Goal: Task Accomplishment & Management: Manage account settings

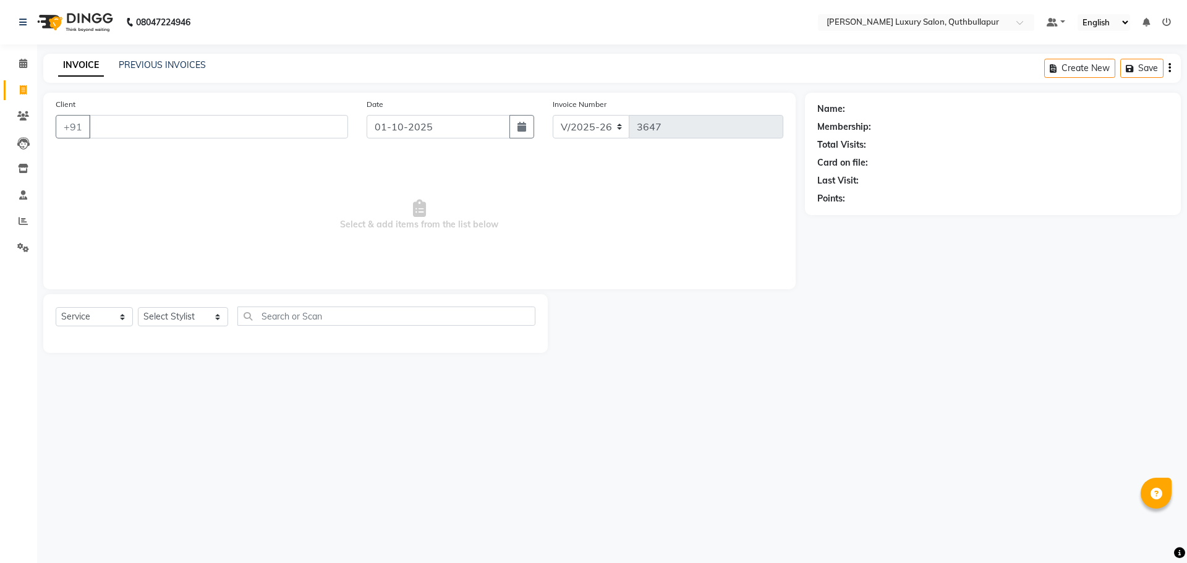
select select "5816"
select select "service"
click at [171, 120] on input "Client" at bounding box center [218, 126] width 259 height 23
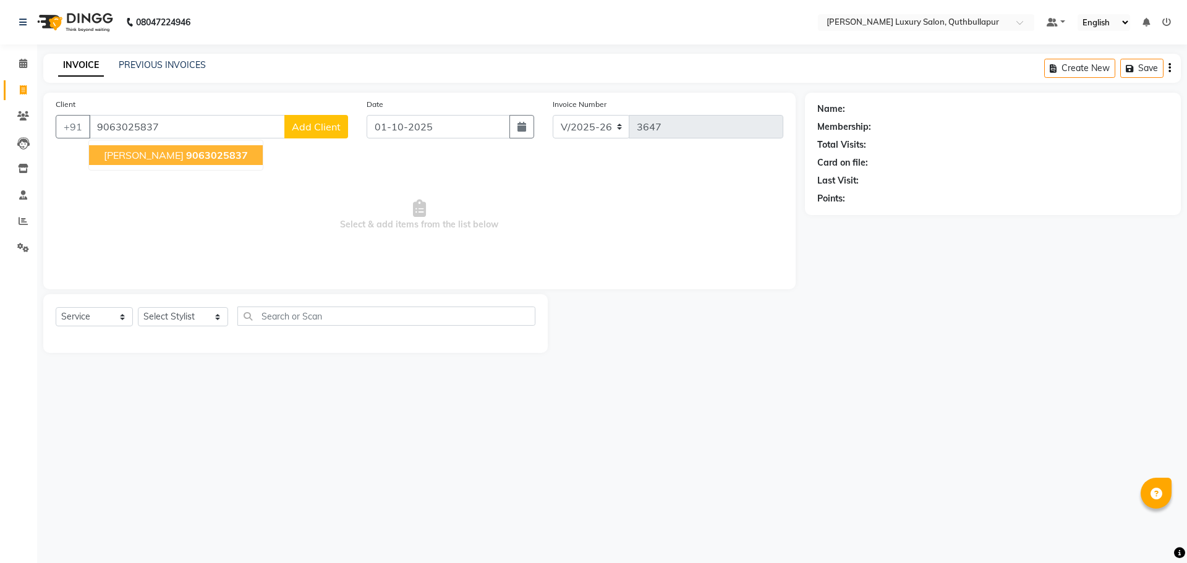
click at [182, 163] on button "CLINT 9063025837" at bounding box center [176, 155] width 174 height 20
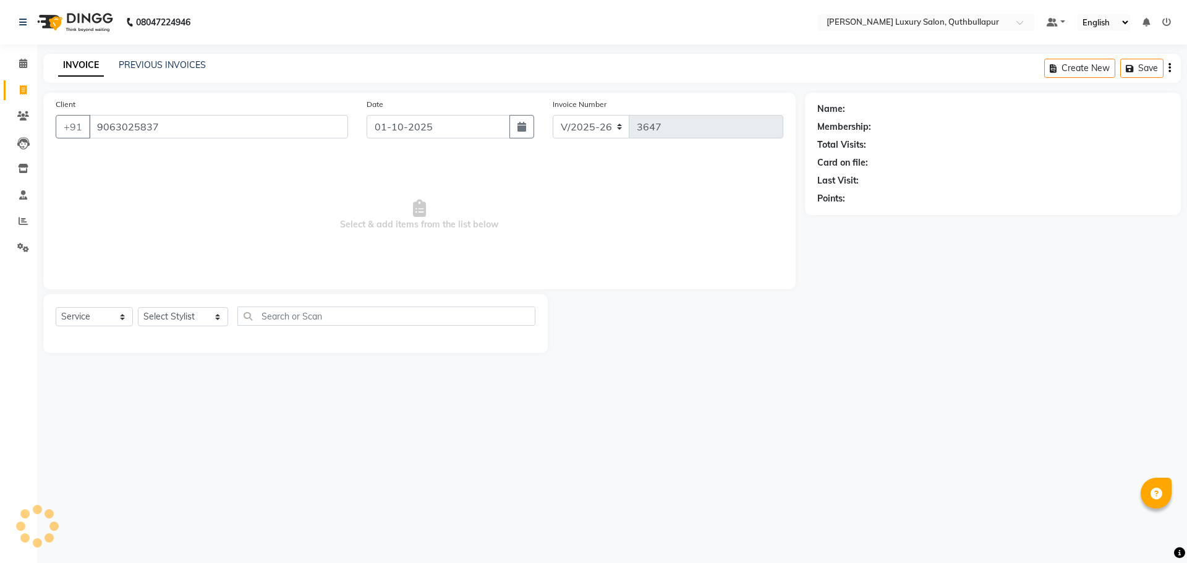
type input "9063025837"
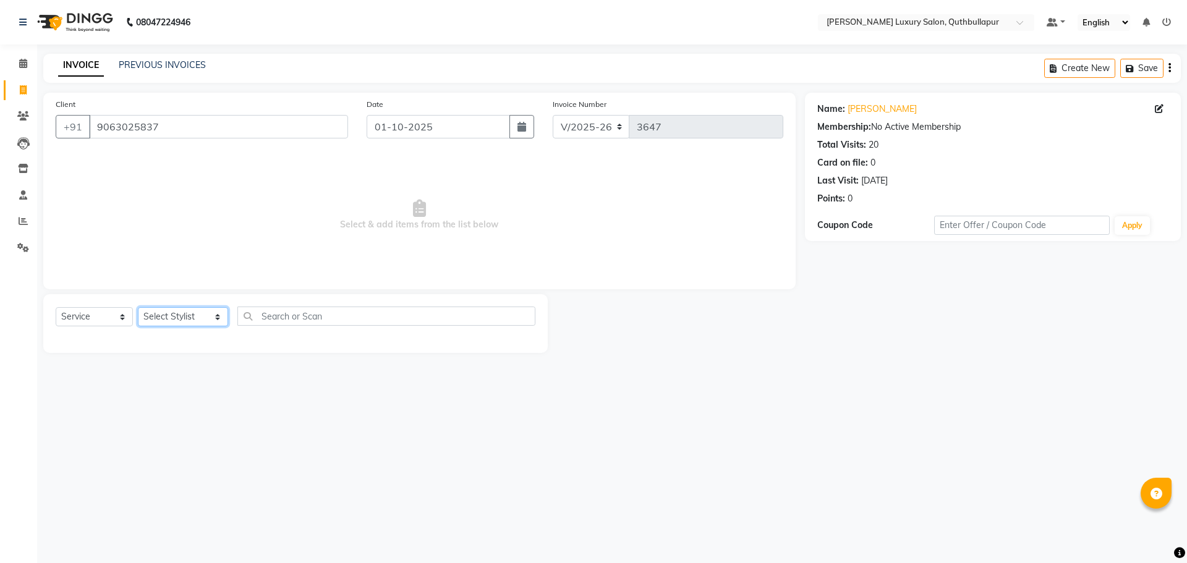
click at [162, 321] on select "Select Stylist AADIL SHAKE AHON ALI ARAVIND ARHAN ARHAN ARIF ARIF KPHB ARMAAN a…" at bounding box center [183, 316] width 90 height 19
select select "59115"
click at [138, 307] on select "Select Stylist AADIL SHAKE AHON ALI ARAVIND ARHAN ARHAN ARIF ARIF KPHB ARMAAN a…" at bounding box center [183, 316] width 90 height 19
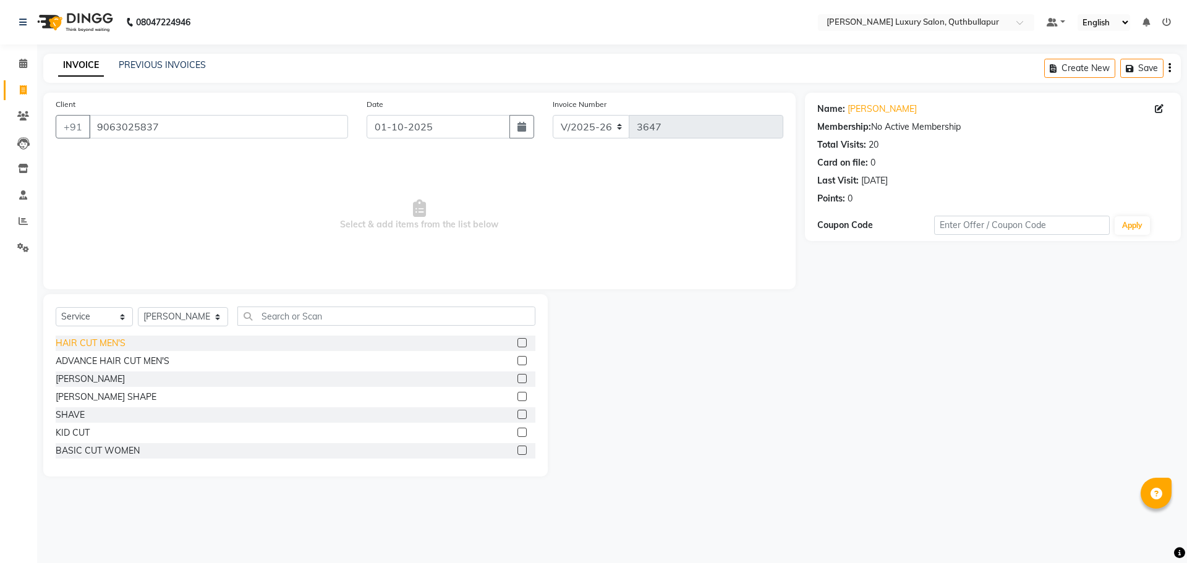
click at [84, 342] on div "HAIR CUT MEN'S" at bounding box center [91, 343] width 70 height 13
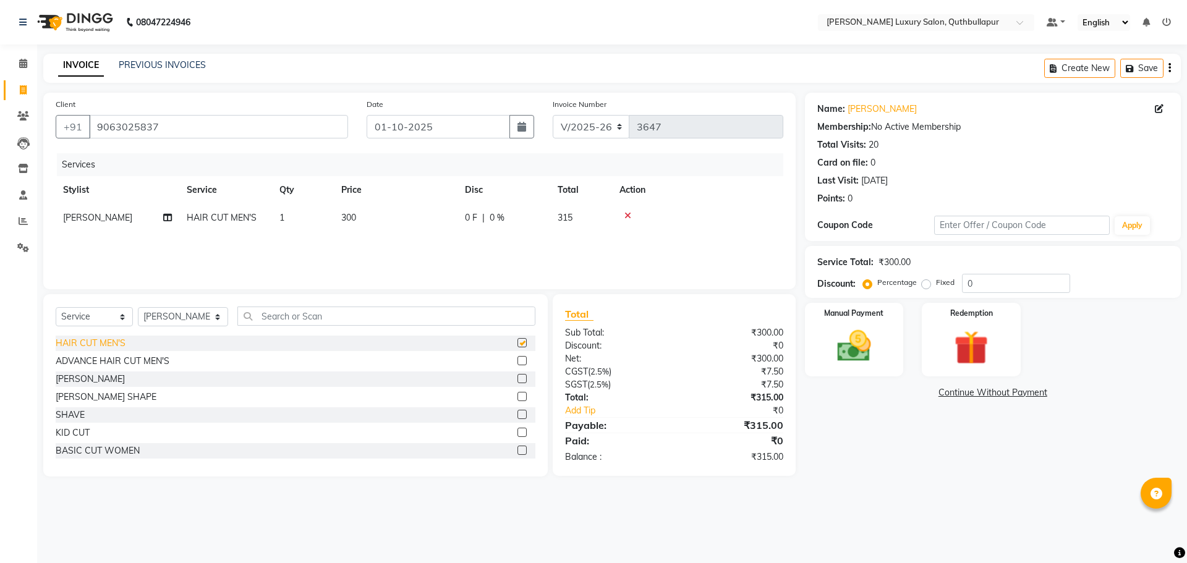
checkbox input "false"
click at [139, 382] on div "[PERSON_NAME]" at bounding box center [296, 379] width 480 height 15
click at [79, 380] on div "[PERSON_NAME]" at bounding box center [90, 379] width 69 height 13
checkbox input "false"
click at [854, 363] on img at bounding box center [853, 346] width 57 height 41
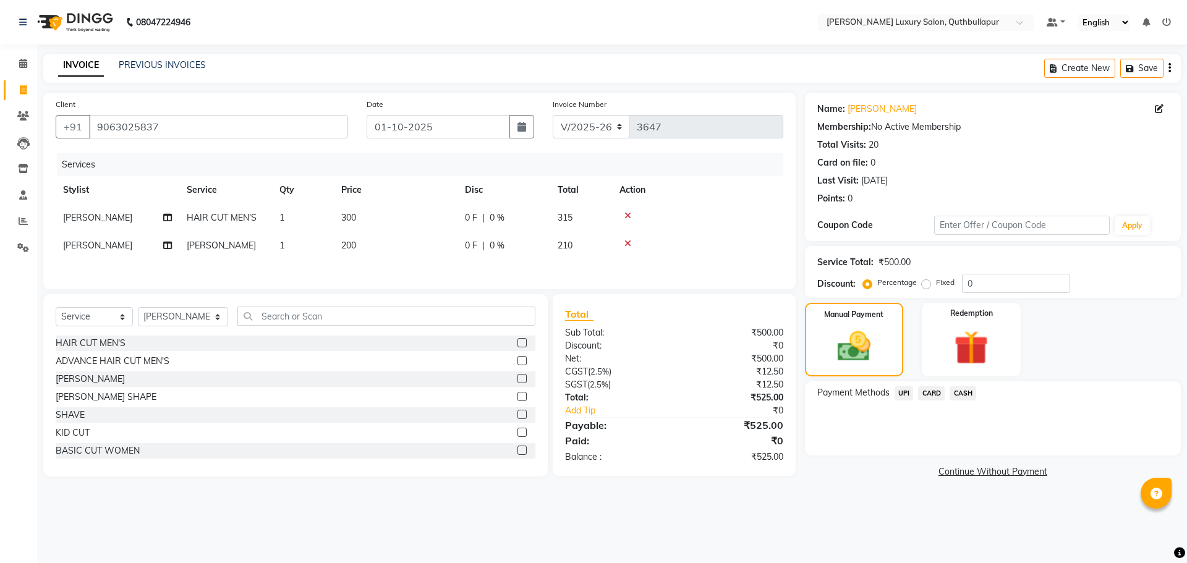
click at [903, 393] on span "UPI" at bounding box center [903, 393] width 19 height 14
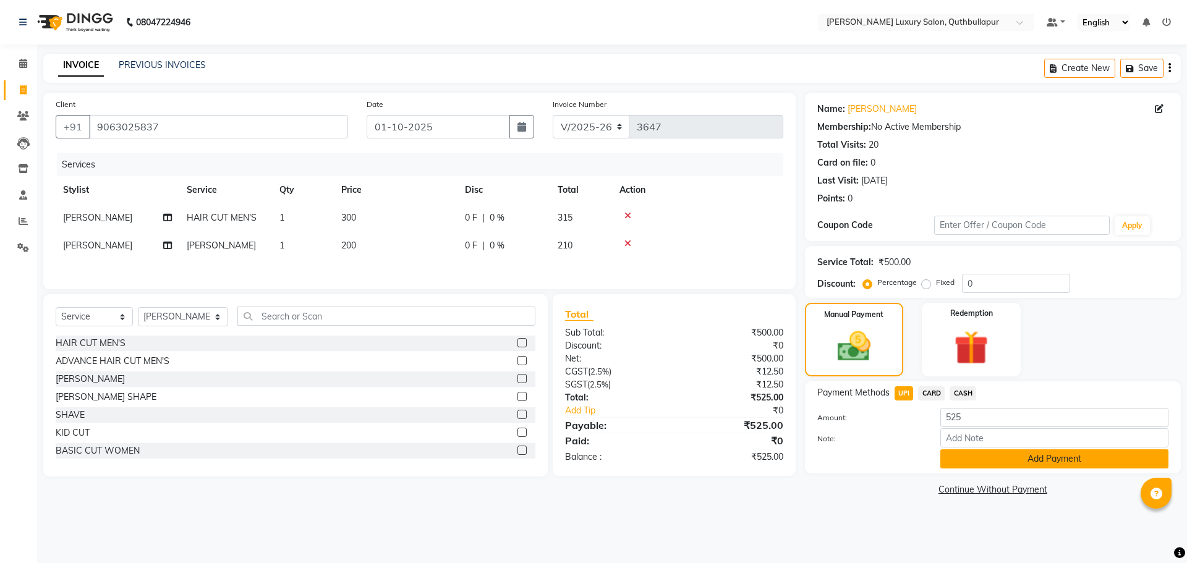
click at [1015, 463] on button "Add Payment" at bounding box center [1054, 458] width 228 height 19
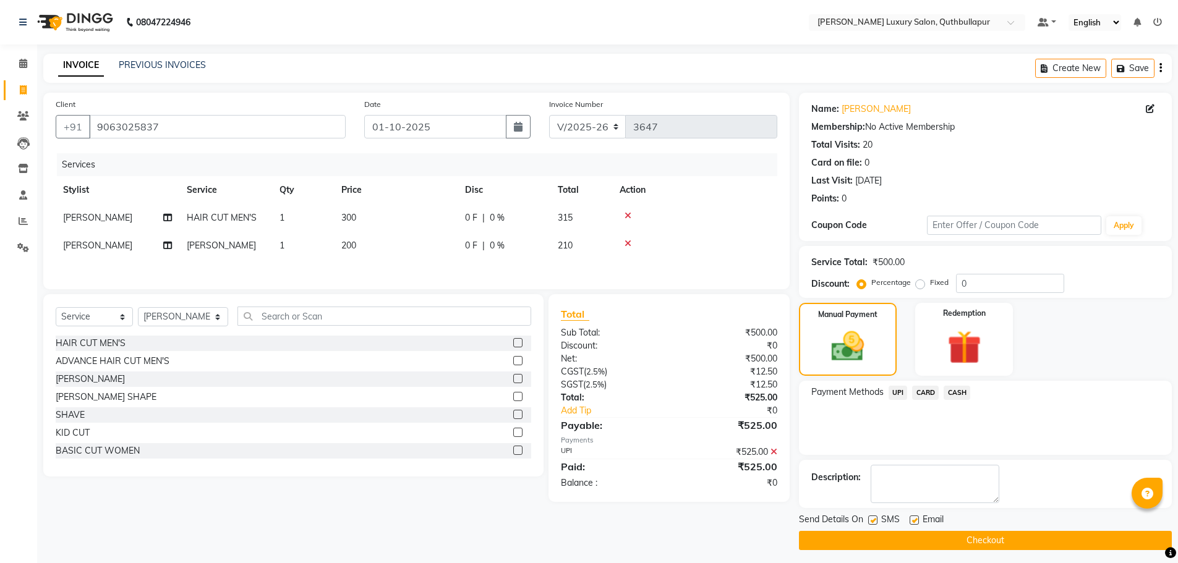
click at [973, 543] on button "Checkout" at bounding box center [985, 540] width 373 height 19
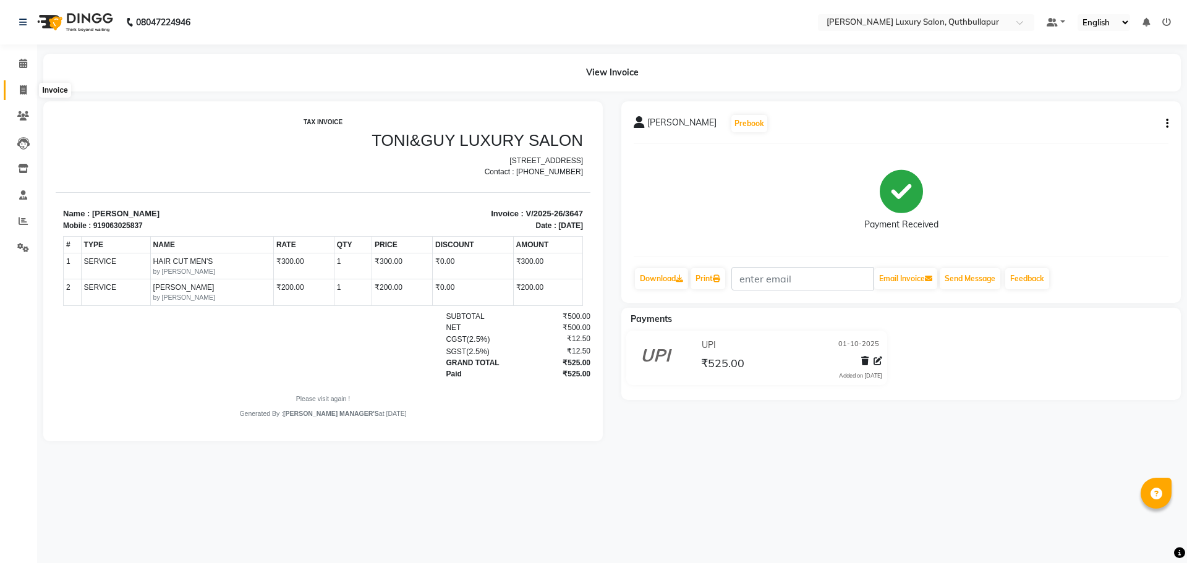
click at [20, 90] on icon at bounding box center [23, 89] width 7 height 9
select select "5816"
select select "service"
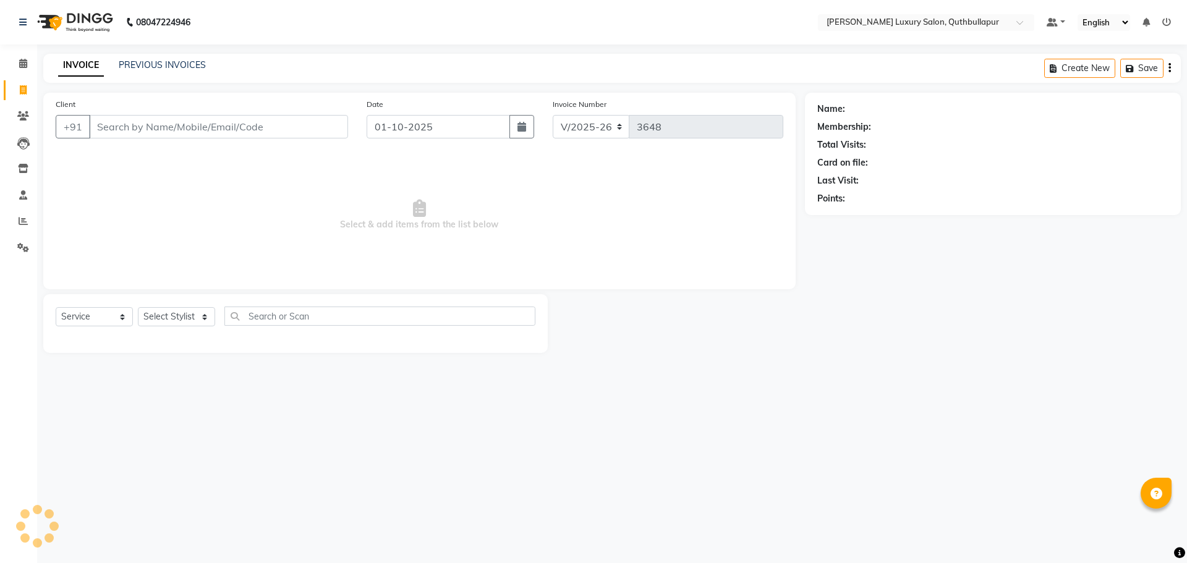
click at [139, 132] on input "Client" at bounding box center [218, 126] width 259 height 23
click at [202, 311] on select "Select Stylist AADIL SHAKE AHON ALI ARAVIND ARHAN ARHAN ARIF ARIF KPHB ARMAAN a…" at bounding box center [183, 316] width 90 height 19
select select "54483"
click at [138, 307] on select "Select Stylist AADIL SHAKE AHON ALI ARAVIND ARHAN ARHAN ARIF ARIF KPHB ARMAAN a…" at bounding box center [183, 316] width 90 height 19
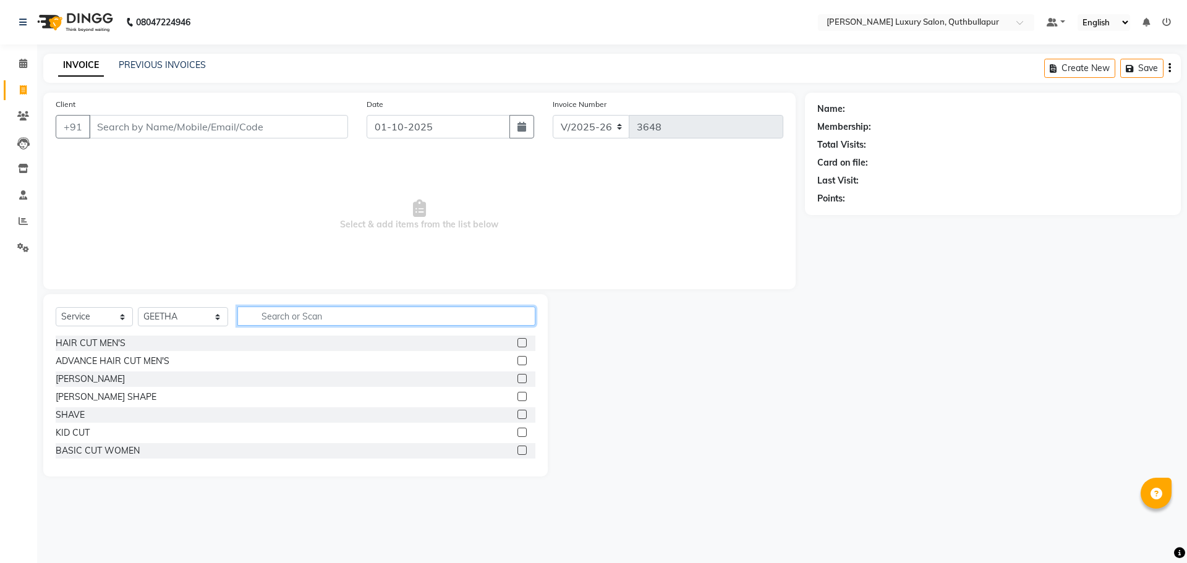
click at [271, 315] on input "text" at bounding box center [386, 316] width 298 height 19
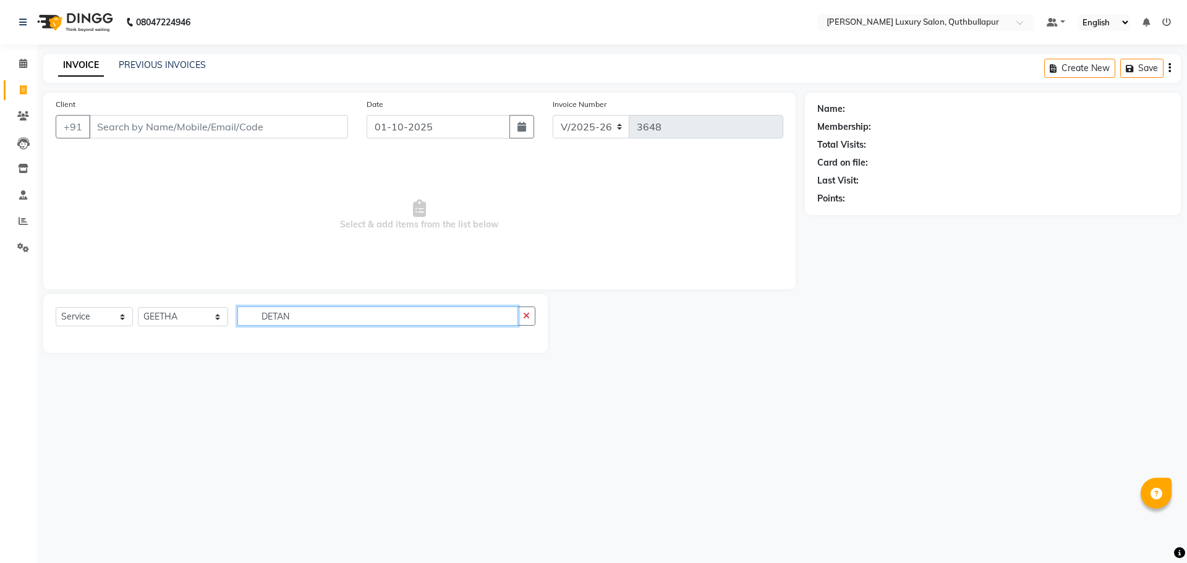
click at [259, 322] on input "DETAN" at bounding box center [377, 316] width 281 height 19
click at [283, 318] on input "DETAN" at bounding box center [377, 316] width 281 height 19
type input "D"
click at [283, 318] on input "DET" at bounding box center [377, 316] width 281 height 19
type input "D"
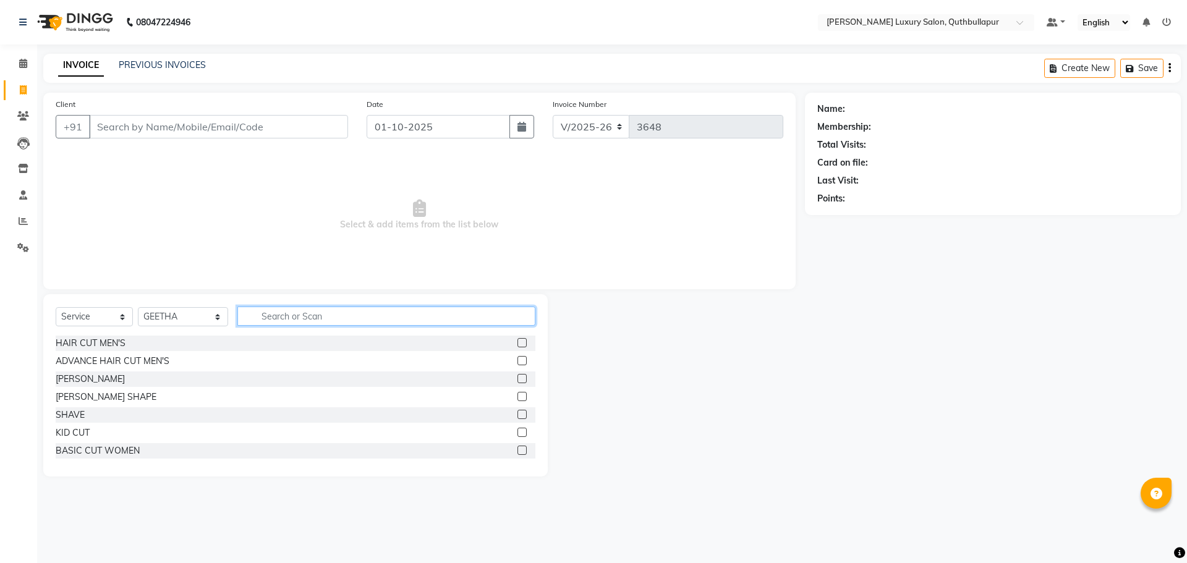
click at [249, 318] on input "text" at bounding box center [386, 316] width 298 height 19
click at [256, 313] on input "text" at bounding box center [386, 316] width 298 height 19
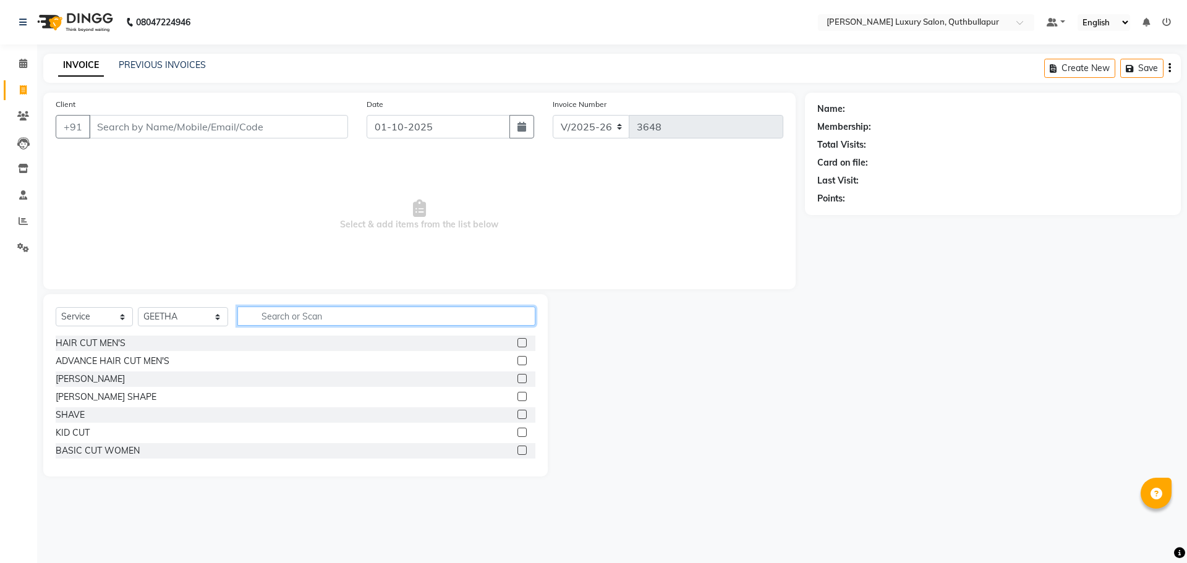
click at [256, 318] on input "text" at bounding box center [386, 316] width 298 height 19
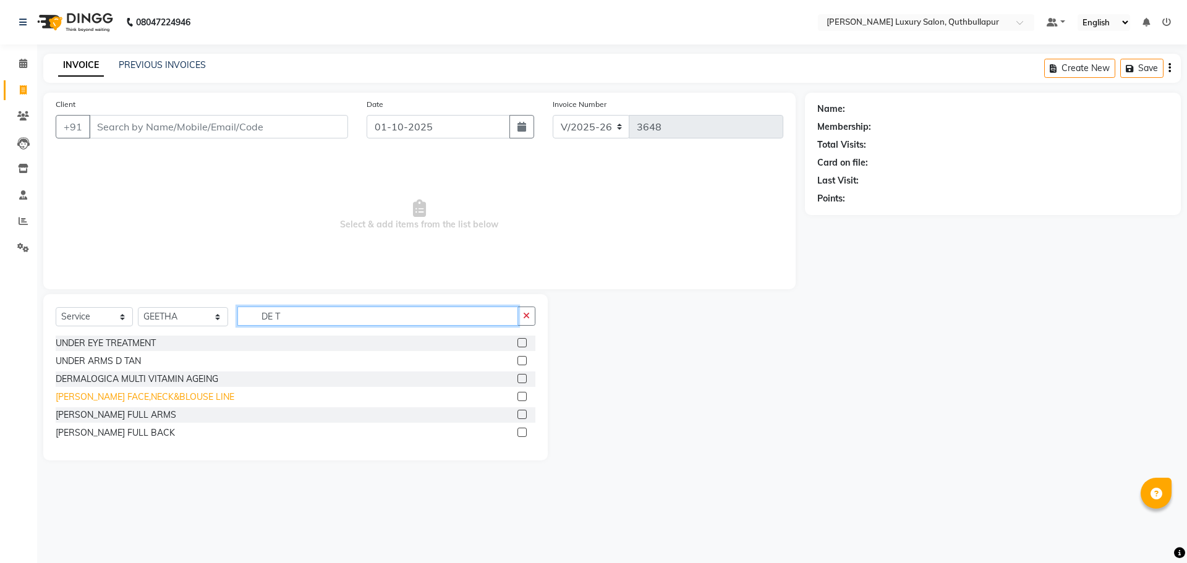
type input "DE T"
click at [160, 393] on div "DE-TAN FACE,NECK&BLOUSE LINE" at bounding box center [145, 397] width 179 height 13
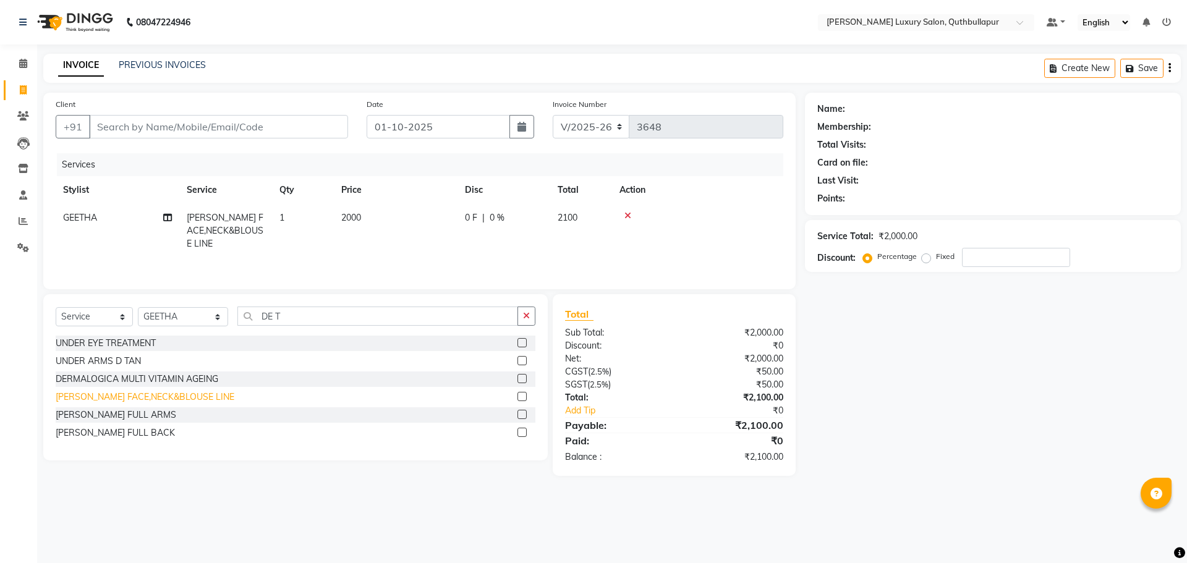
click at [138, 396] on div "DE-TAN FACE,NECK&BLOUSE LINE" at bounding box center [145, 397] width 179 height 13
checkbox input "false"
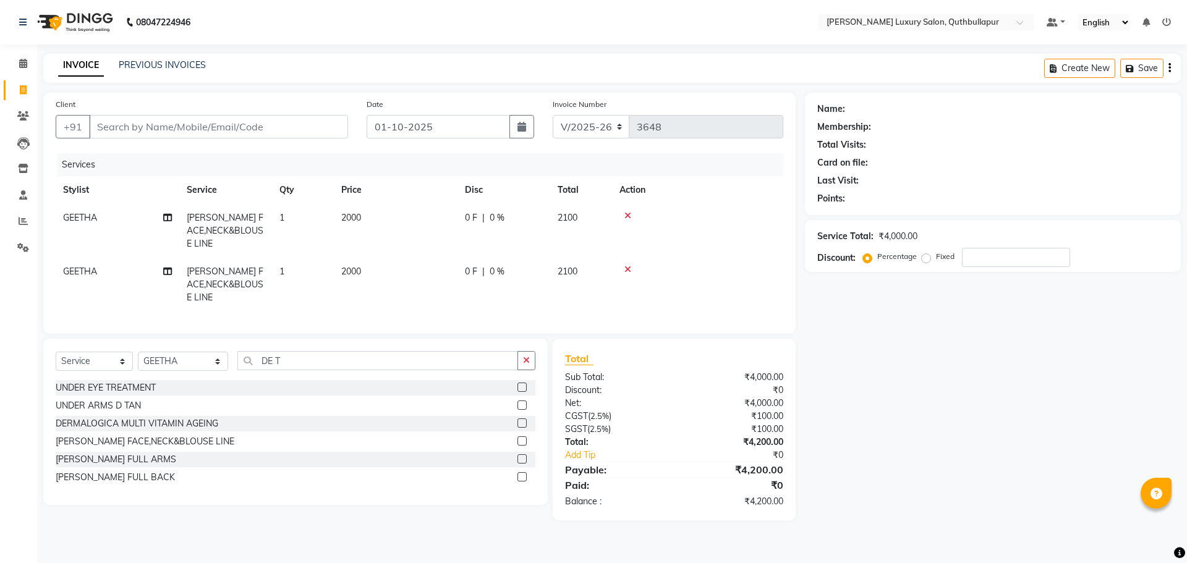
click at [629, 265] on icon at bounding box center [627, 269] width 7 height 9
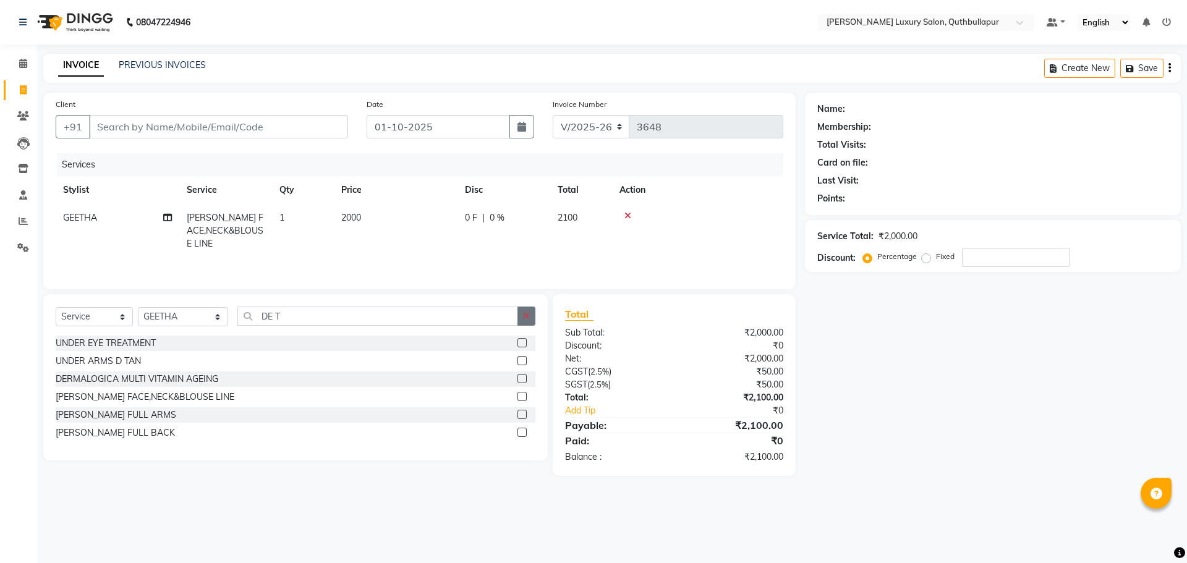
click at [530, 311] on button "button" at bounding box center [526, 316] width 18 height 19
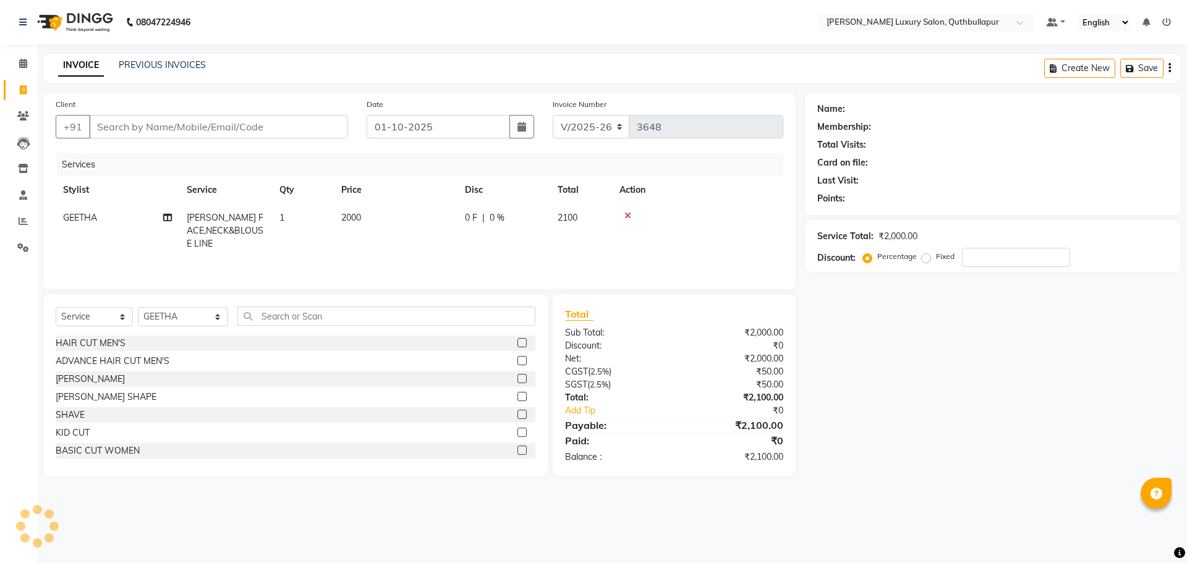
click at [626, 219] on icon at bounding box center [627, 215] width 7 height 9
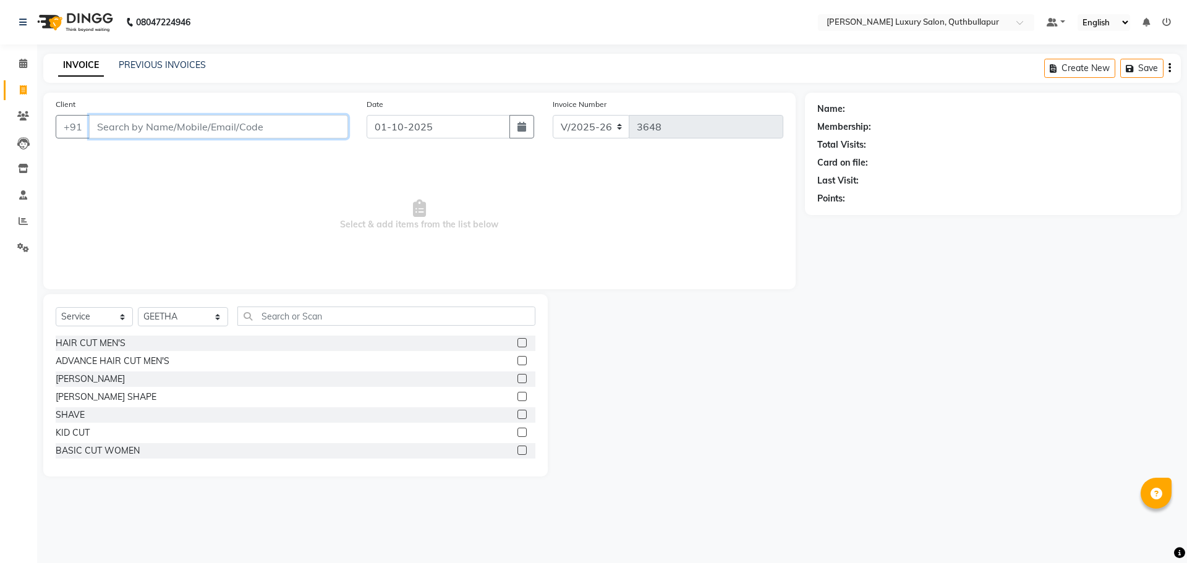
click at [106, 127] on input "Client" at bounding box center [218, 126] width 259 height 23
click at [92, 131] on input "Client" at bounding box center [218, 126] width 259 height 23
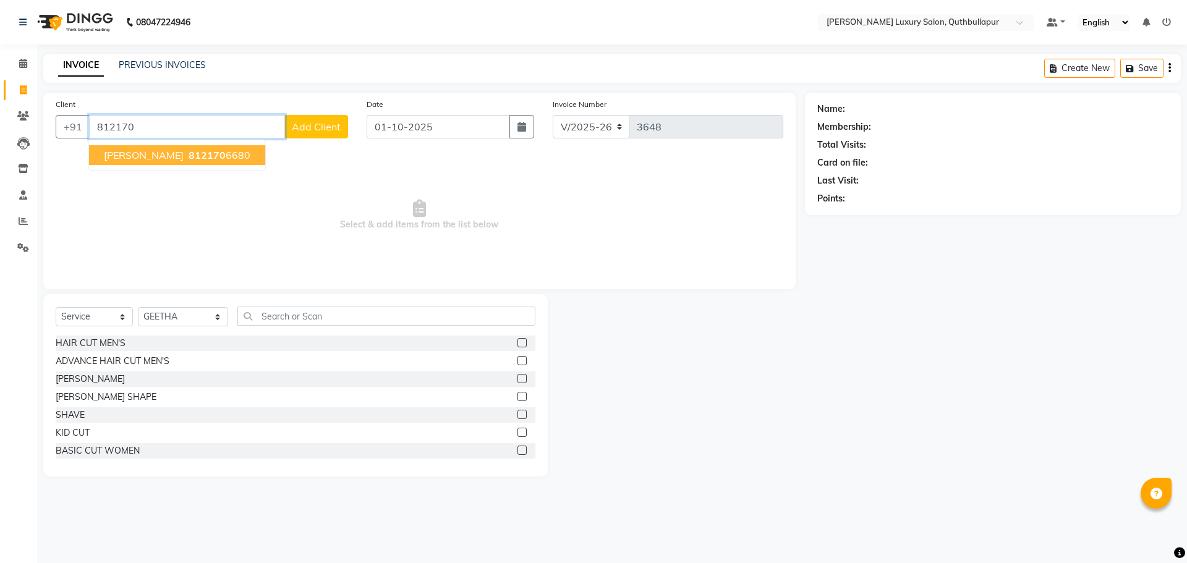
click at [189, 155] on span "812170" at bounding box center [207, 155] width 37 height 12
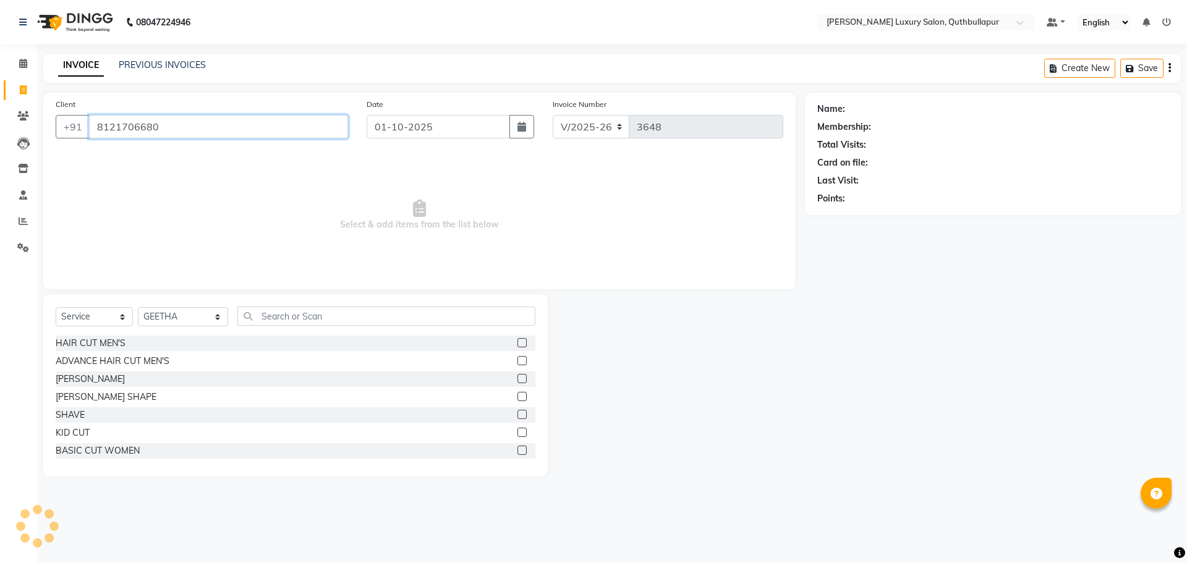
type input "8121706680"
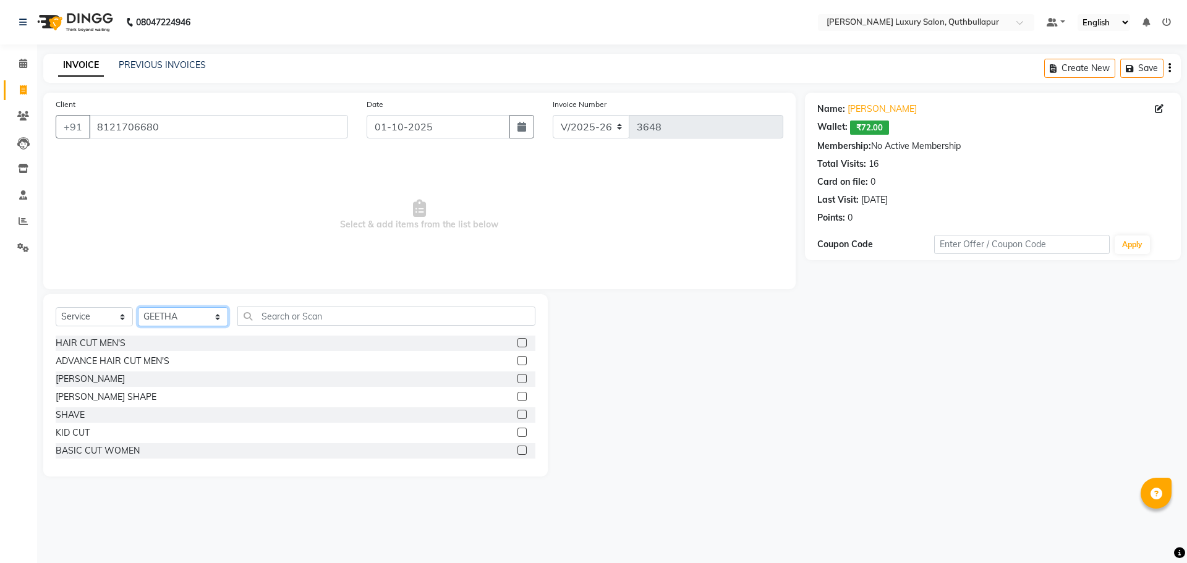
click at [182, 322] on select "Select Stylist AADIL SHAKE AHON ALI ARAVIND ARHAN ARHAN ARIF ARIF KPHB ARMAAN a…" at bounding box center [183, 316] width 90 height 19
select select "79363"
click at [138, 307] on select "Select Stylist AADIL SHAKE AHON ALI ARAVIND ARHAN ARHAN ARIF ARIF KPHB ARMAAN a…" at bounding box center [183, 316] width 90 height 19
click at [91, 381] on div "[PERSON_NAME]" at bounding box center [296, 379] width 480 height 15
click at [67, 380] on div "[PERSON_NAME]" at bounding box center [90, 379] width 69 height 13
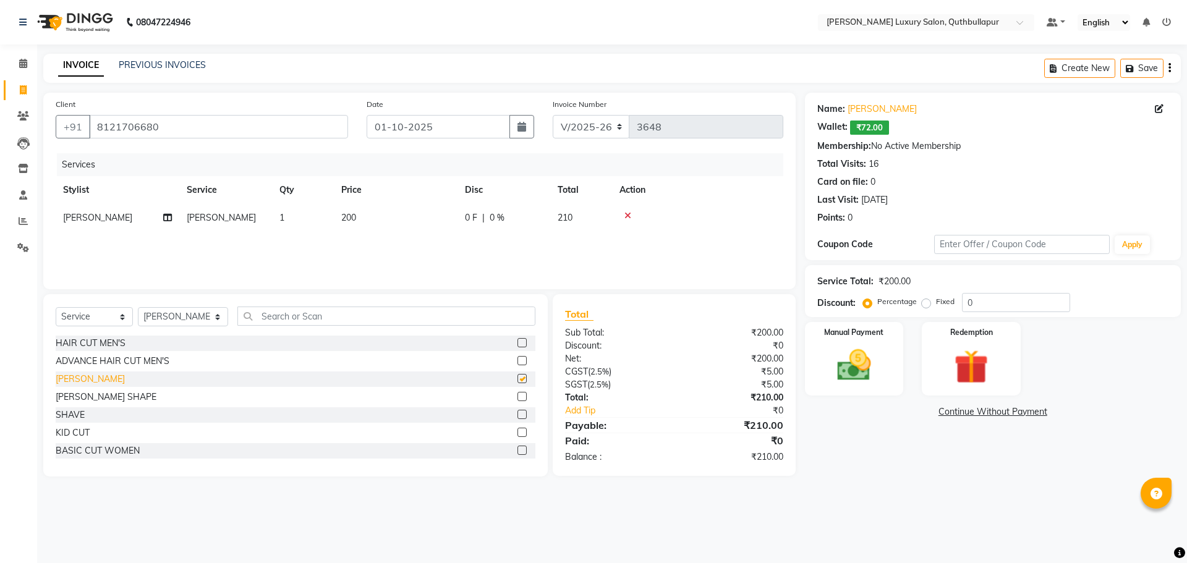
checkbox input "false"
click at [85, 318] on select "Select Service Product Membership Package Voucher Prepaid Gift Card" at bounding box center [94, 316] width 77 height 19
select select "product"
click at [56, 307] on select "Select Service Product Membership Package Voucher Prepaid Gift Card" at bounding box center [94, 316] width 77 height 19
click at [255, 319] on input "text" at bounding box center [386, 316] width 298 height 19
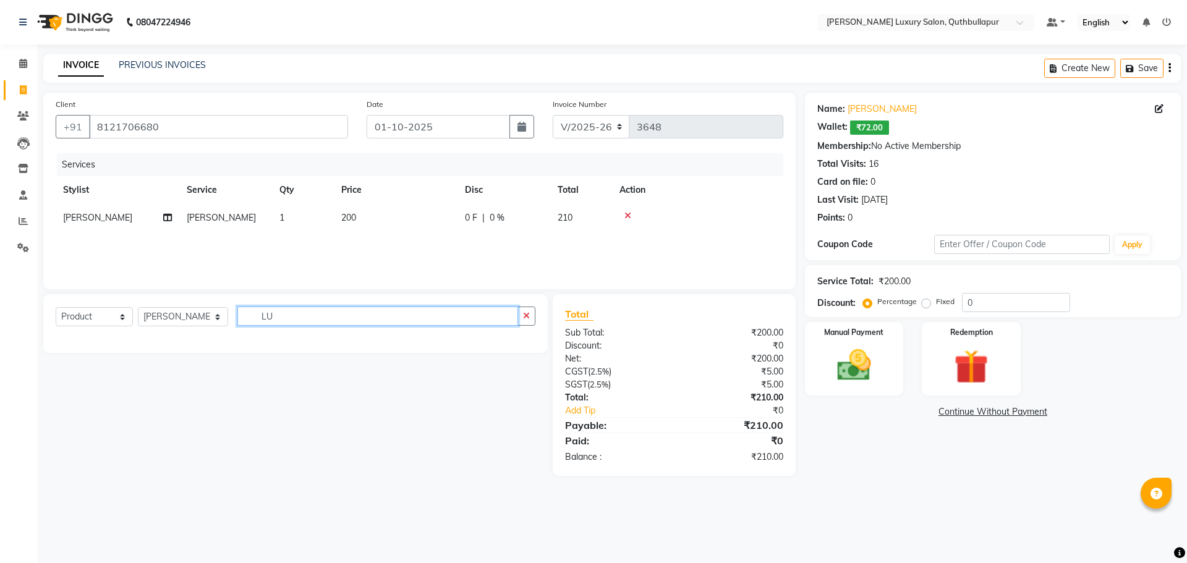
type input "L"
type input "K"
type input "LUX"
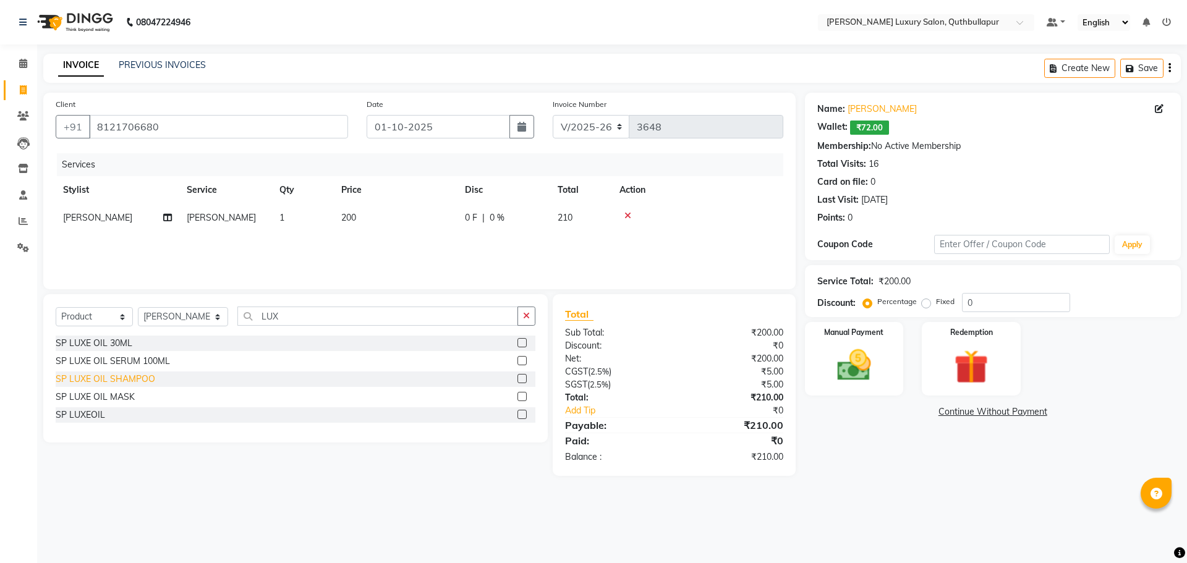
click at [128, 378] on div "SP LUXE OIL SHAMPOO" at bounding box center [106, 379] width 100 height 13
checkbox input "false"
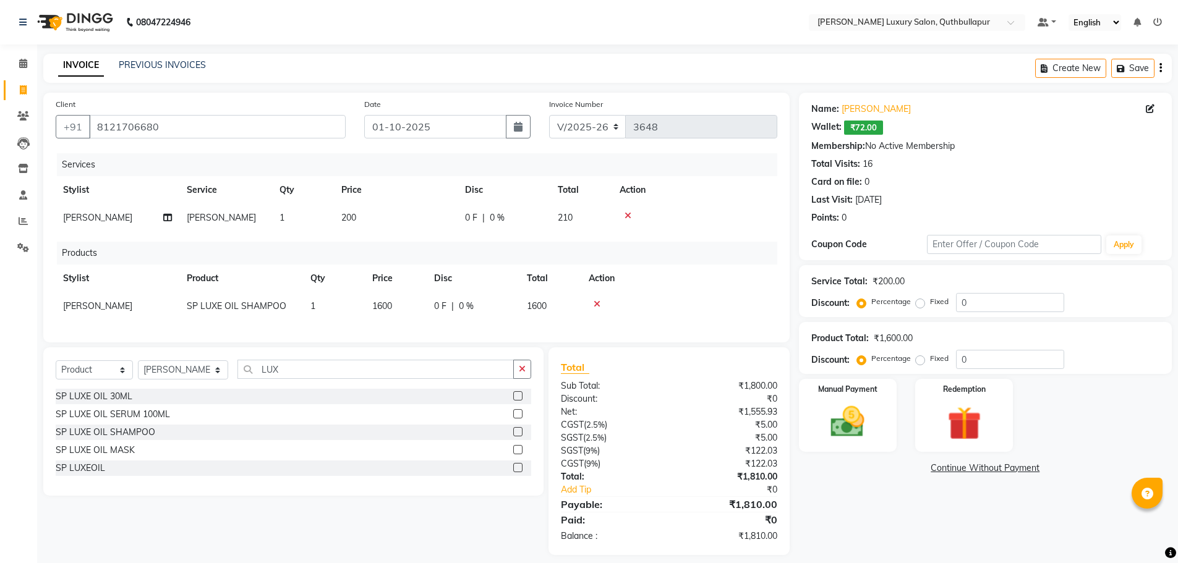
click at [541, 310] on span "1600" at bounding box center [537, 305] width 20 height 11
select select "79363"
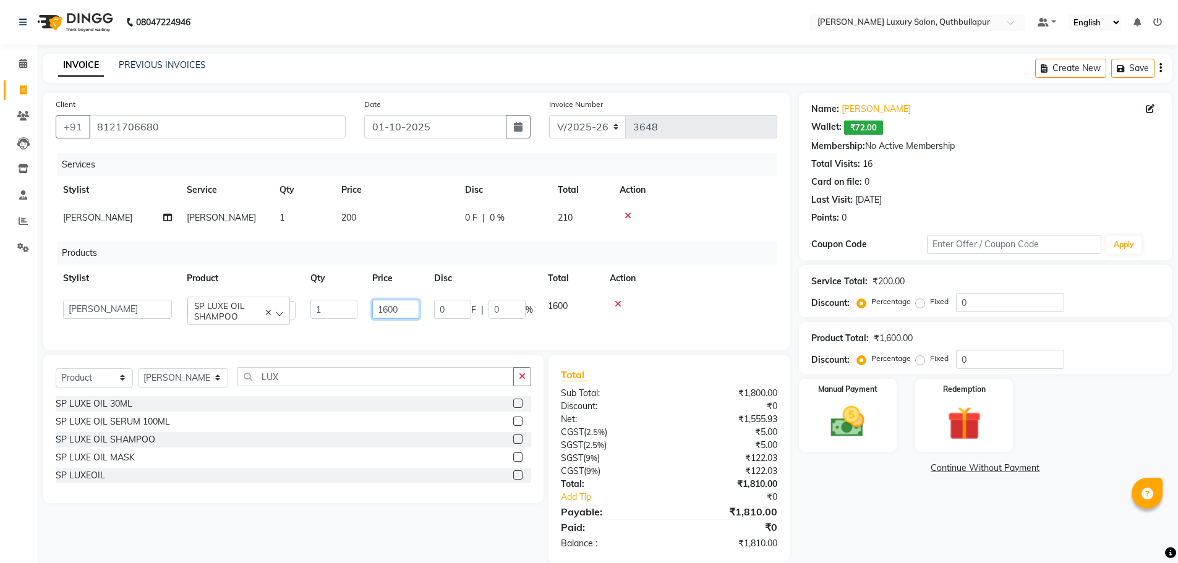
click at [397, 309] on input "1600" at bounding box center [395, 309] width 47 height 19
type input "1800"
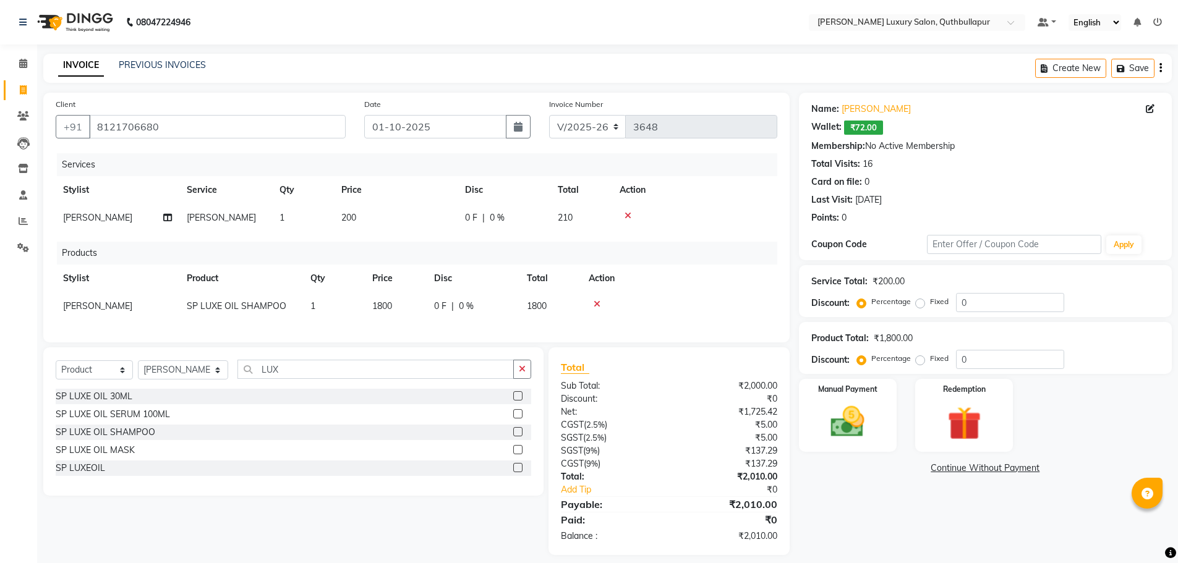
click at [503, 284] on th "Disc" at bounding box center [473, 279] width 93 height 28
click at [832, 428] on img at bounding box center [847, 422] width 57 height 40
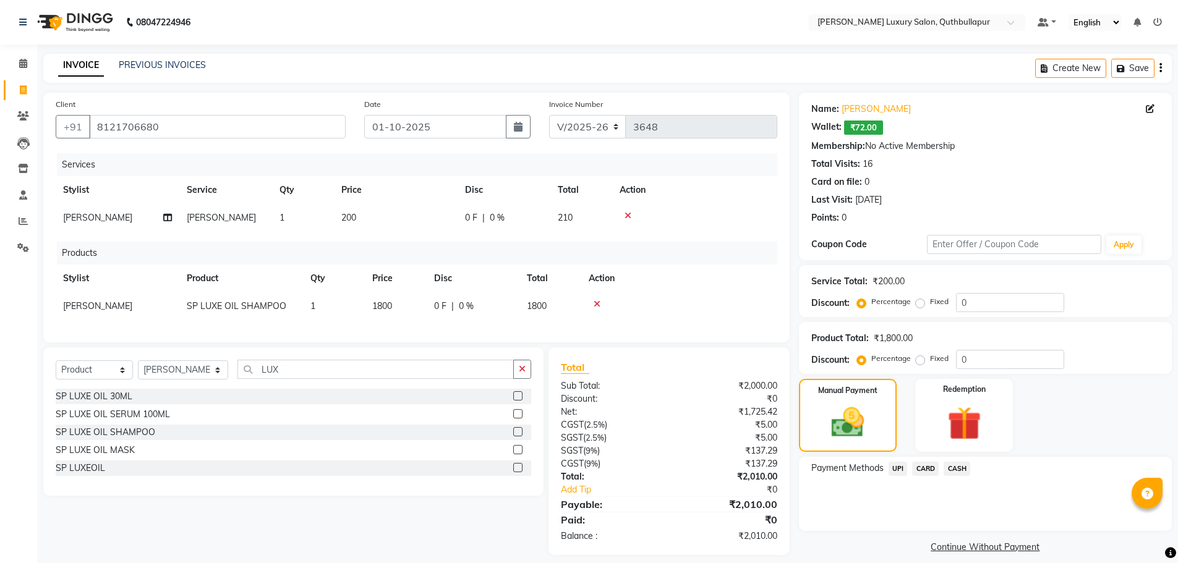
click at [899, 470] on span "UPI" at bounding box center [897, 469] width 19 height 14
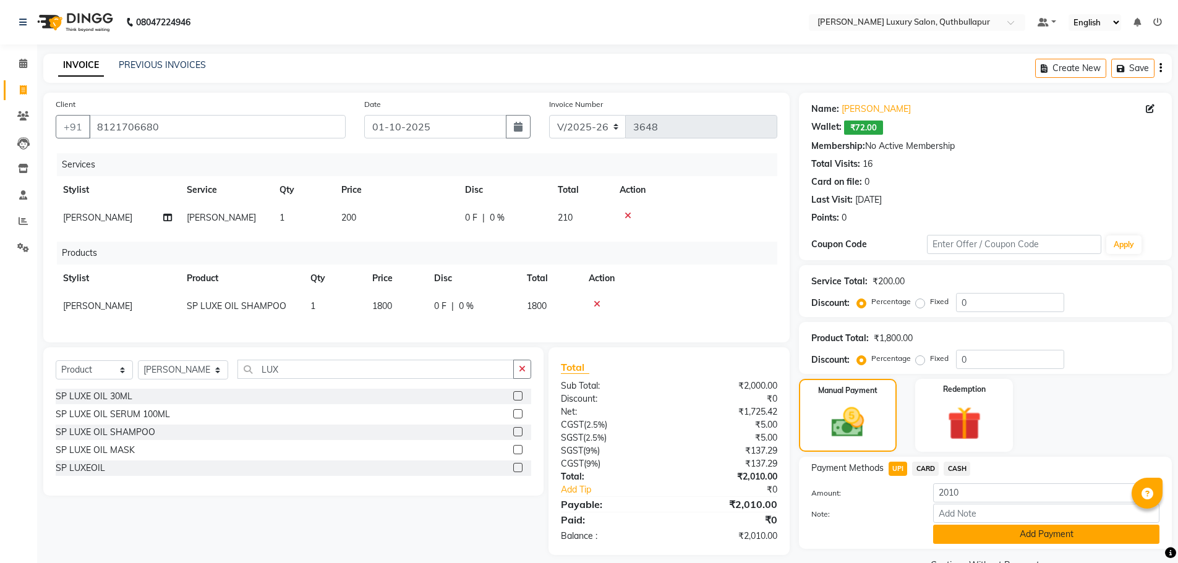
click at [953, 532] on button "Add Payment" at bounding box center [1046, 534] width 226 height 19
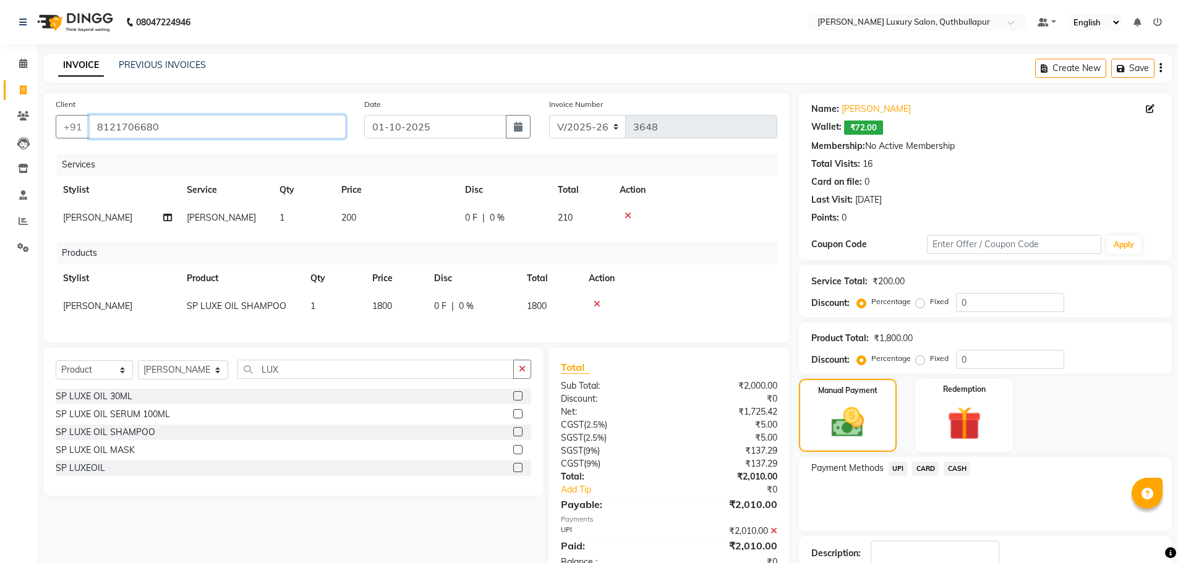
click at [229, 121] on input "8121706680" at bounding box center [217, 126] width 257 height 23
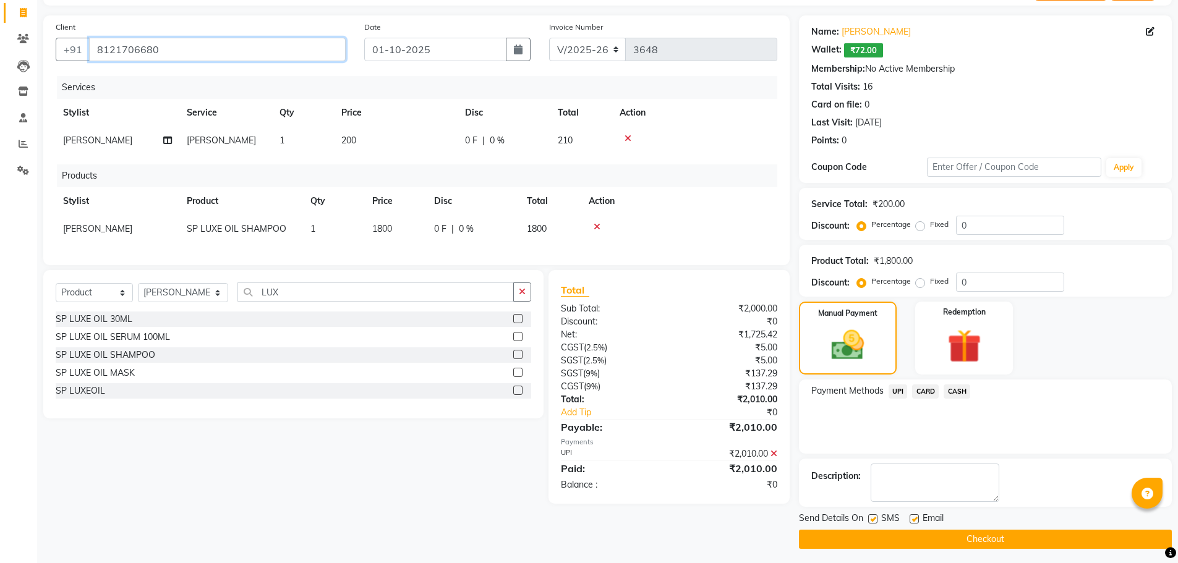
scroll to position [82, 0]
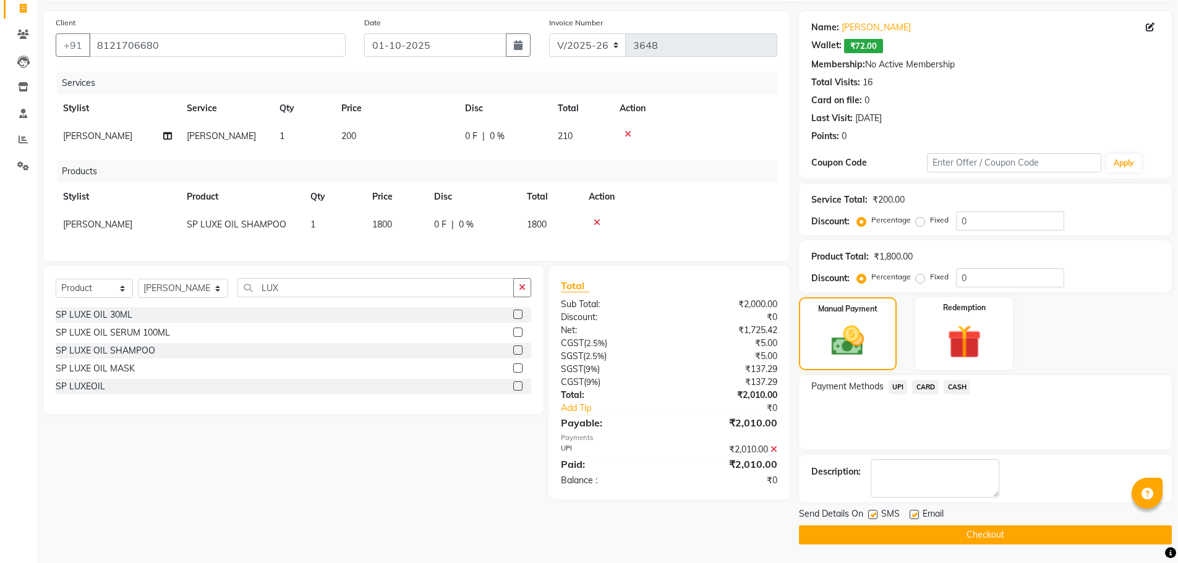
click at [872, 532] on button "Checkout" at bounding box center [985, 534] width 373 height 19
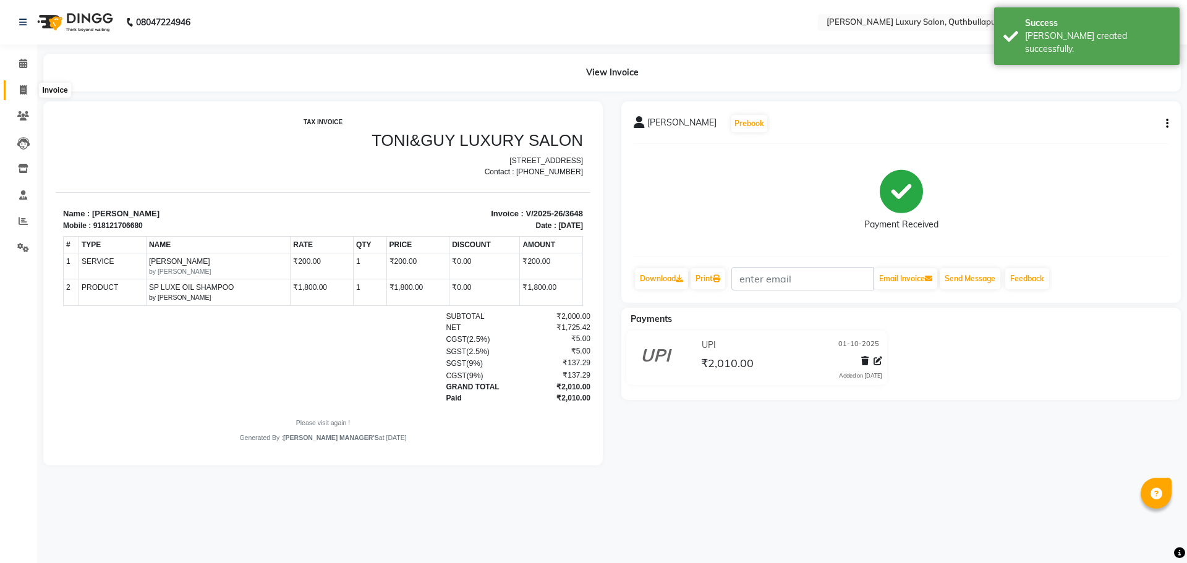
click at [26, 93] on icon at bounding box center [23, 89] width 7 height 9
select select "service"
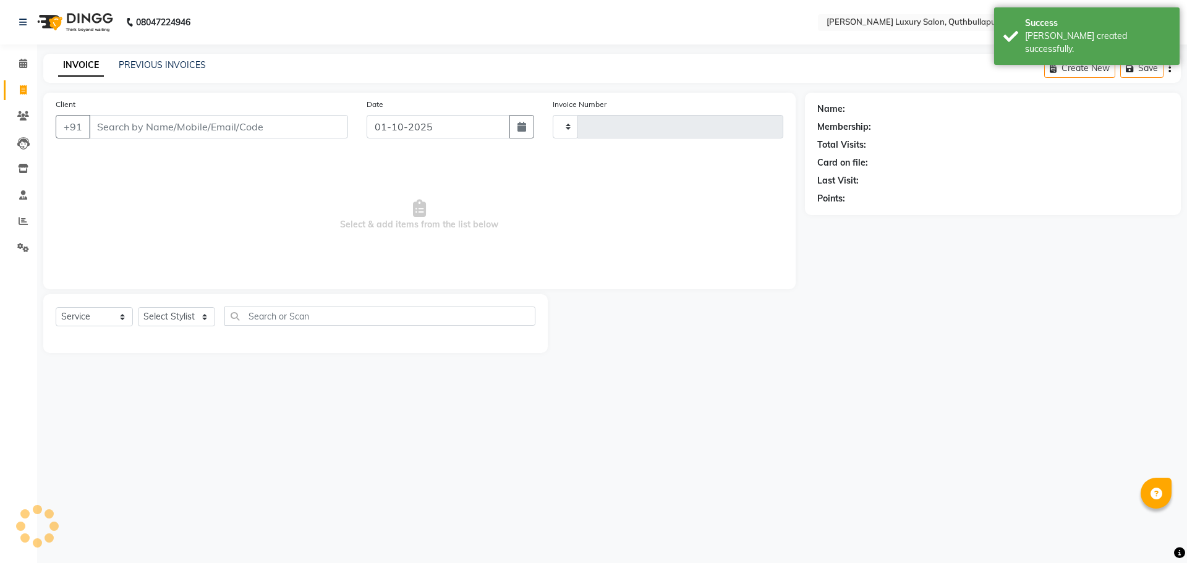
type input "3649"
select select "5816"
click at [122, 129] on input "Client" at bounding box center [218, 126] width 259 height 23
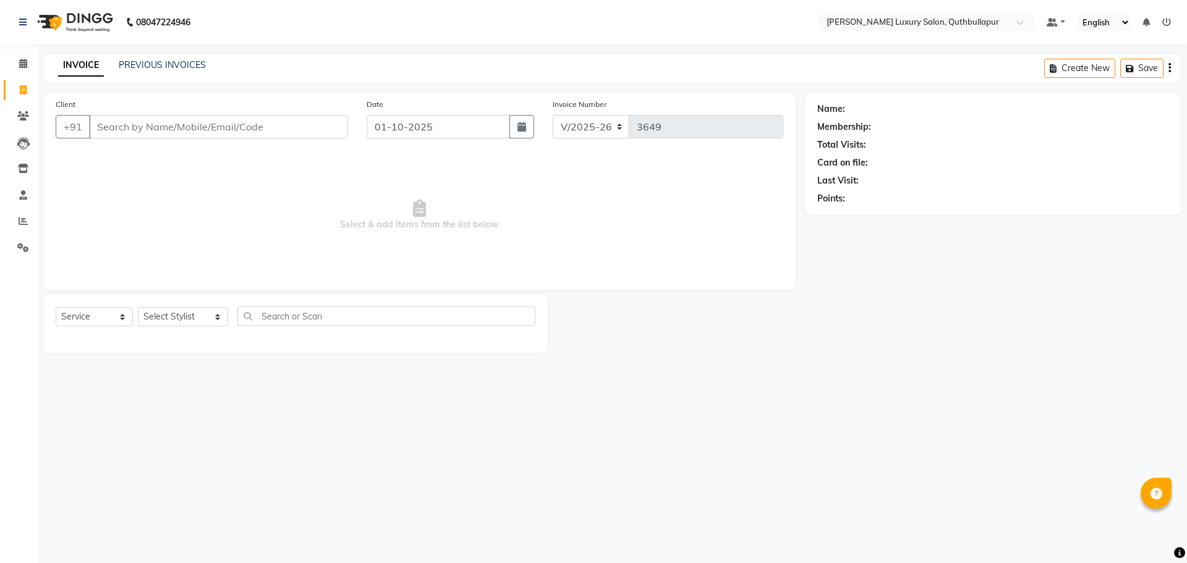
click at [98, 129] on input "Client" at bounding box center [218, 126] width 259 height 23
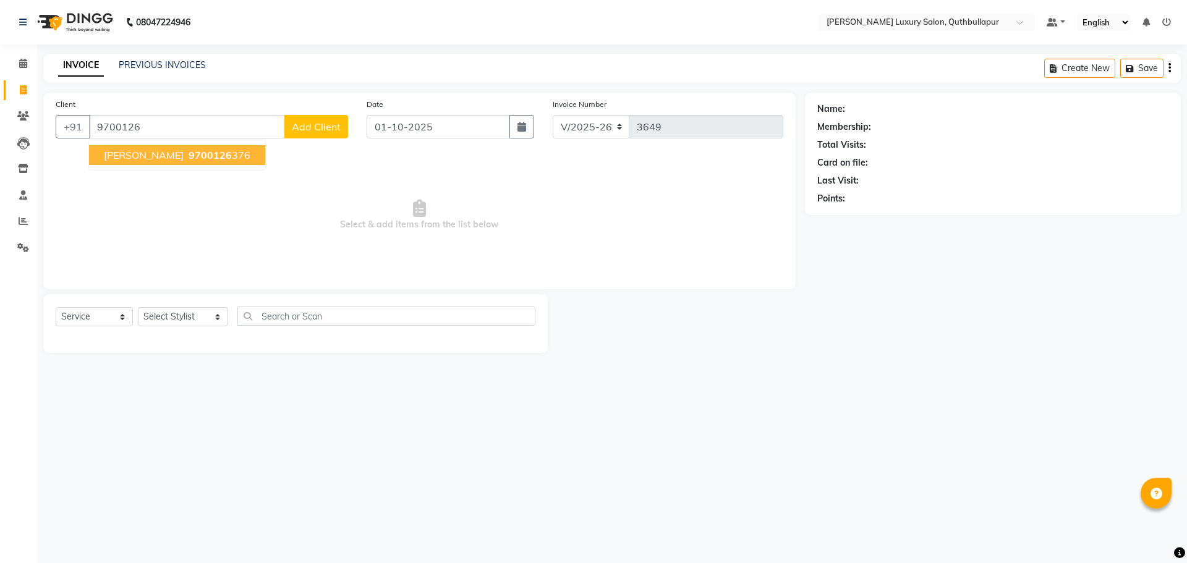
click at [146, 157] on span "[PERSON_NAME]" at bounding box center [144, 155] width 80 height 12
type input "9700126376"
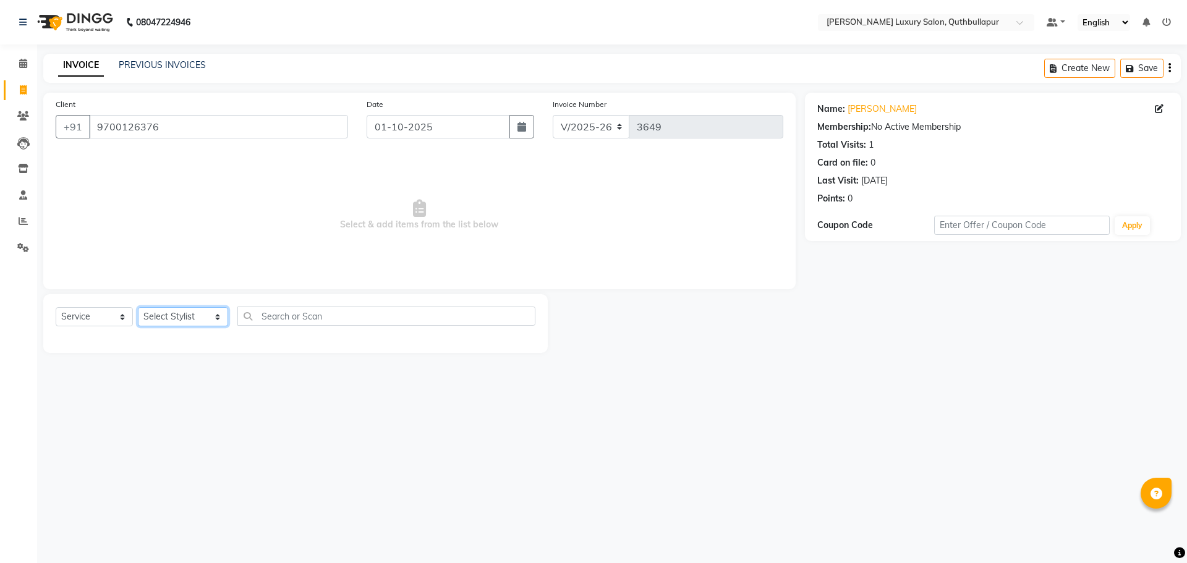
click at [165, 322] on select "Select Stylist AADIL SHAKE AHON ALI ARAVIND ARHAN ARHAN ARIF ARIF KPHB ARMAAN a…" at bounding box center [183, 316] width 90 height 19
select select "54513"
click at [138, 307] on select "Select Stylist AADIL SHAKE AHON ALI ARAVIND ARHAN ARHAN ARIF ARIF KPHB ARMAAN a…" at bounding box center [183, 316] width 90 height 19
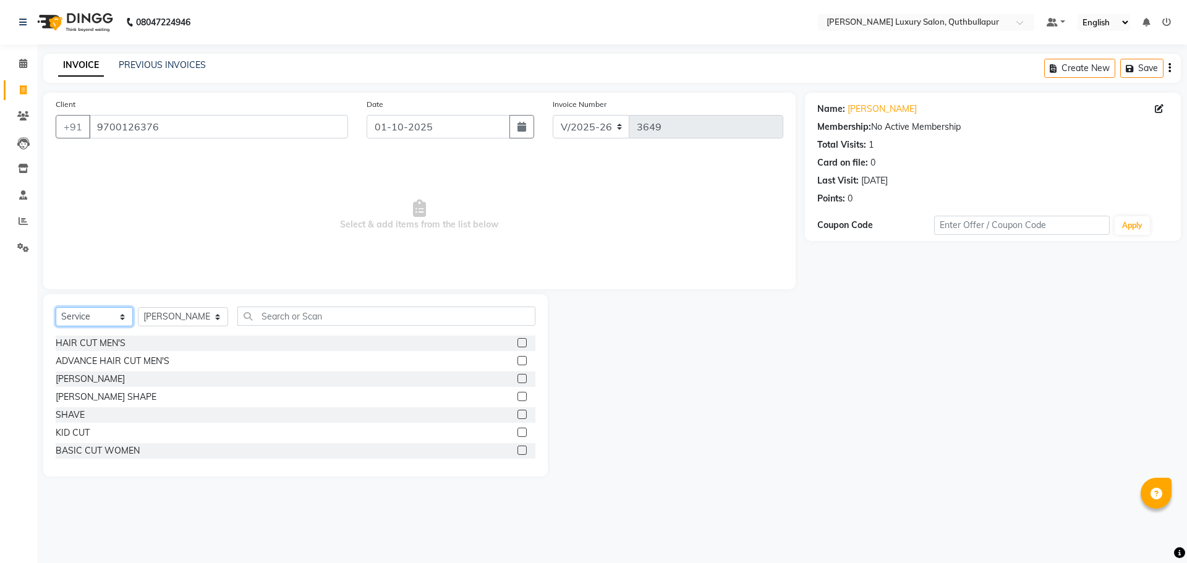
click at [106, 320] on select "Select Service Product Membership Package Voucher Prepaid Gift Card" at bounding box center [94, 316] width 77 height 19
click at [190, 391] on div "[PERSON_NAME] SHAPE" at bounding box center [296, 396] width 480 height 15
click at [103, 349] on div "HAIR CUT MEN'S" at bounding box center [91, 343] width 70 height 13
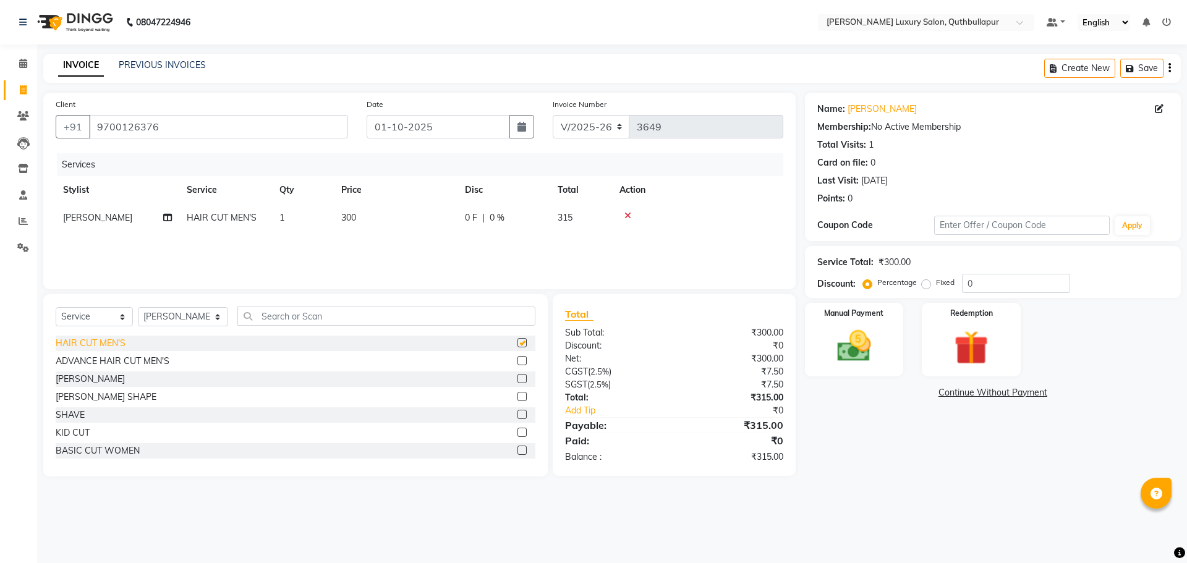
checkbox input "false"
click at [94, 381] on div "[PERSON_NAME]" at bounding box center [296, 379] width 480 height 15
click at [59, 375] on div "[PERSON_NAME]" at bounding box center [90, 379] width 69 height 13
checkbox input "false"
click at [874, 328] on img at bounding box center [853, 346] width 57 height 41
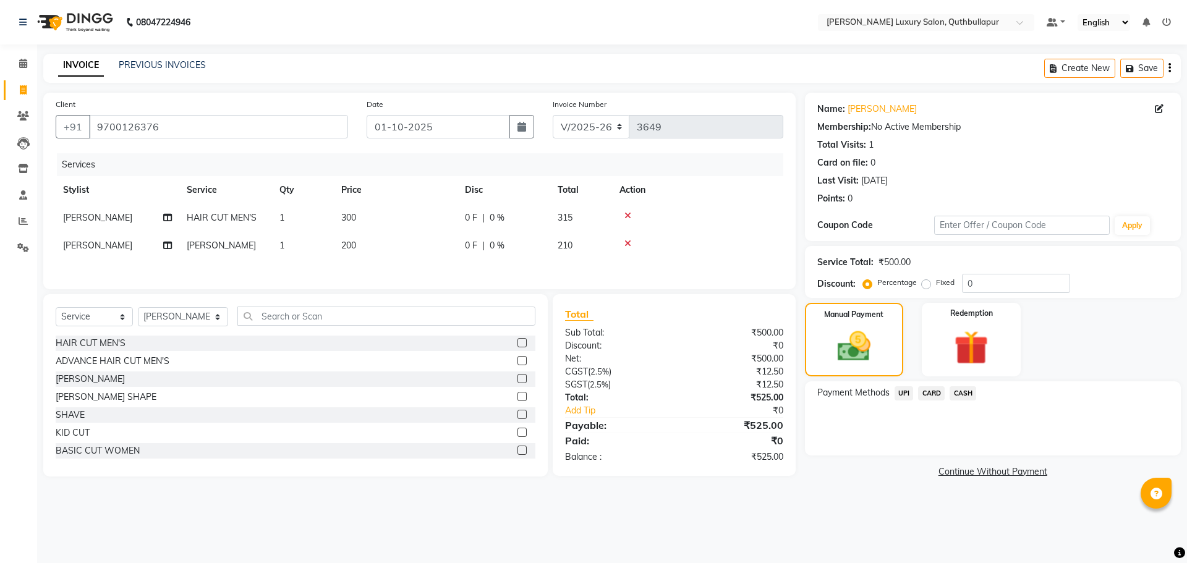
click at [903, 393] on span "UPI" at bounding box center [903, 393] width 19 height 14
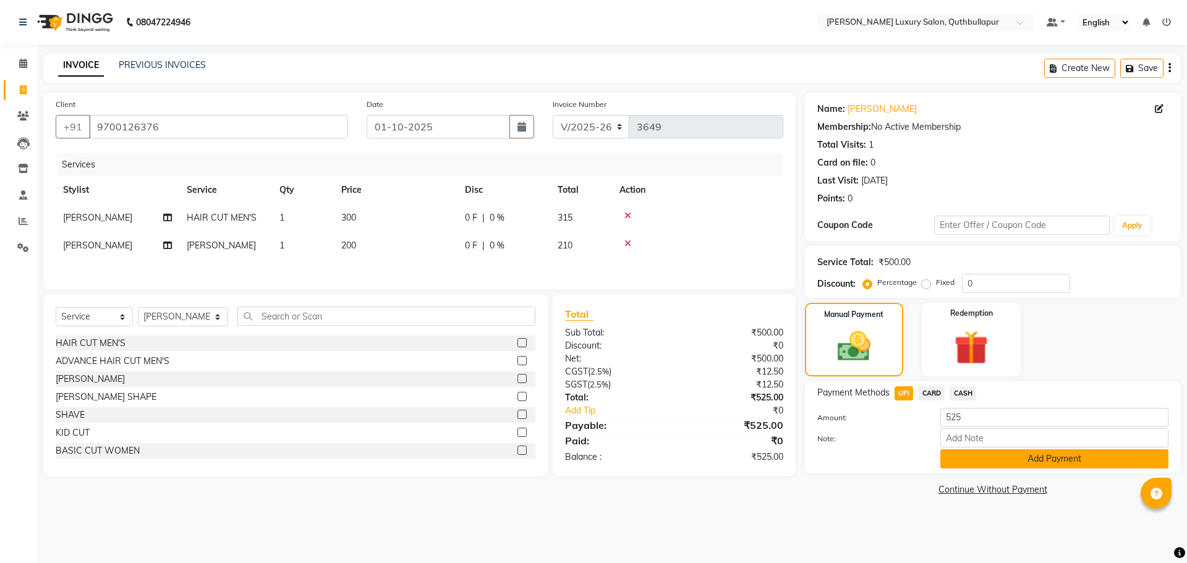
click at [956, 465] on button "Add Payment" at bounding box center [1054, 458] width 228 height 19
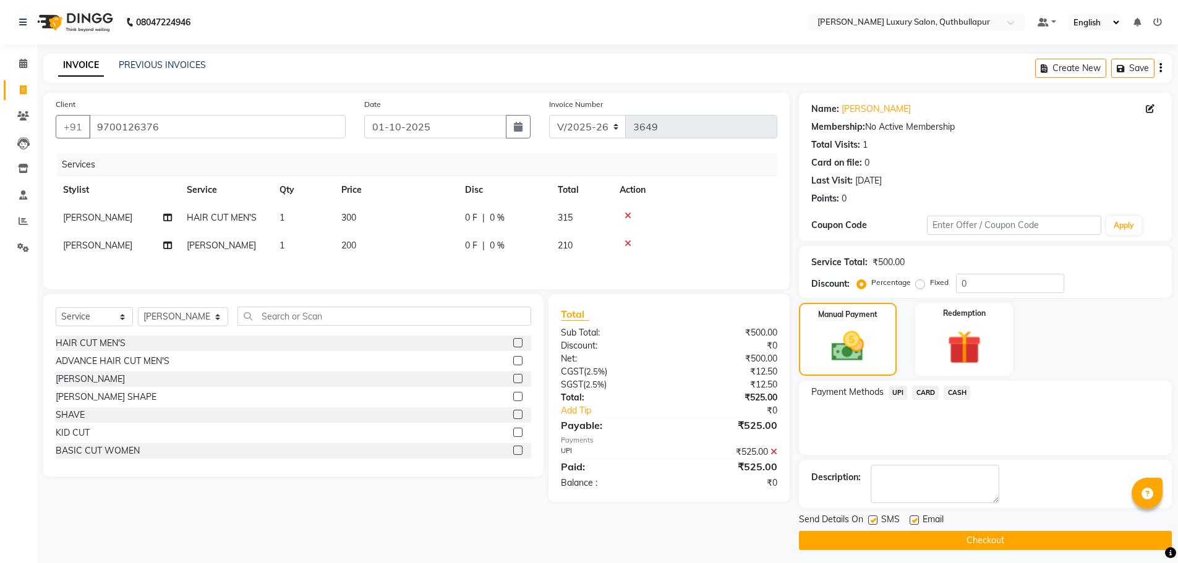
click at [933, 540] on button "Checkout" at bounding box center [985, 540] width 373 height 19
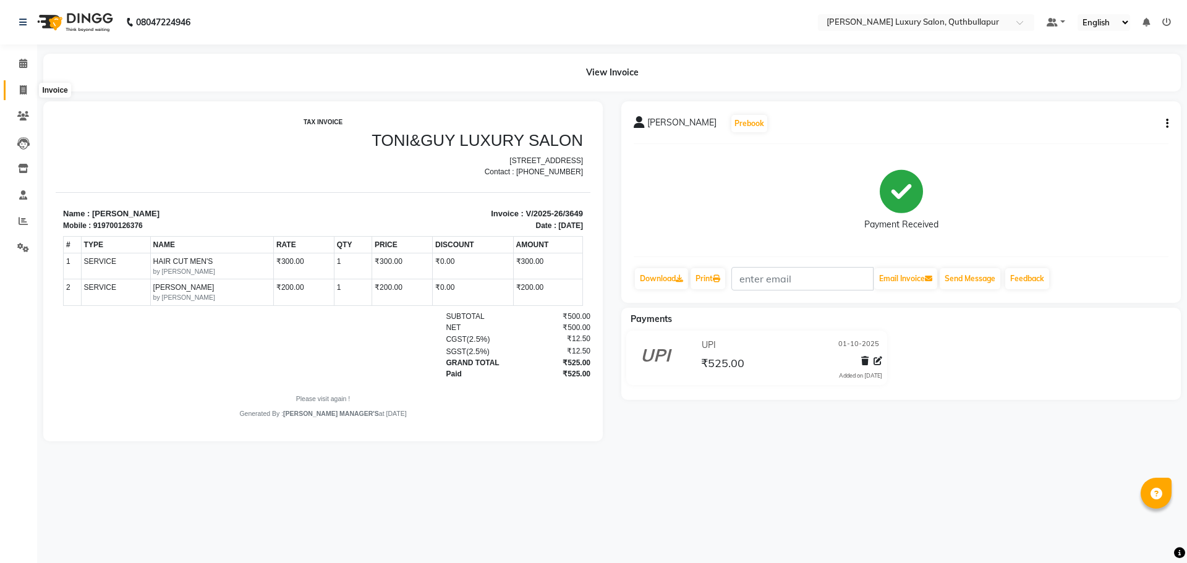
click at [28, 91] on span at bounding box center [23, 90] width 22 height 14
select select "5816"
select select "service"
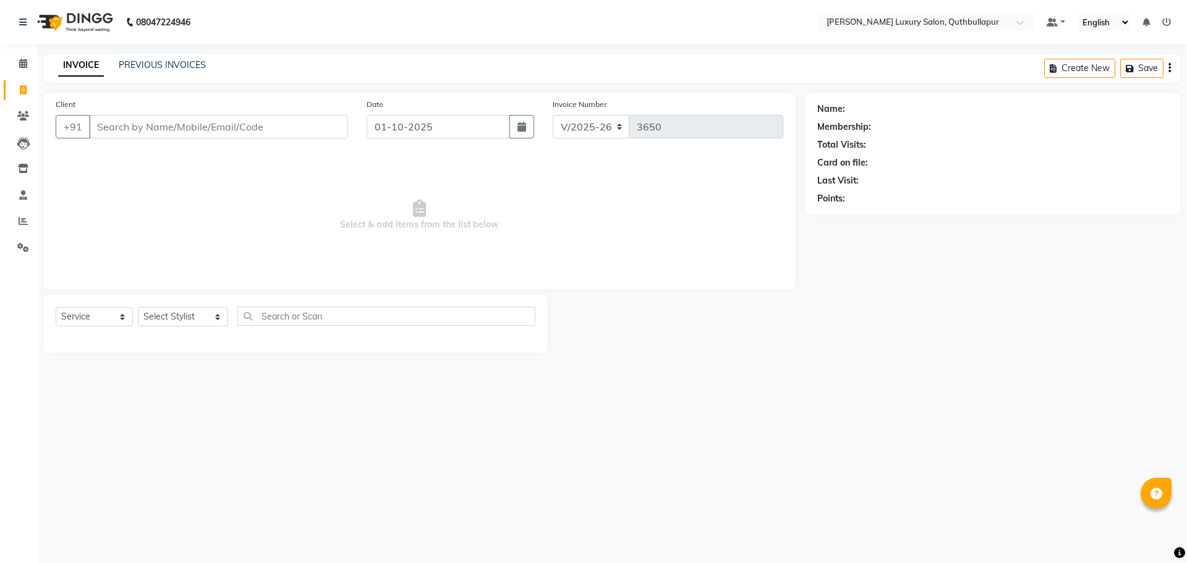
click at [28, 85] on span at bounding box center [23, 90] width 22 height 14
select select "service"
type input "3650"
select select "5816"
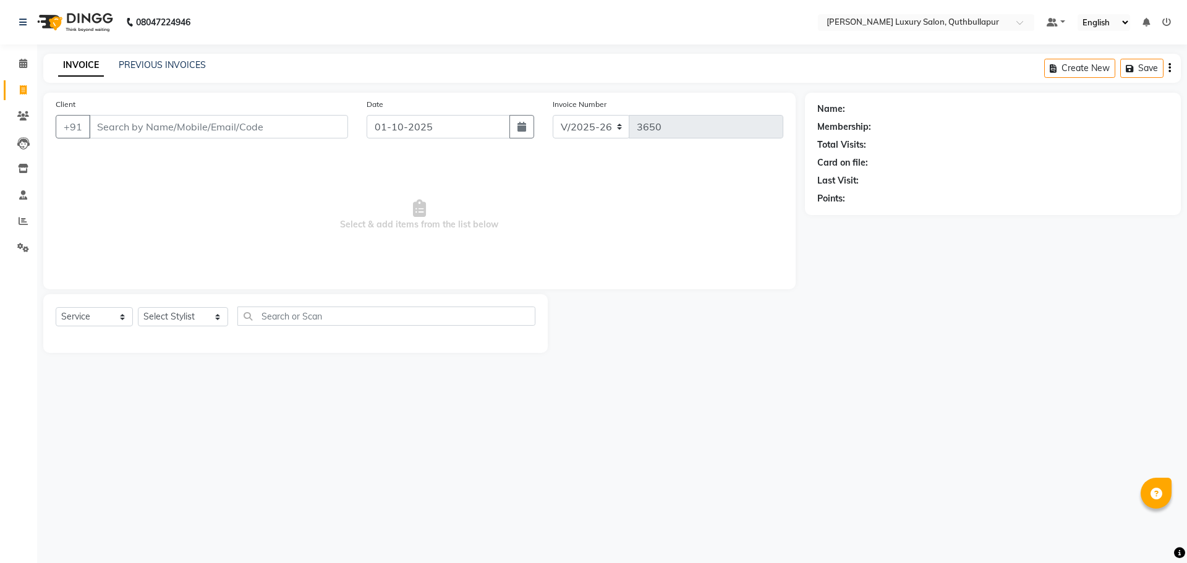
click at [150, 306] on div "Select Service Product Membership Package Voucher Prepaid Gift Card Select Styl…" at bounding box center [295, 323] width 504 height 59
click at [148, 317] on select "Select Stylist AADIL SHAKE AHON ALI ARAVIND ARHAN ARHAN ARIF ARIF KPHB ARMAAN a…" at bounding box center [183, 316] width 90 height 19
select select "54483"
click at [138, 307] on select "Select Stylist AADIL SHAKE AHON ALI ARAVIND ARHAN ARHAN ARIF ARIF KPHB ARMAAN a…" at bounding box center [183, 316] width 90 height 19
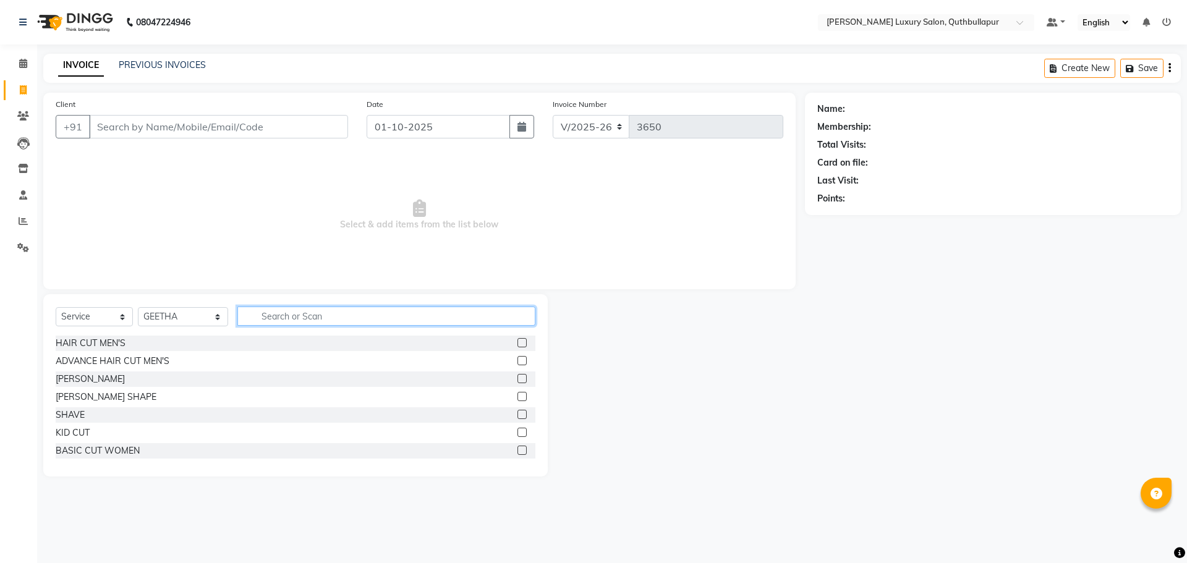
click at [281, 310] on input "text" at bounding box center [386, 316] width 298 height 19
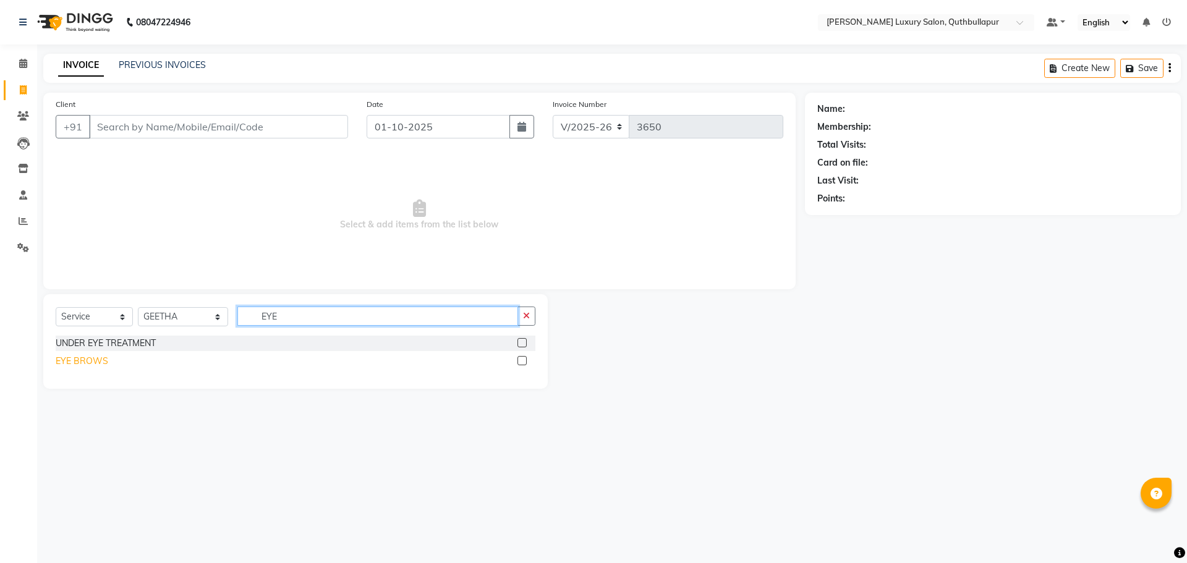
type input "EYE"
click at [90, 363] on div "EYE BROWS" at bounding box center [82, 361] width 53 height 13
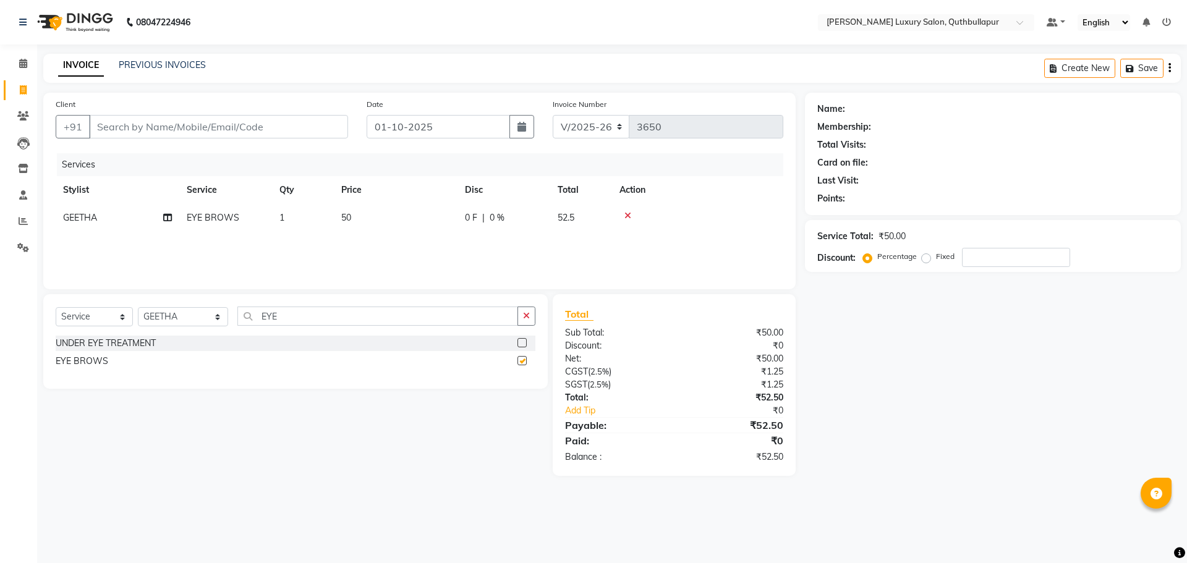
checkbox input "false"
click at [383, 226] on td "50" at bounding box center [396, 218] width 124 height 28
select select "54483"
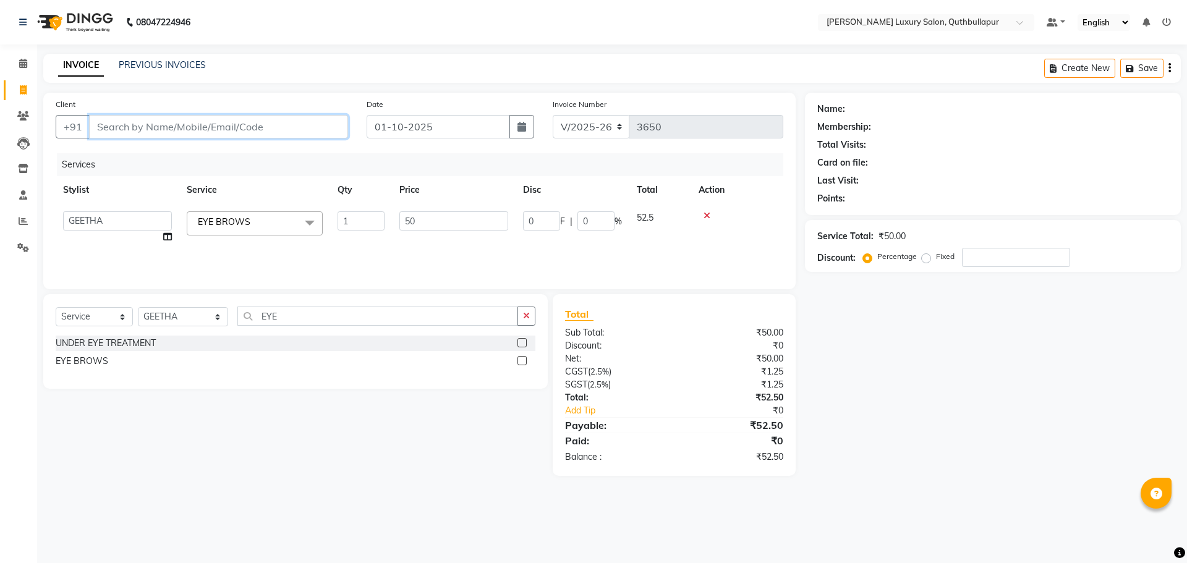
click at [182, 121] on input "Client" at bounding box center [218, 126] width 259 height 23
type input "9"
type input "0"
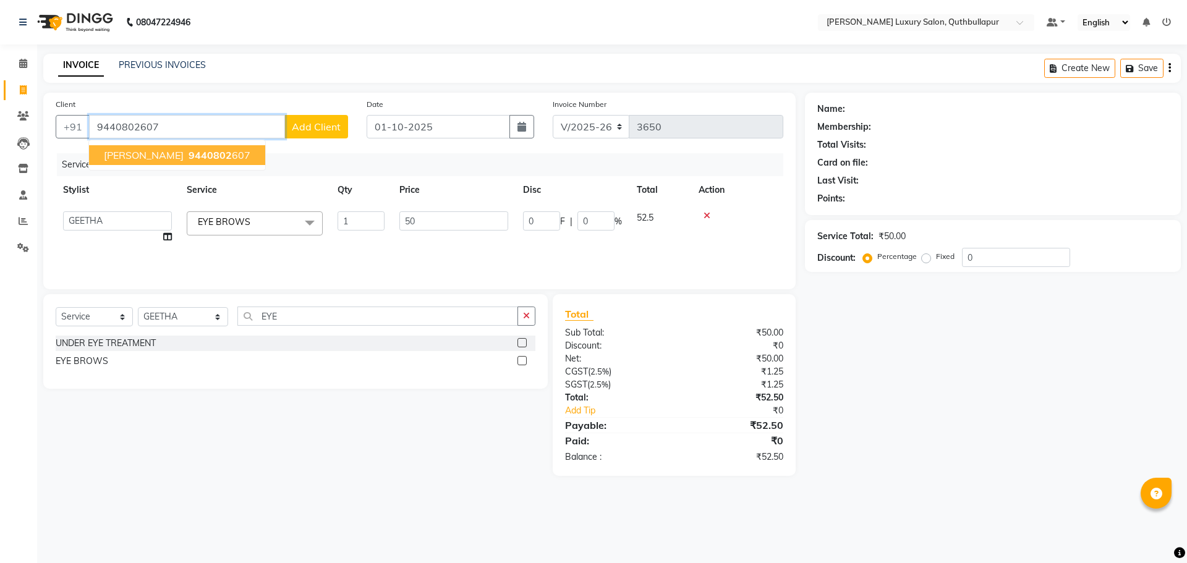
type input "9440802607"
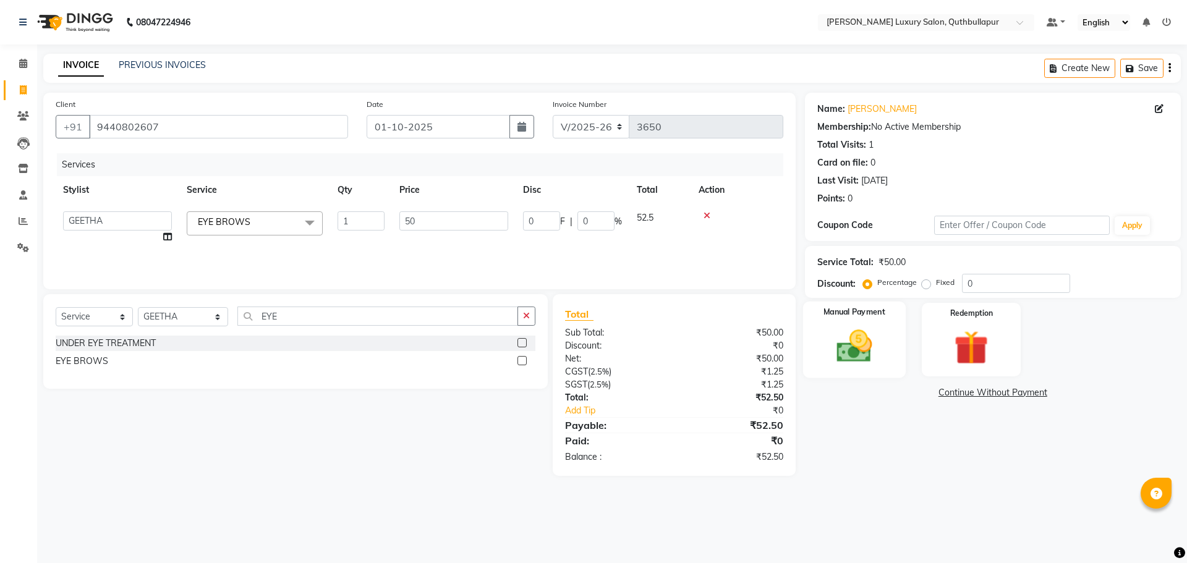
click at [862, 351] on img at bounding box center [853, 346] width 57 height 41
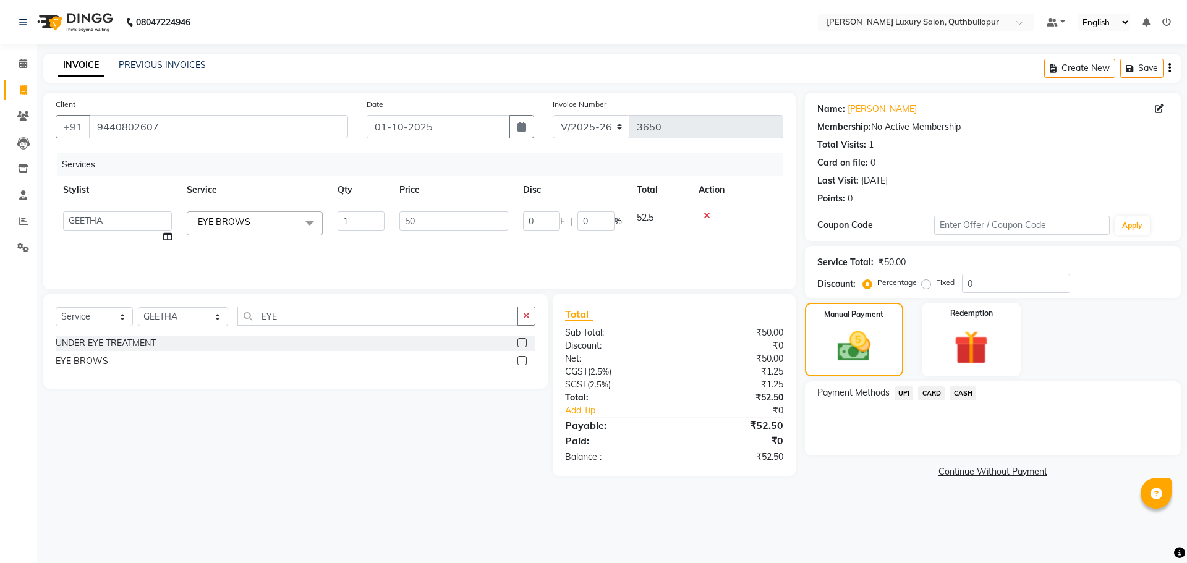
click at [904, 395] on span "UPI" at bounding box center [903, 393] width 19 height 14
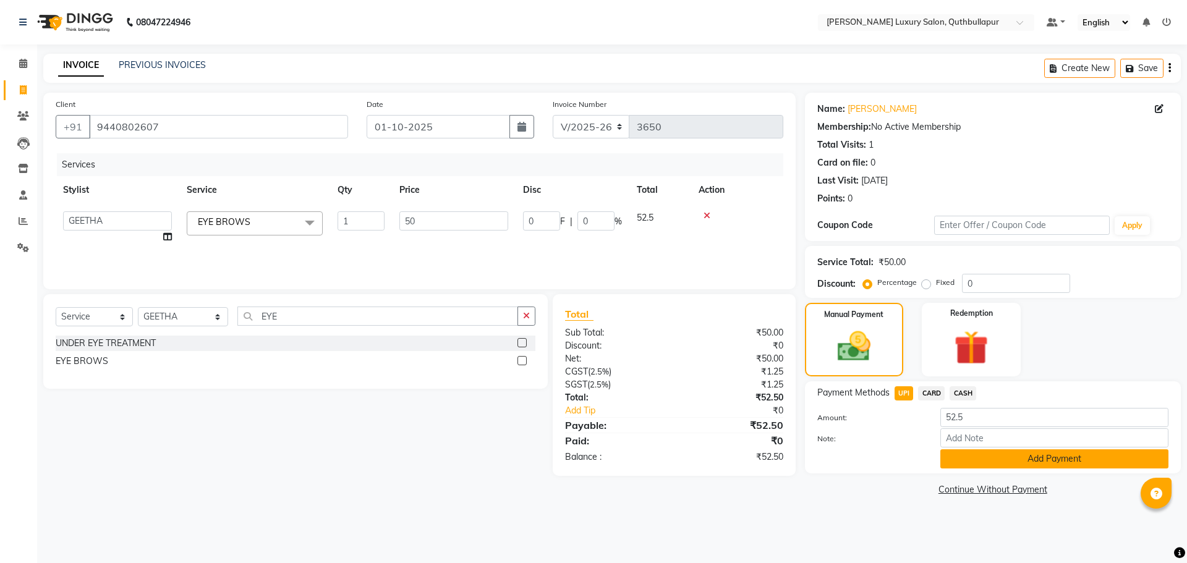
click at [988, 464] on button "Add Payment" at bounding box center [1054, 458] width 228 height 19
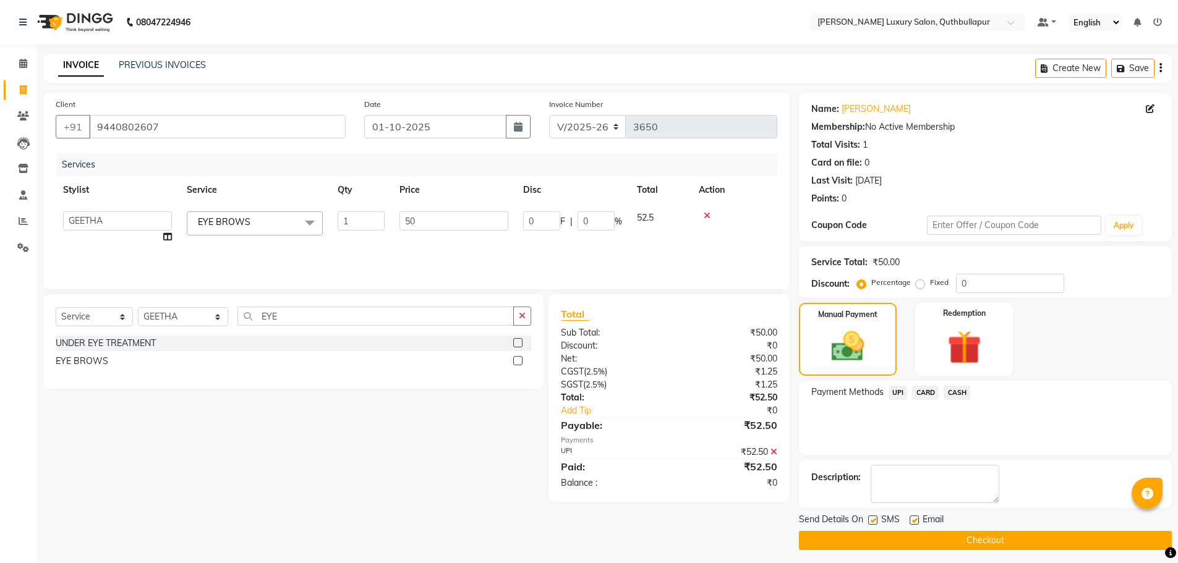
click at [1028, 546] on main "INVOICE PREVIOUS INVOICES Create New Save Client +91 9440802607 Date 01-10-2025…" at bounding box center [607, 311] width 1141 height 515
click at [1032, 533] on button "Checkout" at bounding box center [985, 540] width 373 height 19
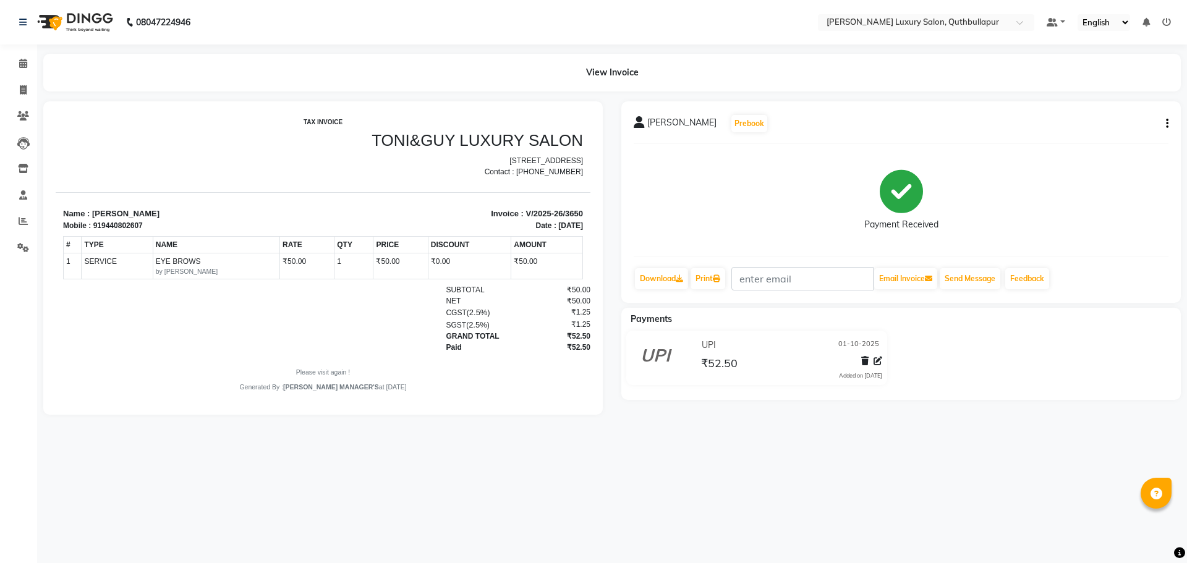
click at [821, 506] on div "08047224946 Select Location × Toni&guy Luxury Salon, Quthbullapur Default Panel…" at bounding box center [593, 281] width 1187 height 563
click at [33, 90] on span at bounding box center [23, 90] width 22 height 14
select select "service"
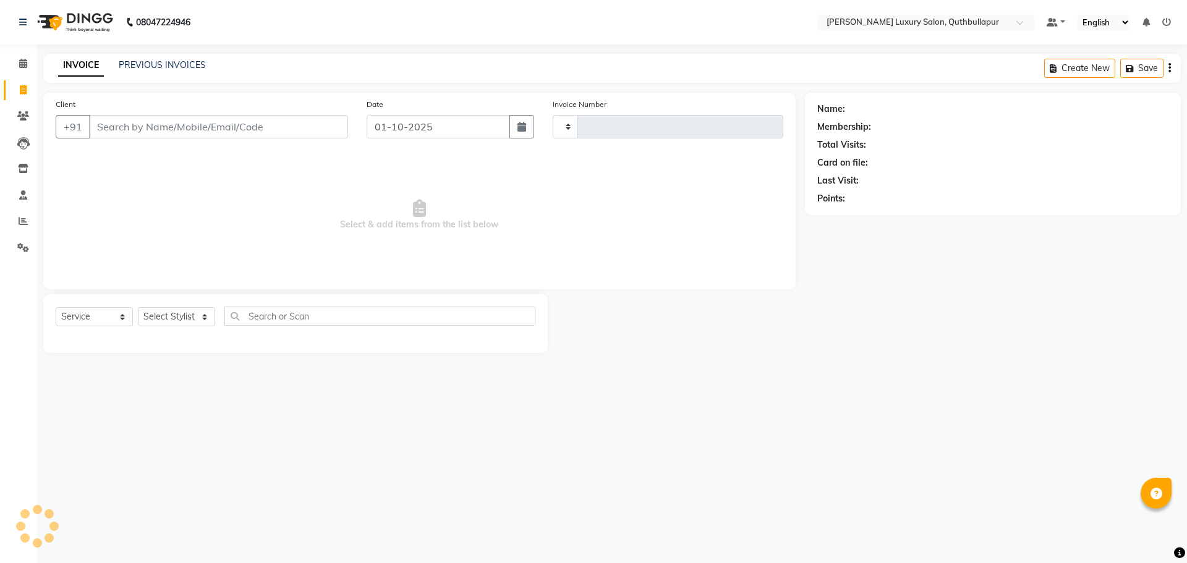
type input "3651"
select select "5816"
click at [181, 65] on link "PREVIOUS INVOICES" at bounding box center [162, 64] width 87 height 11
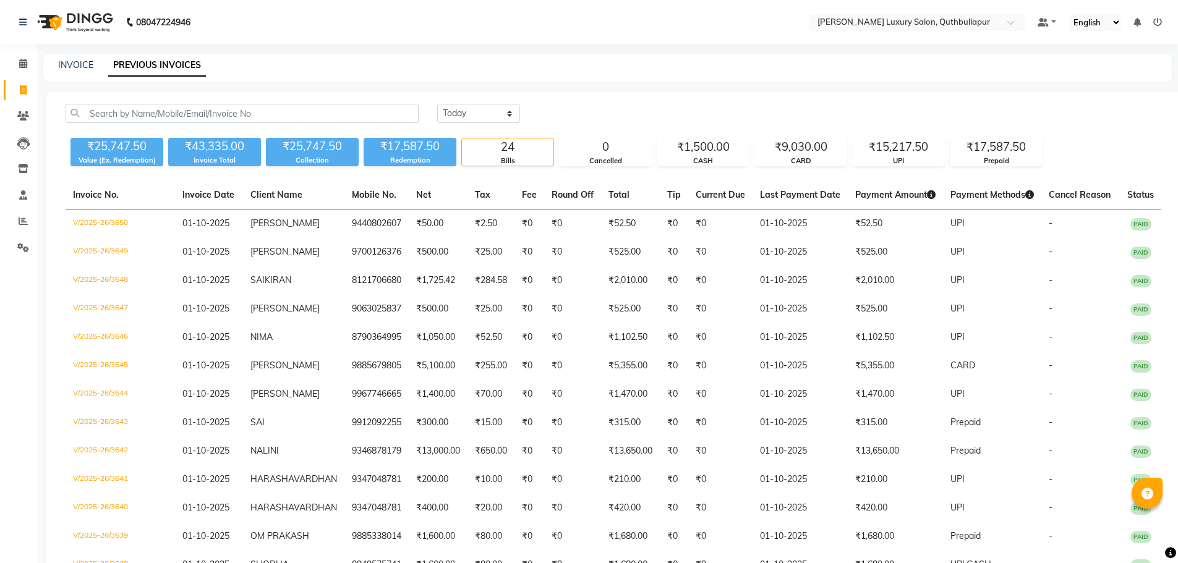
click at [90, 80] on div "INVOICE PREVIOUS INVOICES" at bounding box center [607, 68] width 1128 height 28
click at [70, 66] on link "INVOICE" at bounding box center [75, 64] width 35 height 11
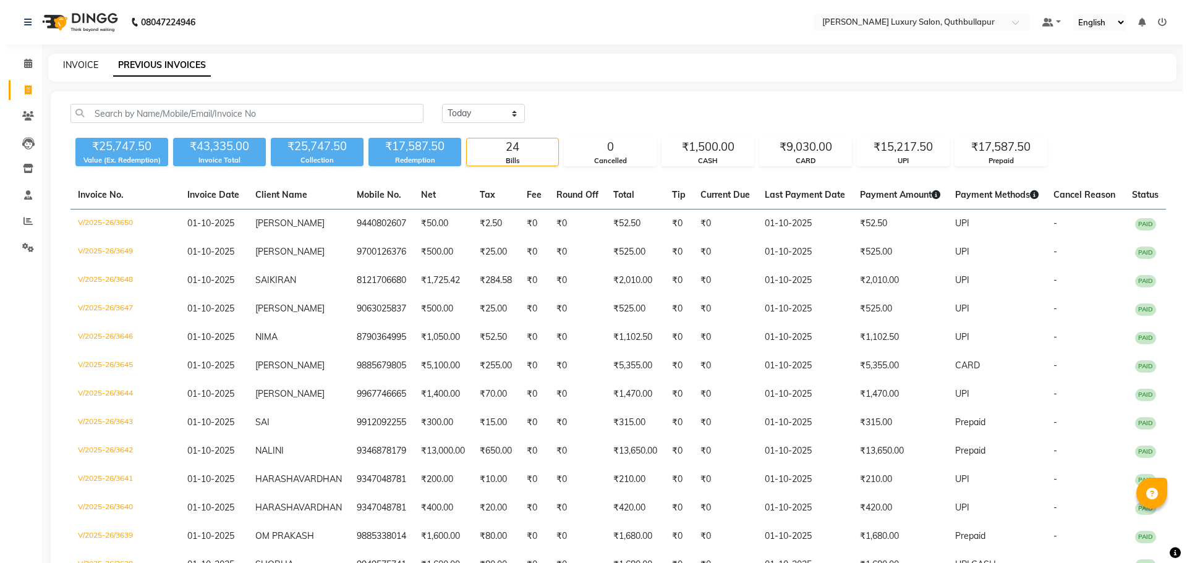
select select "5816"
select select "service"
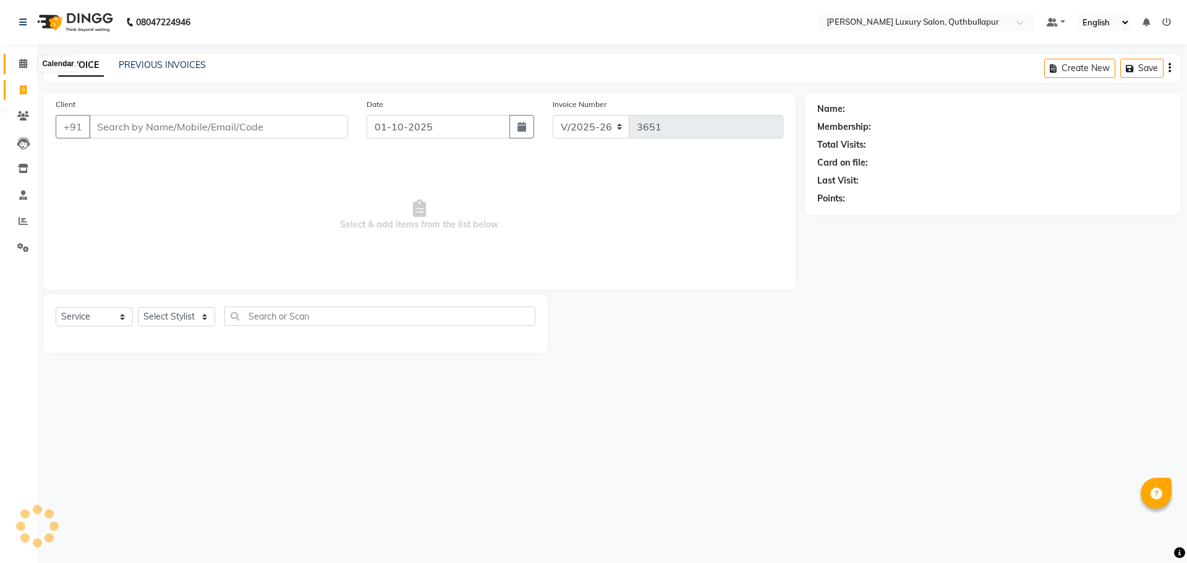
click at [20, 64] on icon at bounding box center [23, 63] width 8 height 9
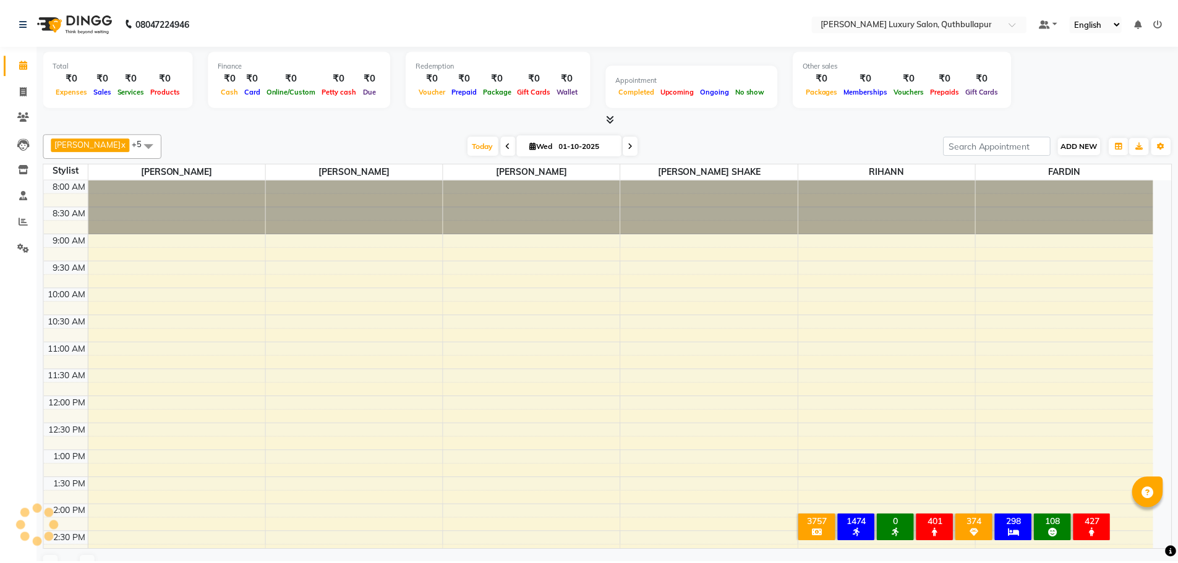
scroll to position [329, 0]
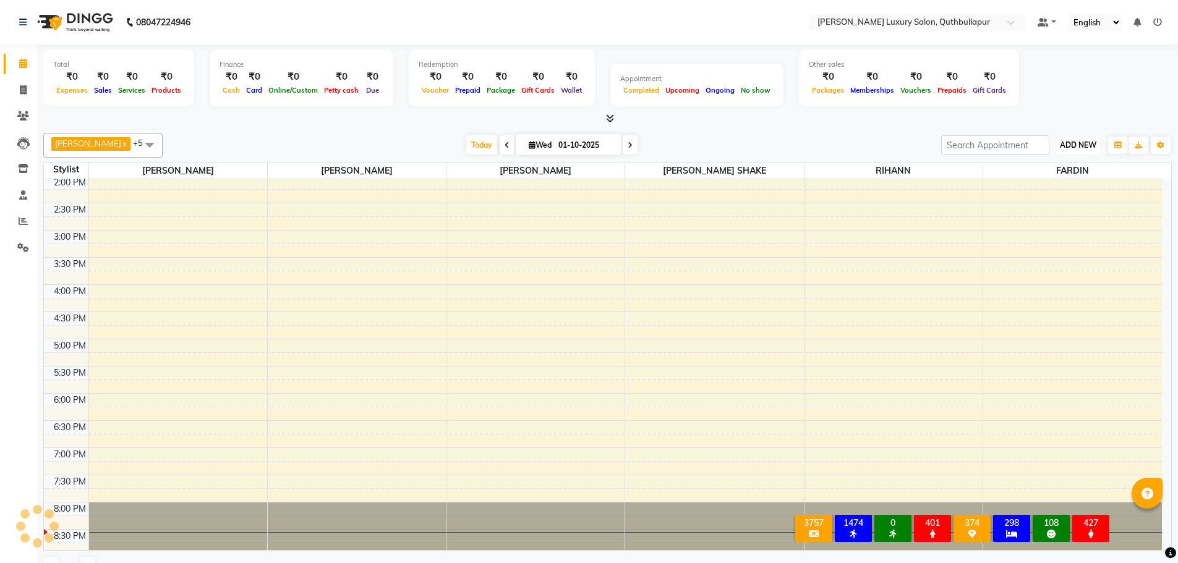
click at [1095, 142] on span "ADD NEW" at bounding box center [1078, 144] width 36 height 9
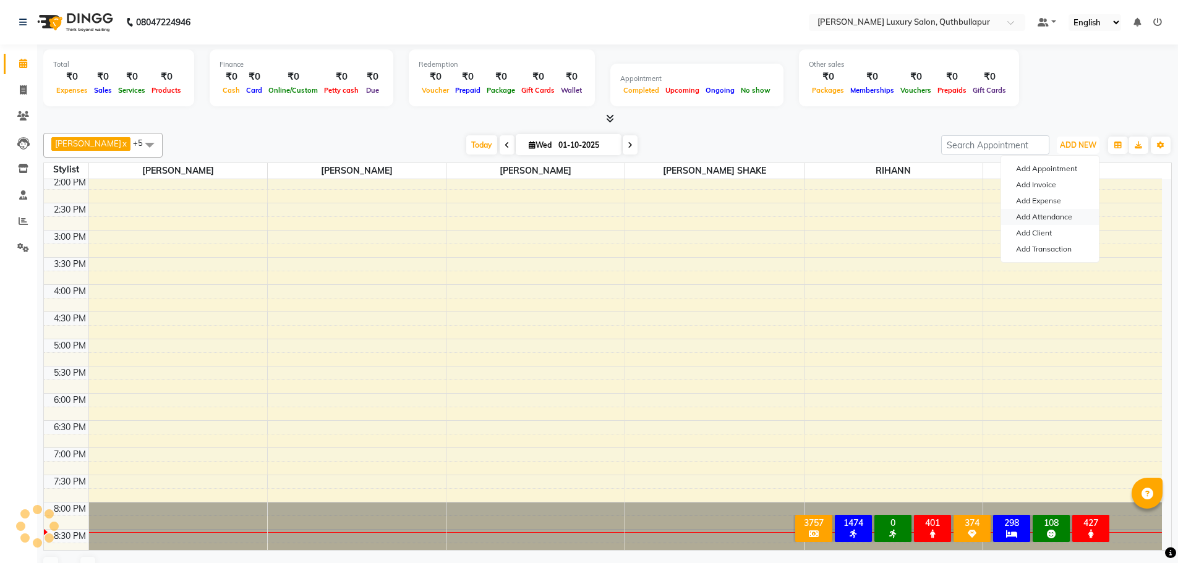
scroll to position [0, 0]
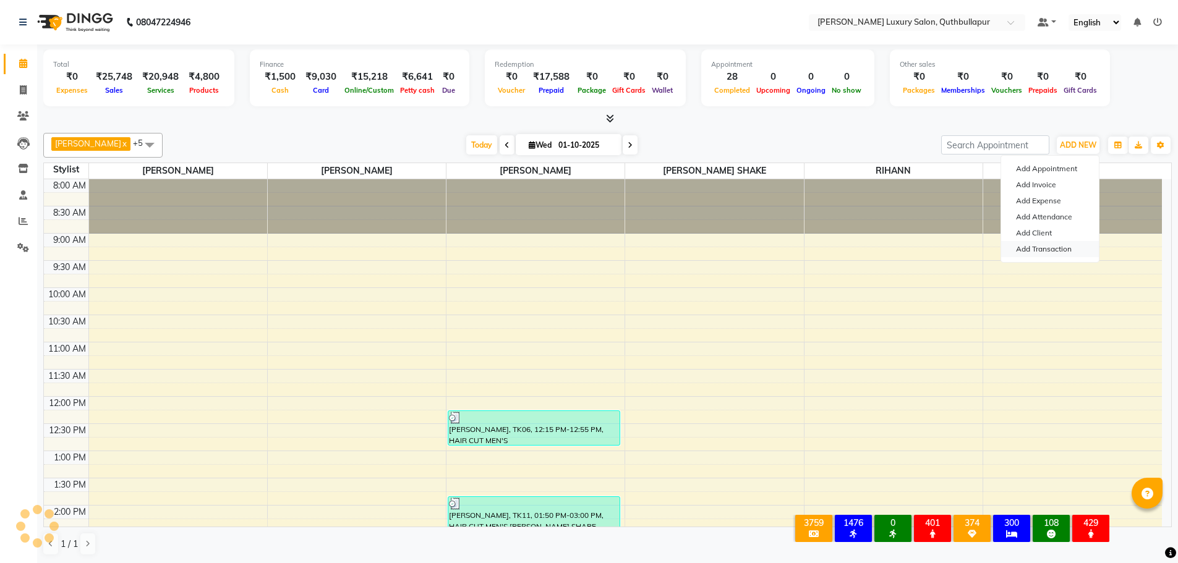
click at [1071, 249] on link "Add Transaction" at bounding box center [1050, 249] width 98 height 16
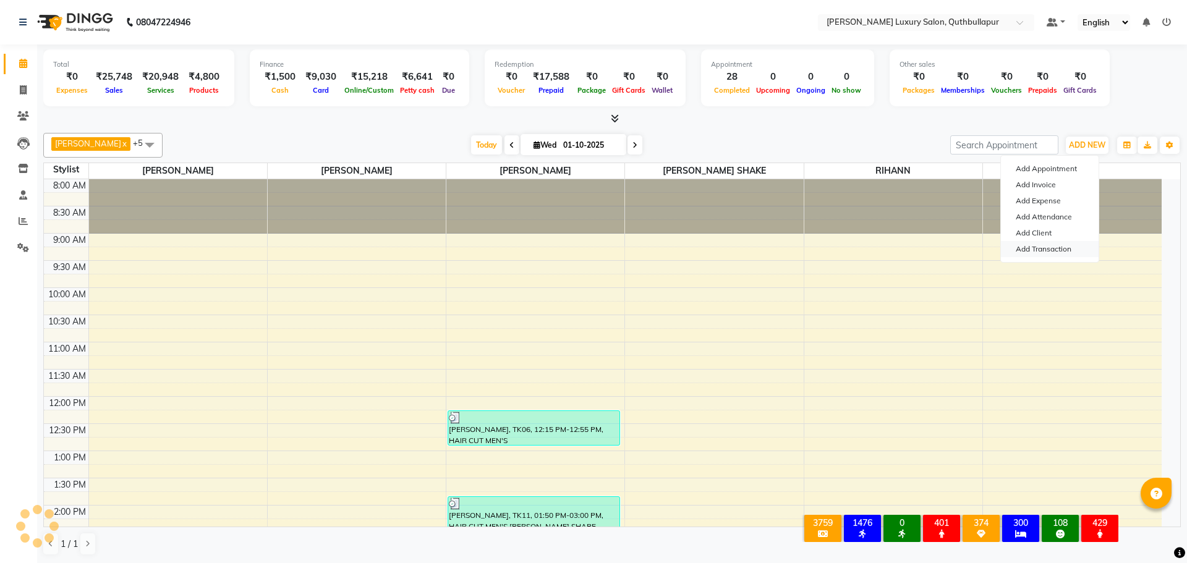
select select "direct"
select select
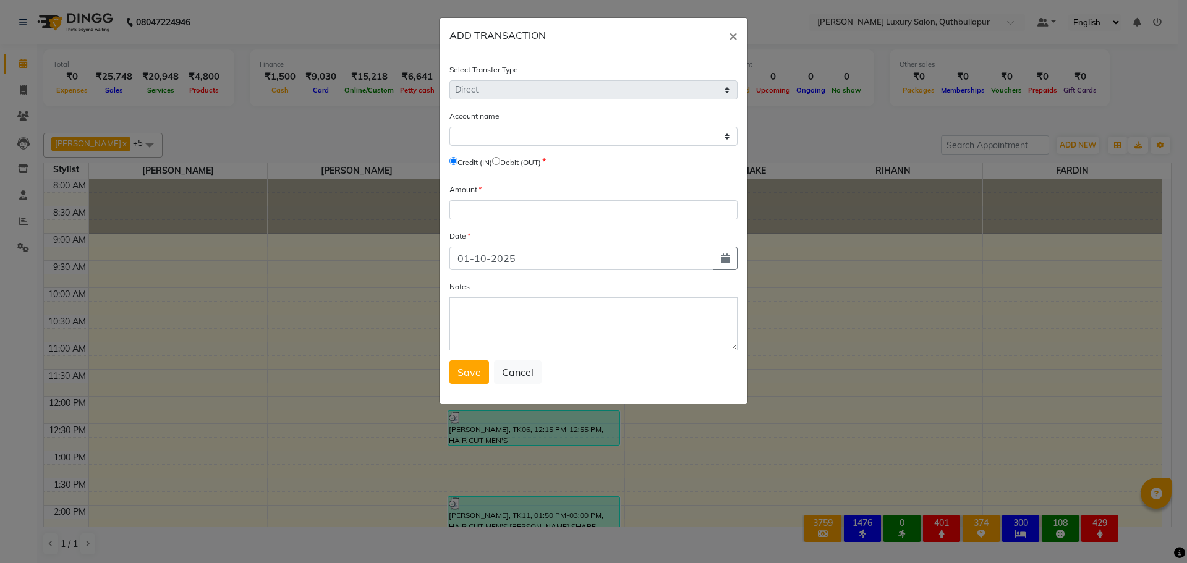
click at [500, 161] on input "radio" at bounding box center [496, 161] width 8 height 8
radio input "true"
click at [517, 135] on select "Select Petty Cash" at bounding box center [593, 136] width 288 height 19
select select "4771"
click at [449, 127] on select "Select Petty Cash" at bounding box center [593, 136] width 288 height 19
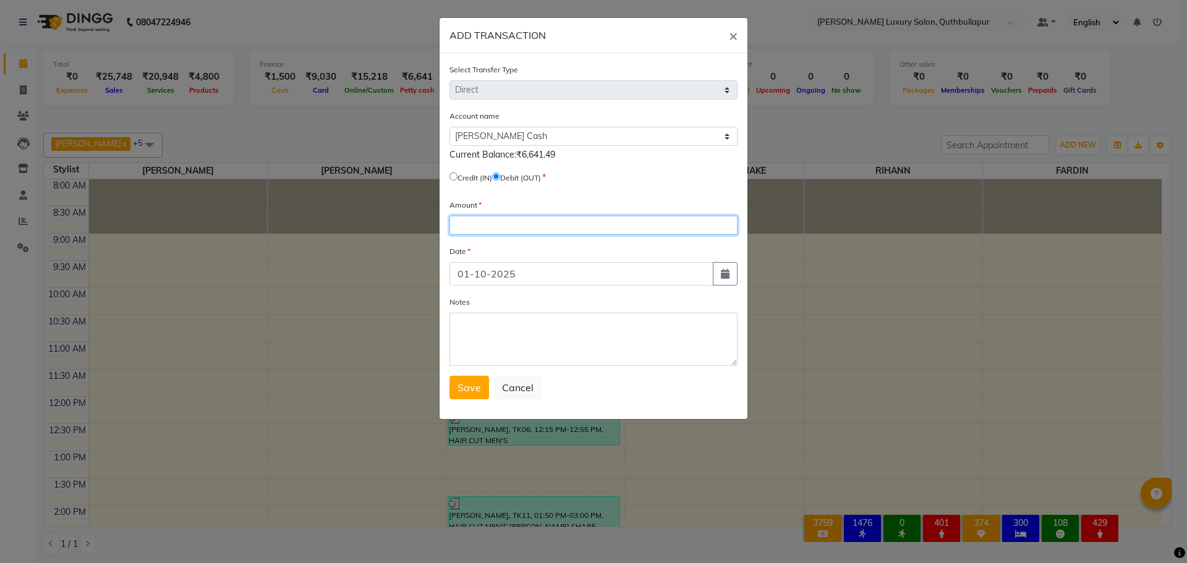
click at [539, 220] on input "number" at bounding box center [593, 225] width 288 height 19
type input "100"
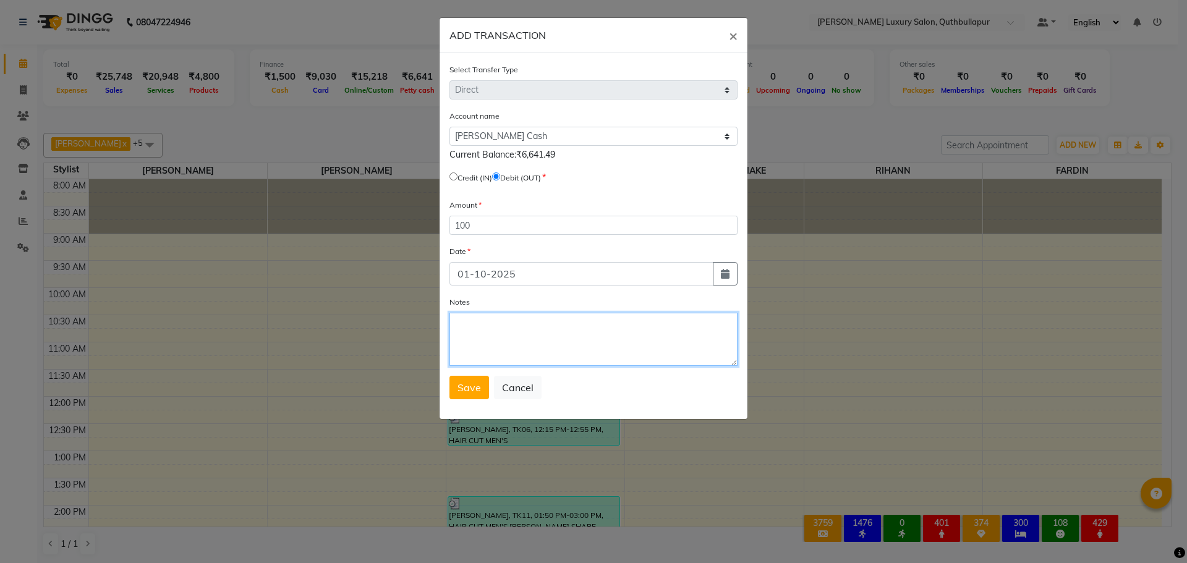
click at [480, 328] on textarea "Notes" at bounding box center [593, 339] width 288 height 53
type textarea "UPI SHIVA"
click at [474, 389] on span "Save" at bounding box center [468, 387] width 23 height 12
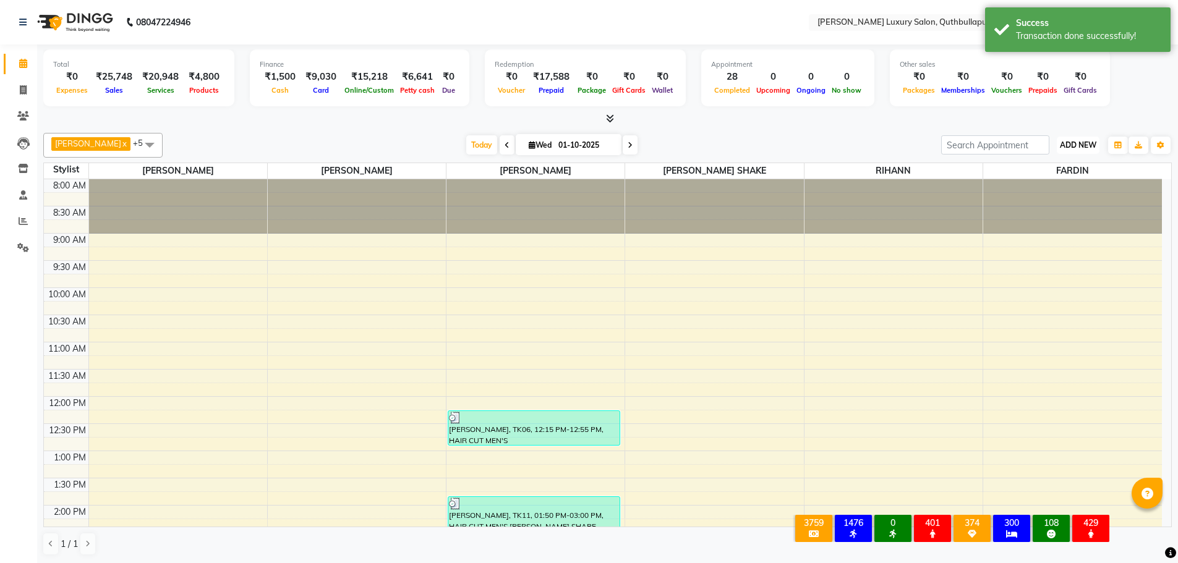
click at [1082, 150] on button "ADD NEW Toggle Dropdown" at bounding box center [1077, 145] width 43 height 17
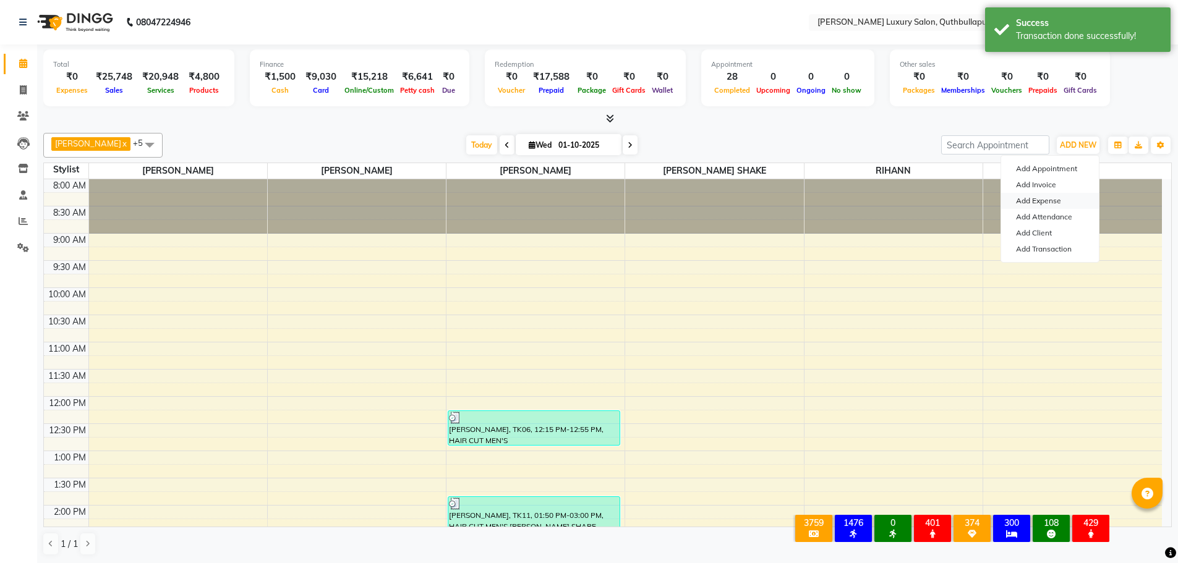
click at [1070, 205] on link "Add Expense" at bounding box center [1050, 201] width 98 height 16
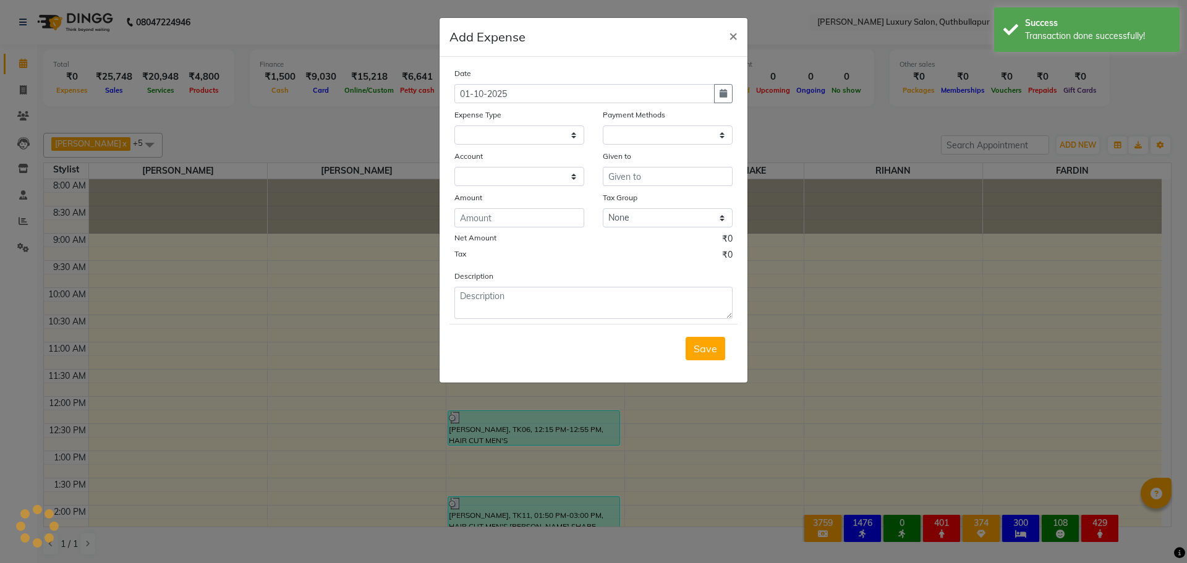
select select
select select "1"
select select "4771"
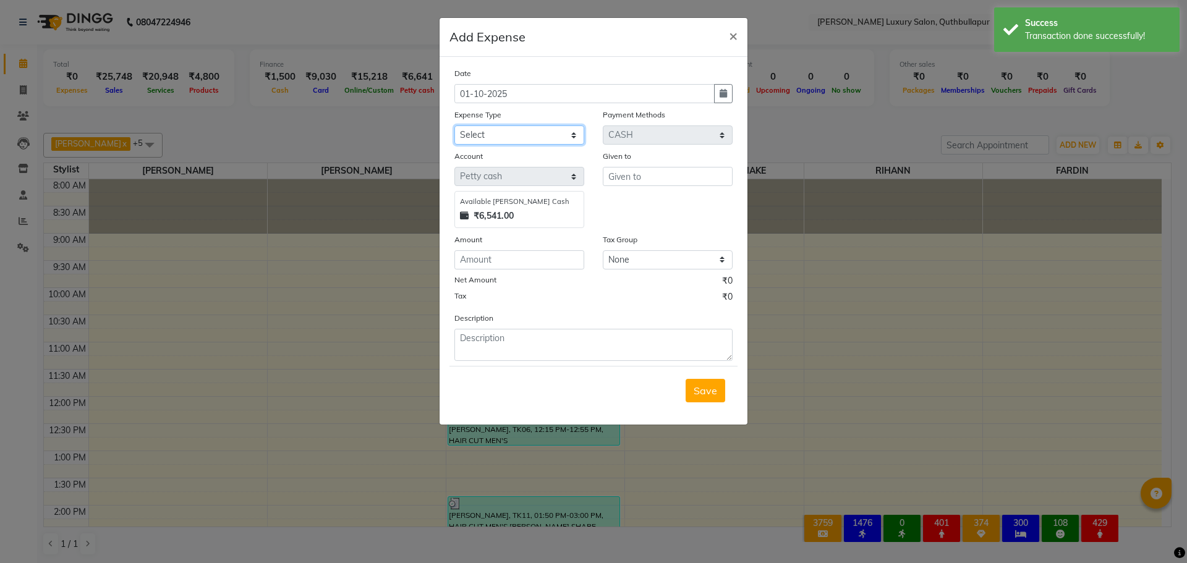
click at [533, 135] on select "Select Advance Salary Birthday party Cash transfer to bank Cash transfer to hub…" at bounding box center [519, 134] width 130 height 19
select select "13569"
click at [454, 125] on select "Select Advance Salary Birthday party Cash transfer to bank Cash transfer to hub…" at bounding box center [519, 134] width 130 height 19
click at [626, 174] on input "text" at bounding box center [668, 176] width 130 height 19
type input "1"
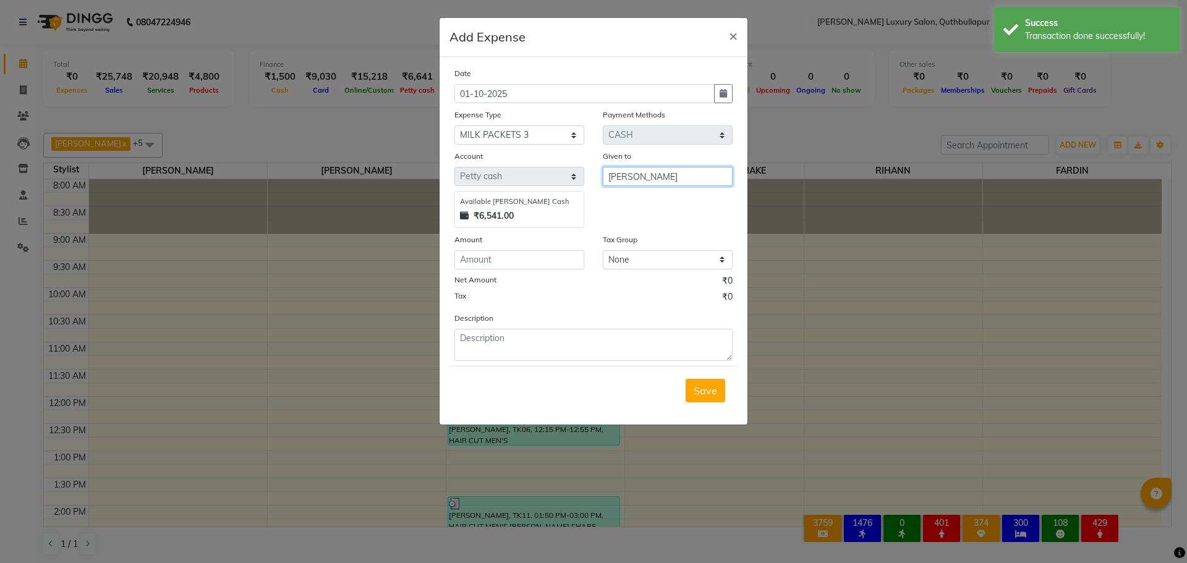
type input "SUNITHA"
click at [554, 264] on input "number" at bounding box center [519, 259] width 130 height 19
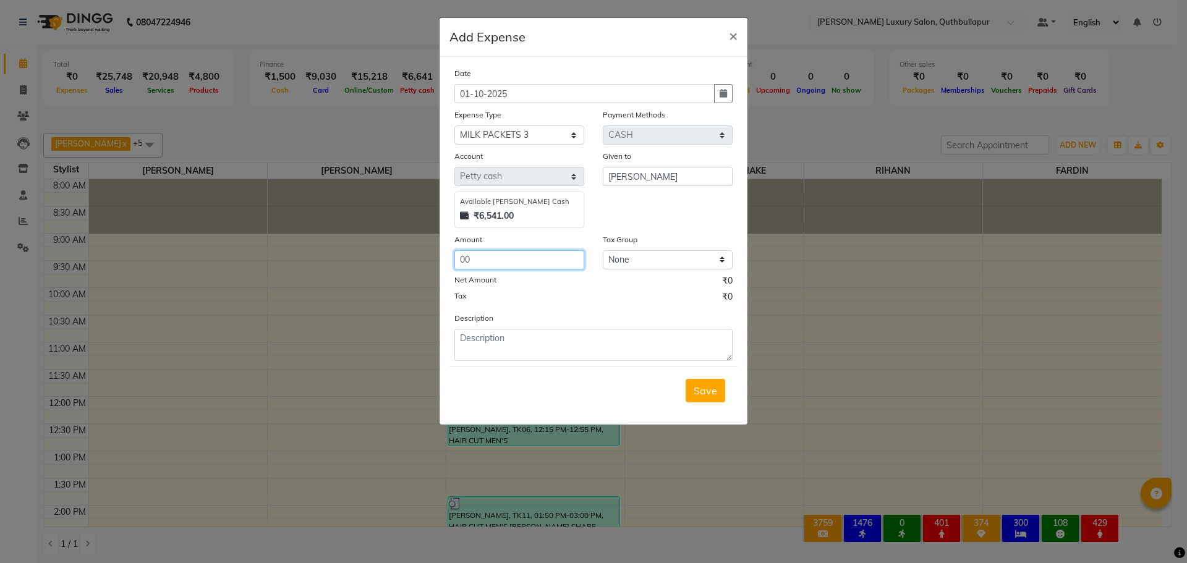
type input "0"
type input "100"
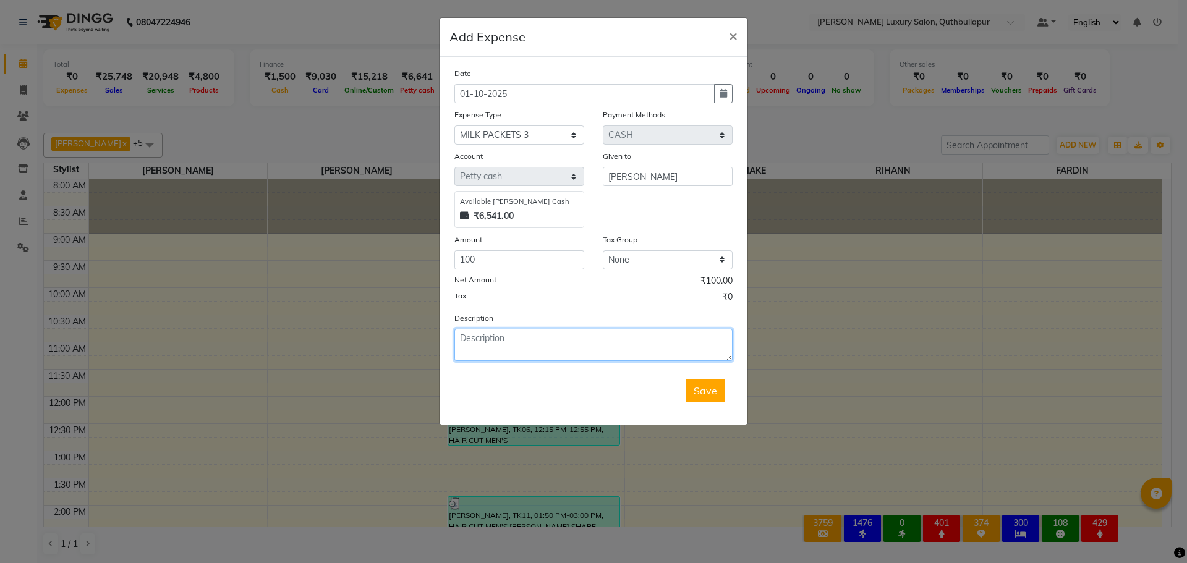
click at [610, 355] on textarea at bounding box center [593, 345] width 278 height 32
type textarea ","
type textarea "MILK"
click at [697, 388] on span "Save" at bounding box center [705, 391] width 23 height 12
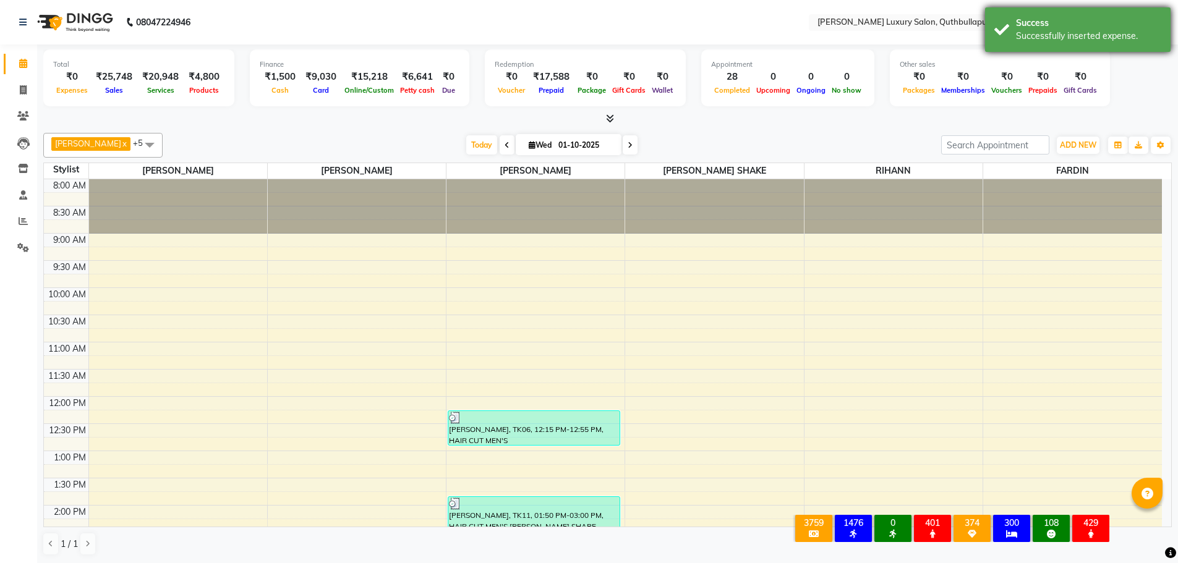
click at [1076, 39] on div "Successfully inserted expense." at bounding box center [1088, 36] width 145 height 13
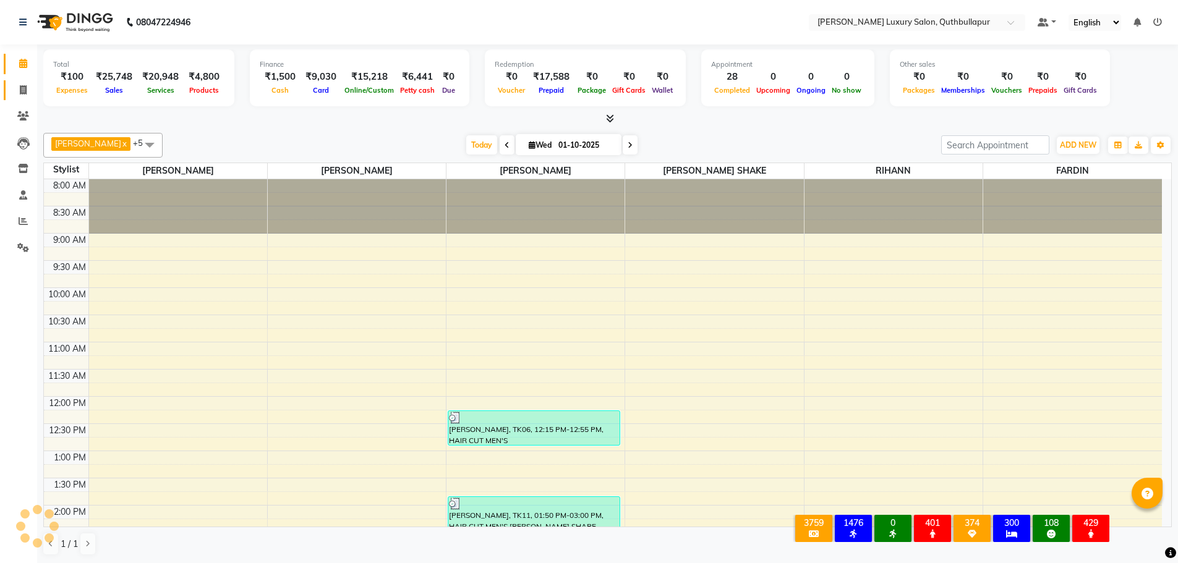
click at [18, 93] on span at bounding box center [23, 90] width 22 height 14
select select "service"
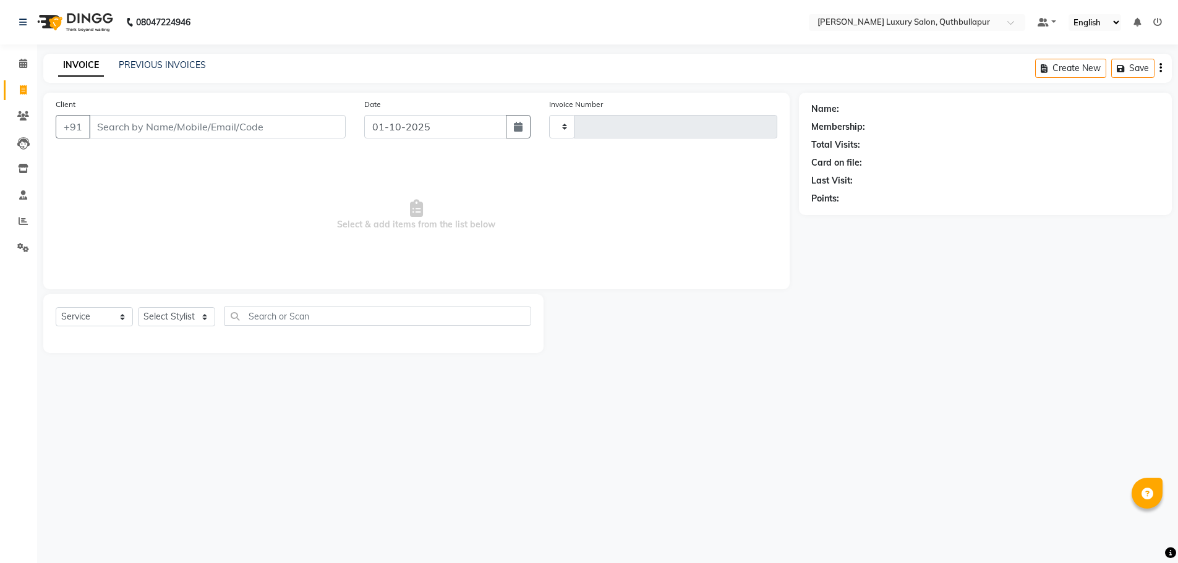
type input "3651"
select select "5816"
click at [30, 66] on span at bounding box center [23, 64] width 22 height 14
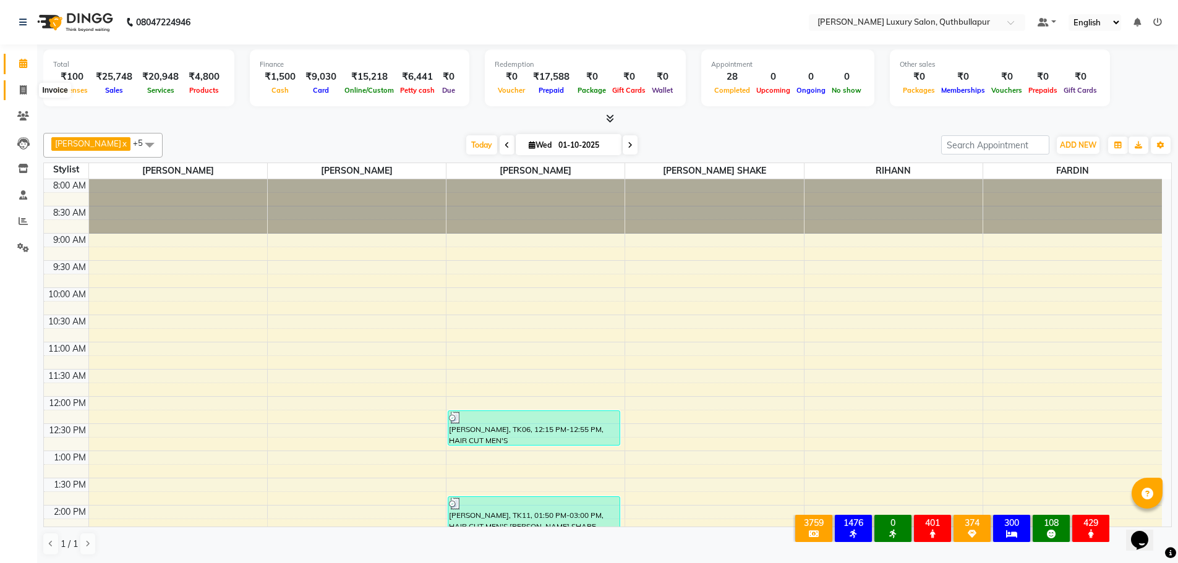
click at [22, 84] on span at bounding box center [23, 90] width 22 height 14
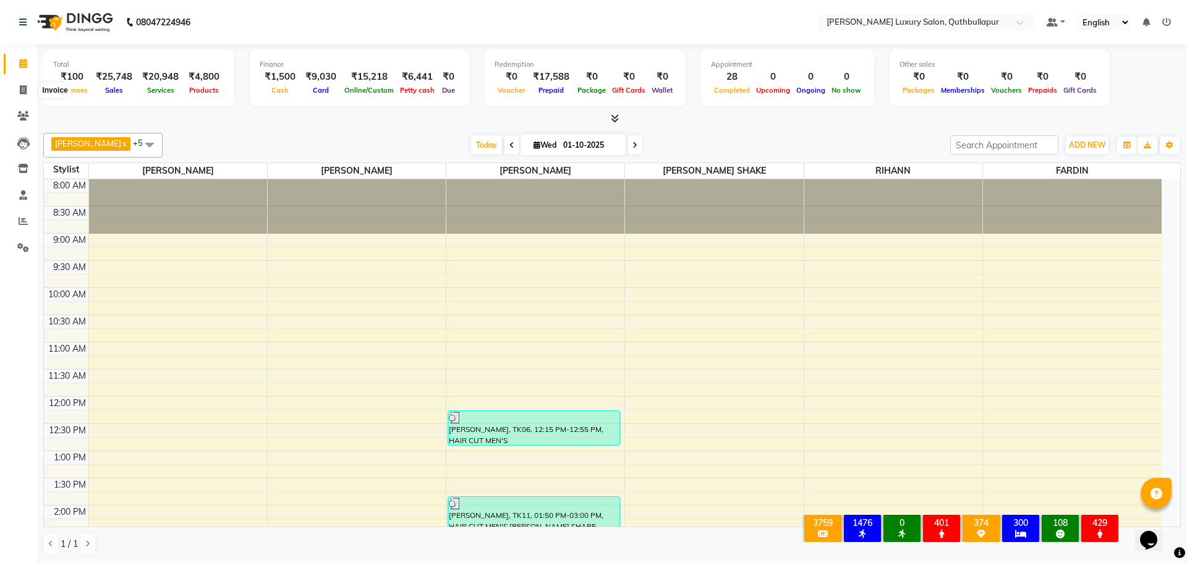
select select "5816"
select select "service"
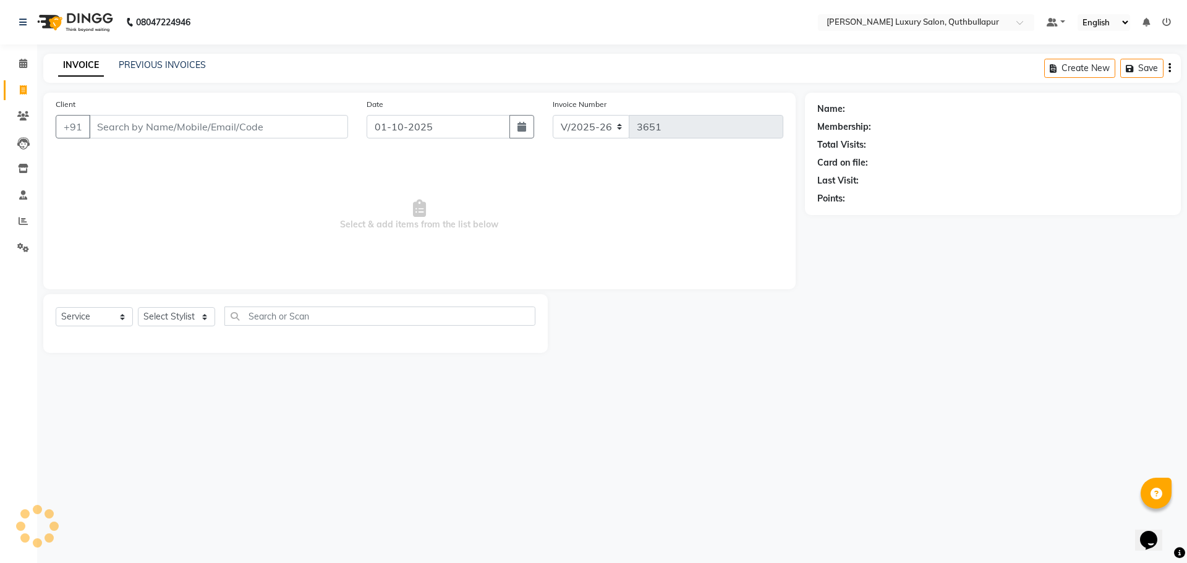
click at [154, 56] on div "INVOICE PREVIOUS INVOICES Create New Save" at bounding box center [611, 68] width 1137 height 29
click at [146, 66] on link "PREVIOUS INVOICES" at bounding box center [162, 64] width 87 height 11
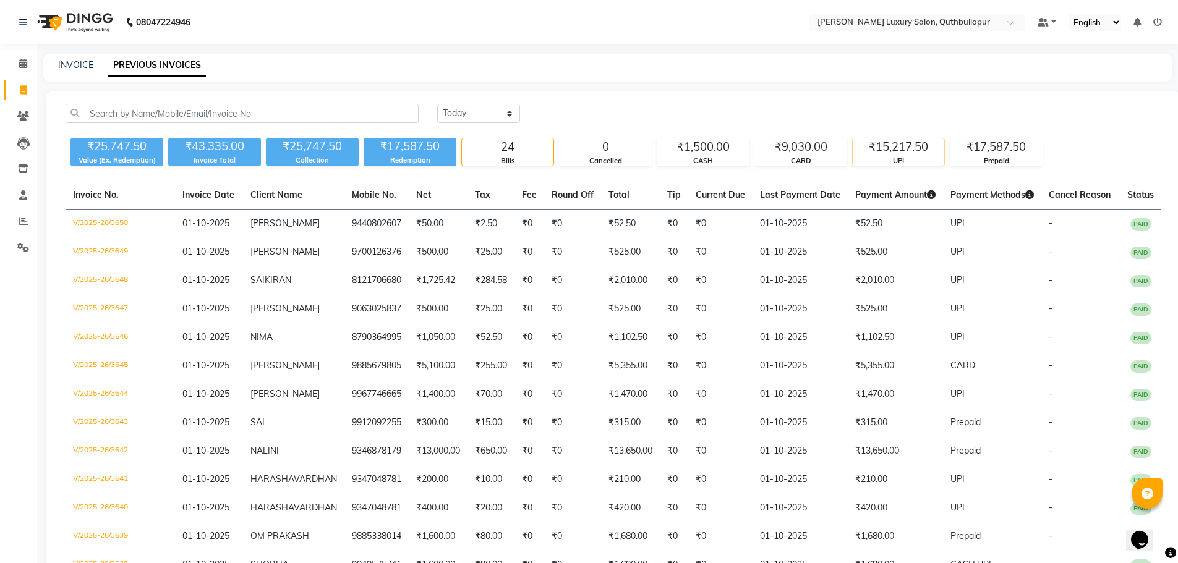
click at [911, 155] on div "₹15,217.50" at bounding box center [897, 146] width 91 height 17
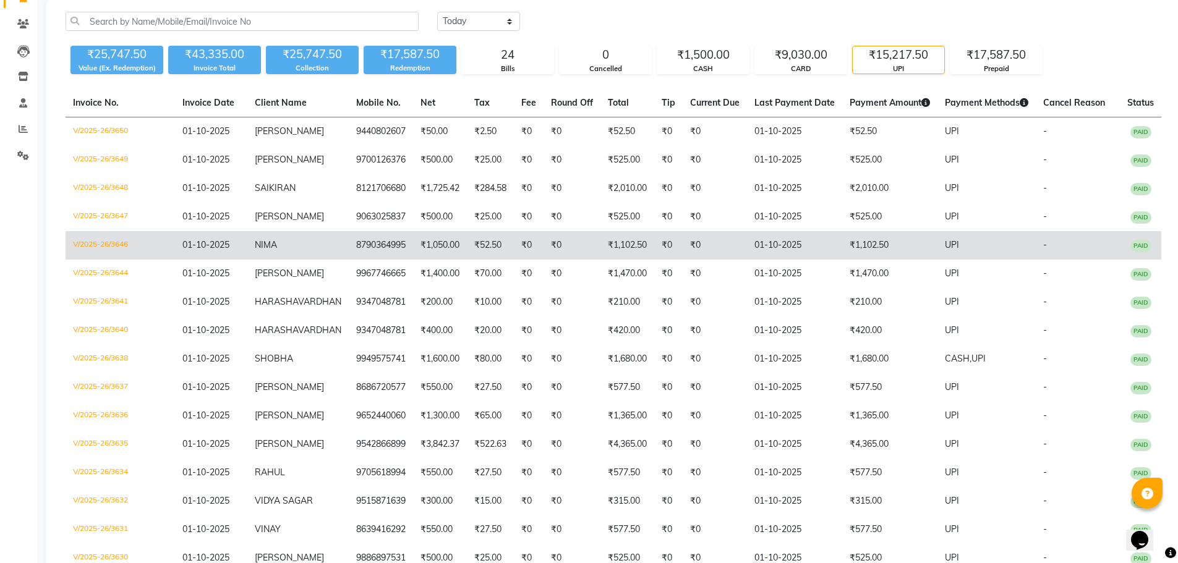
scroll to position [197, 0]
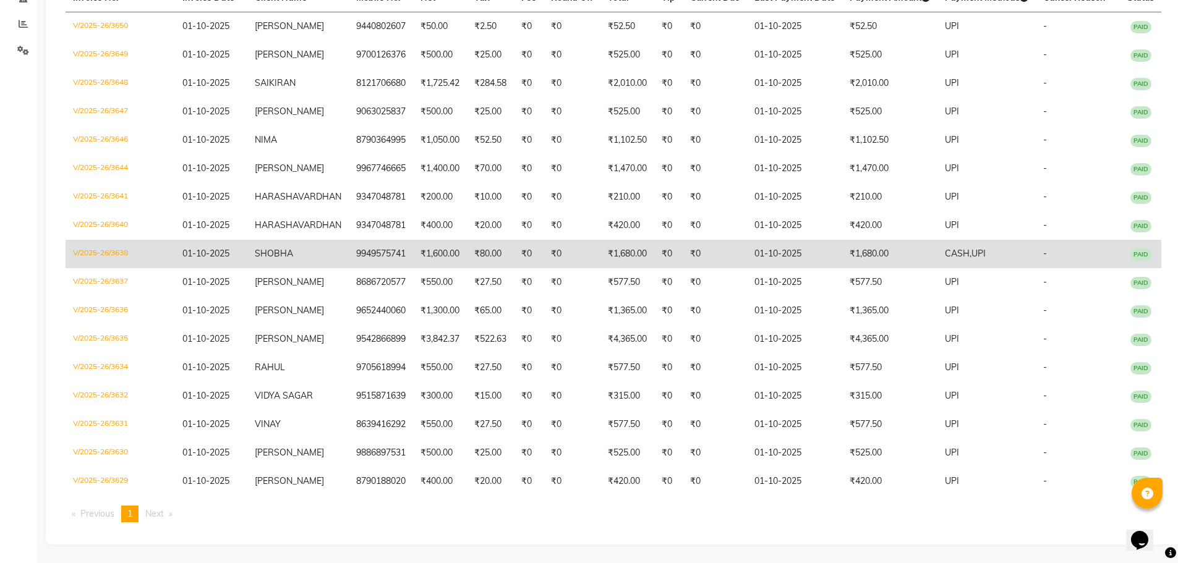
click at [869, 250] on td "₹1,680.00" at bounding box center [889, 254] width 95 height 28
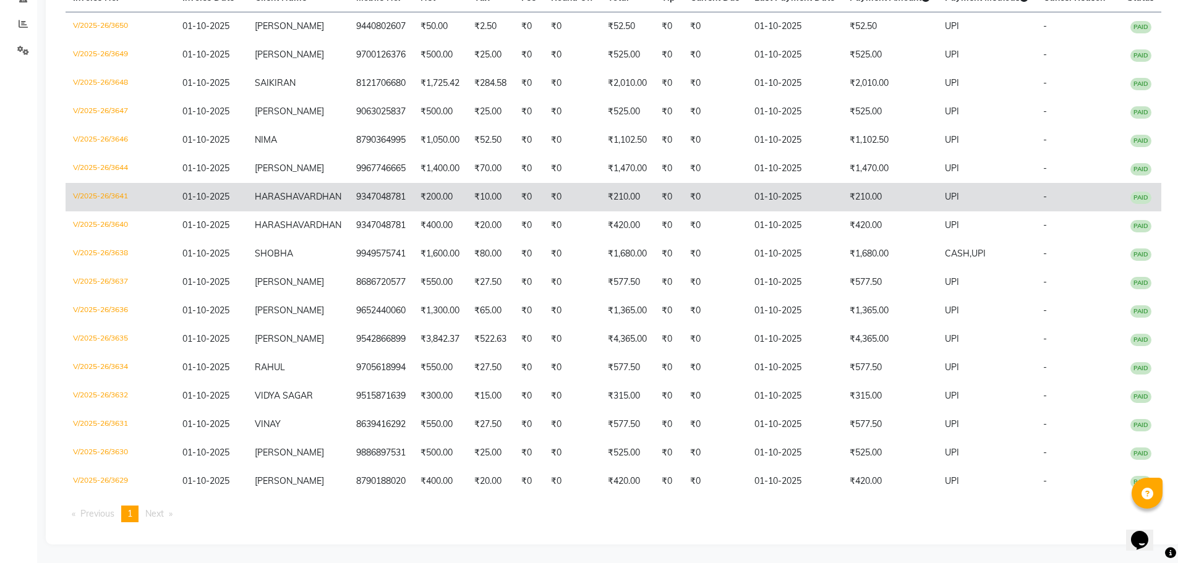
scroll to position [0, 0]
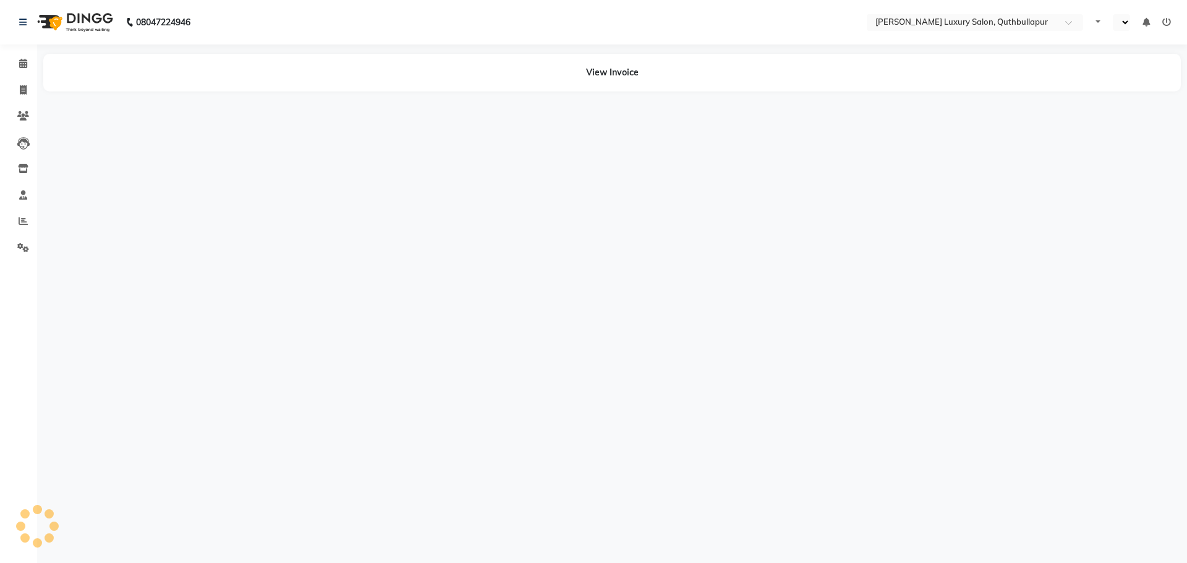
select select "en"
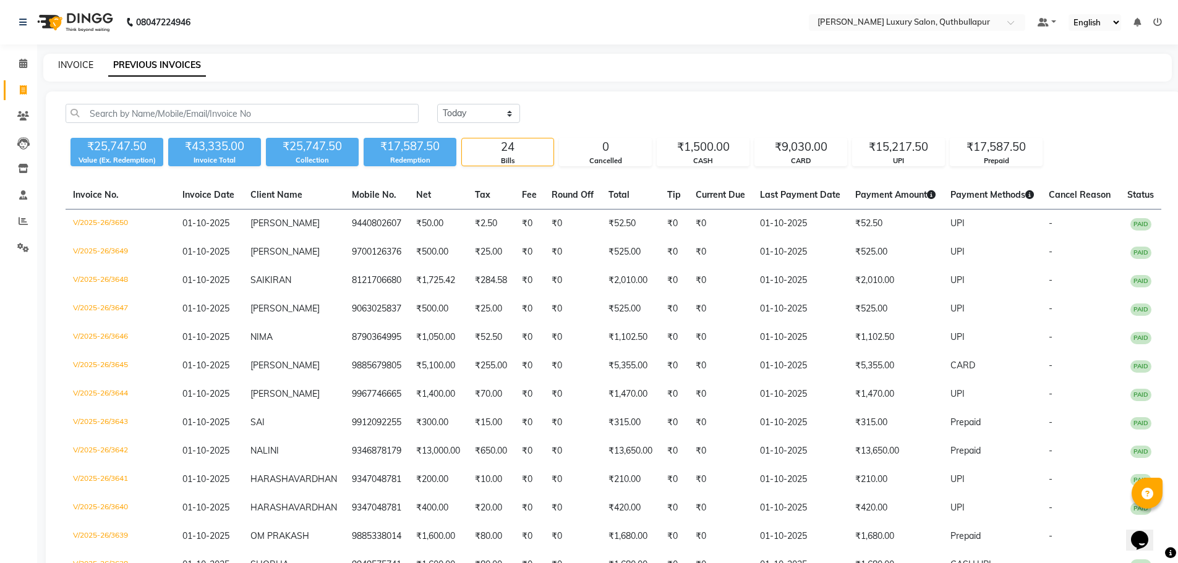
click at [77, 62] on link "INVOICE" at bounding box center [75, 64] width 35 height 11
select select "service"
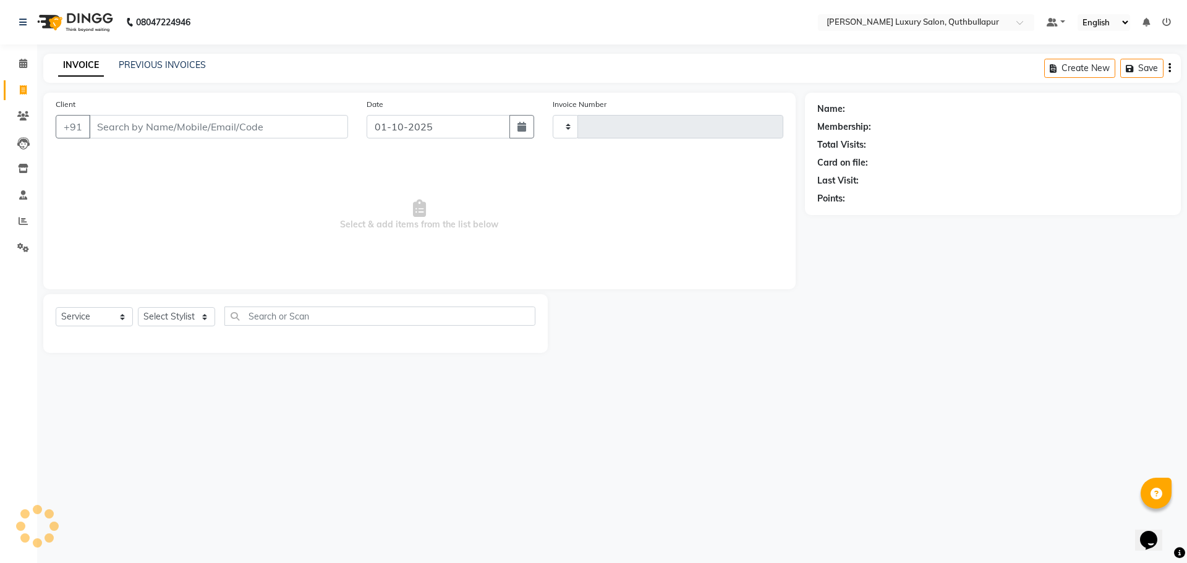
type input "3651"
select select "5816"
click at [20, 59] on icon at bounding box center [23, 63] width 8 height 9
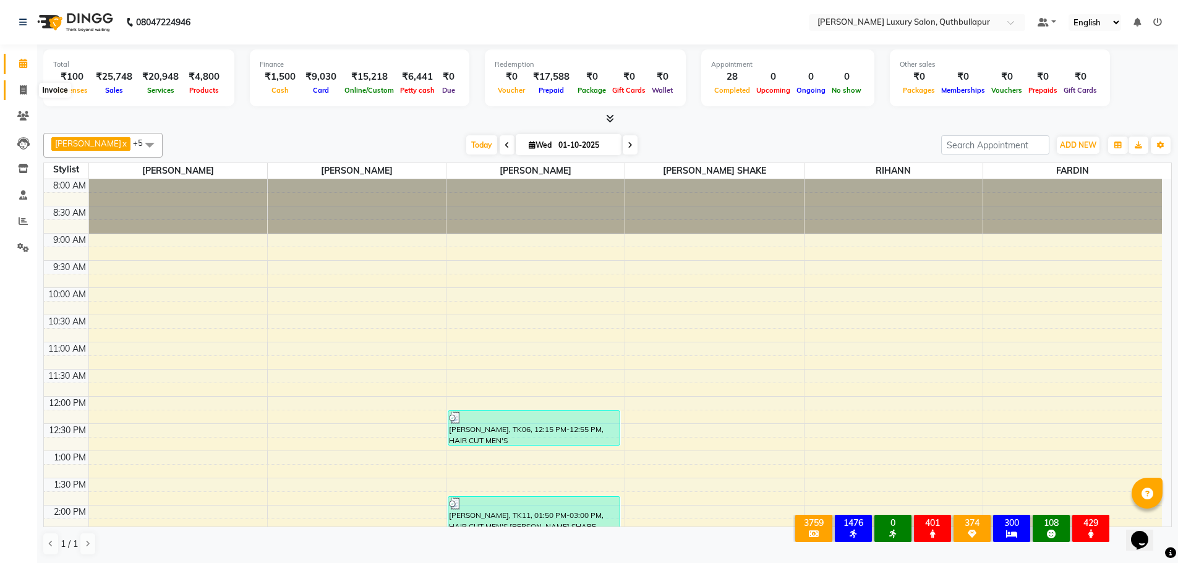
click at [20, 88] on icon at bounding box center [23, 89] width 7 height 9
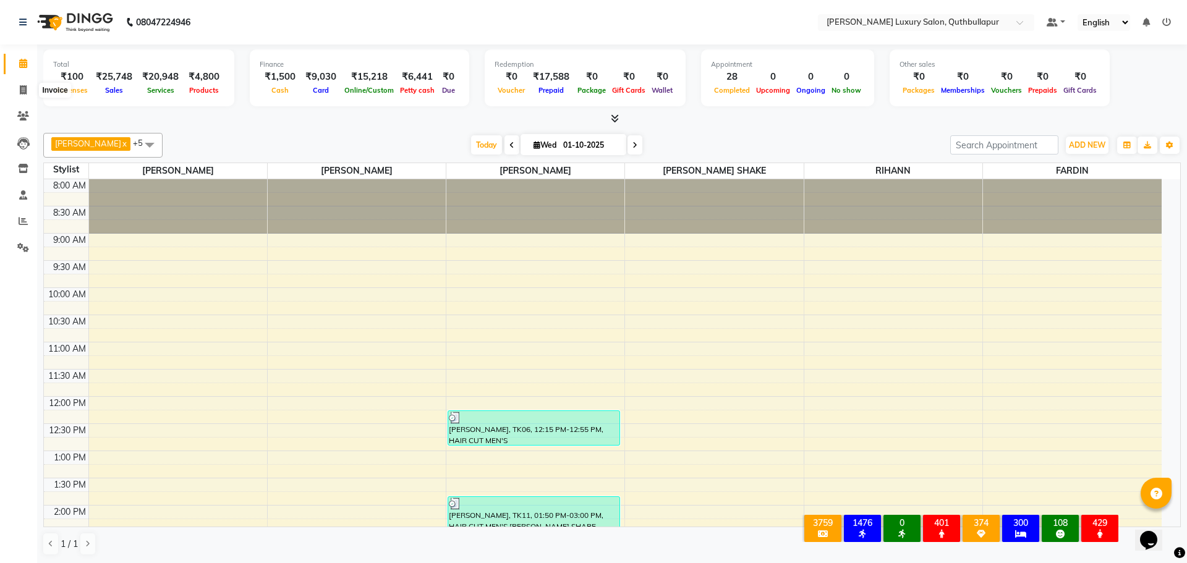
select select "service"
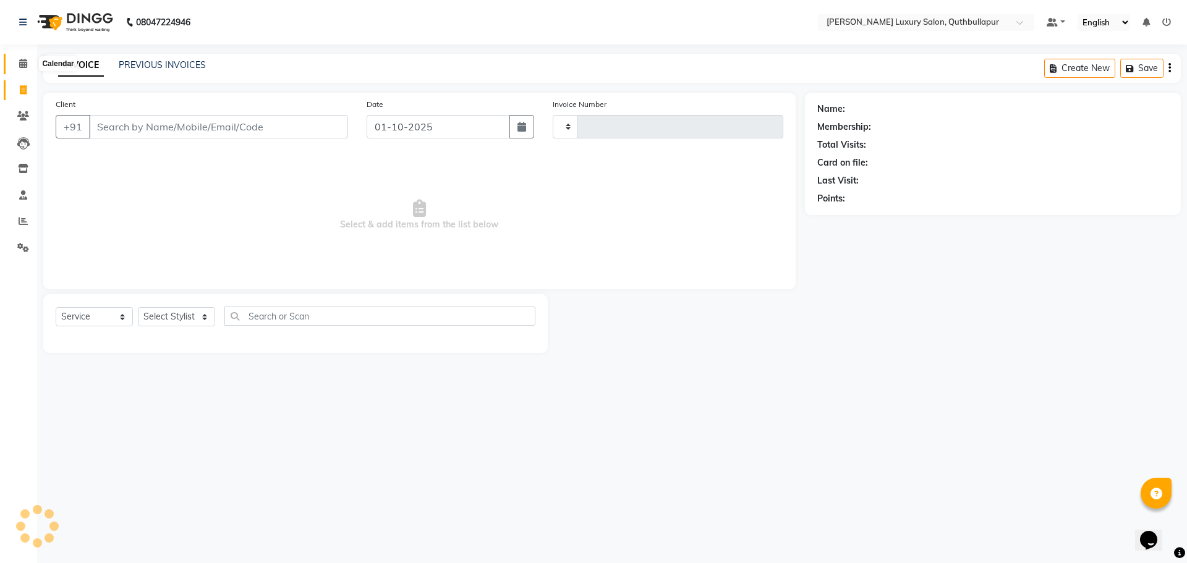
click at [30, 59] on span at bounding box center [23, 64] width 22 height 14
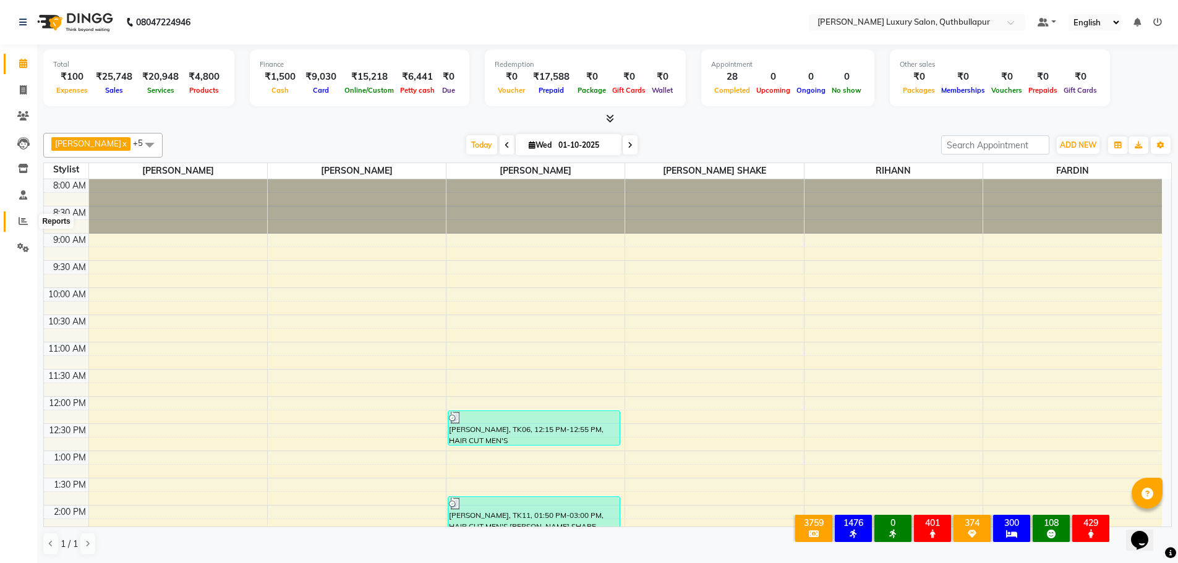
click at [23, 218] on icon at bounding box center [23, 220] width 9 height 9
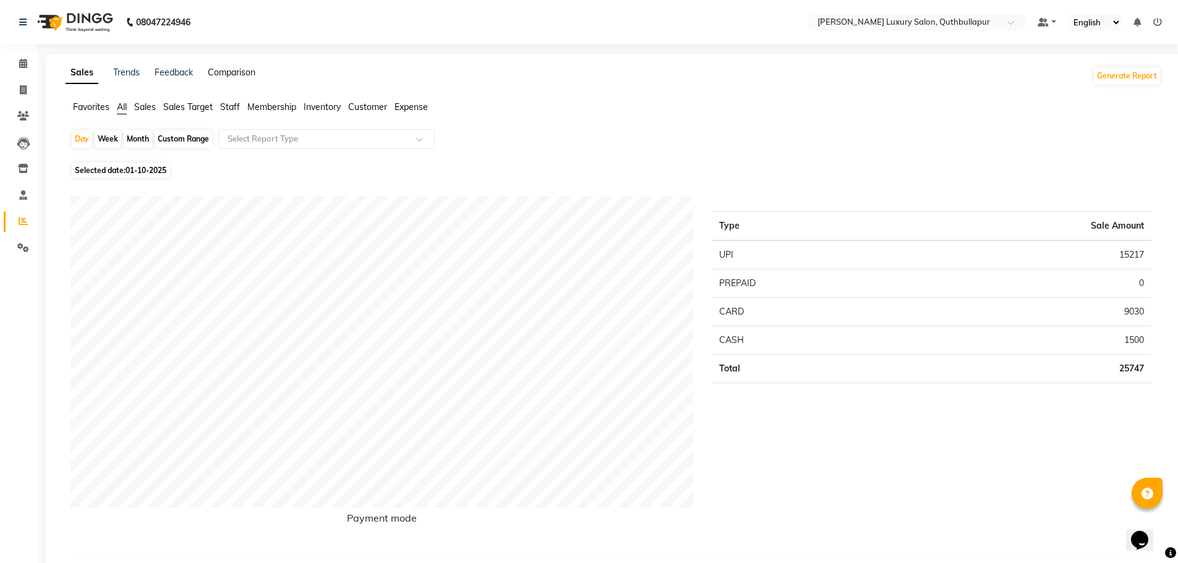
click at [239, 73] on link "Comparison" at bounding box center [232, 72] width 48 height 11
select select "single_date"
select select "single_date_dash"
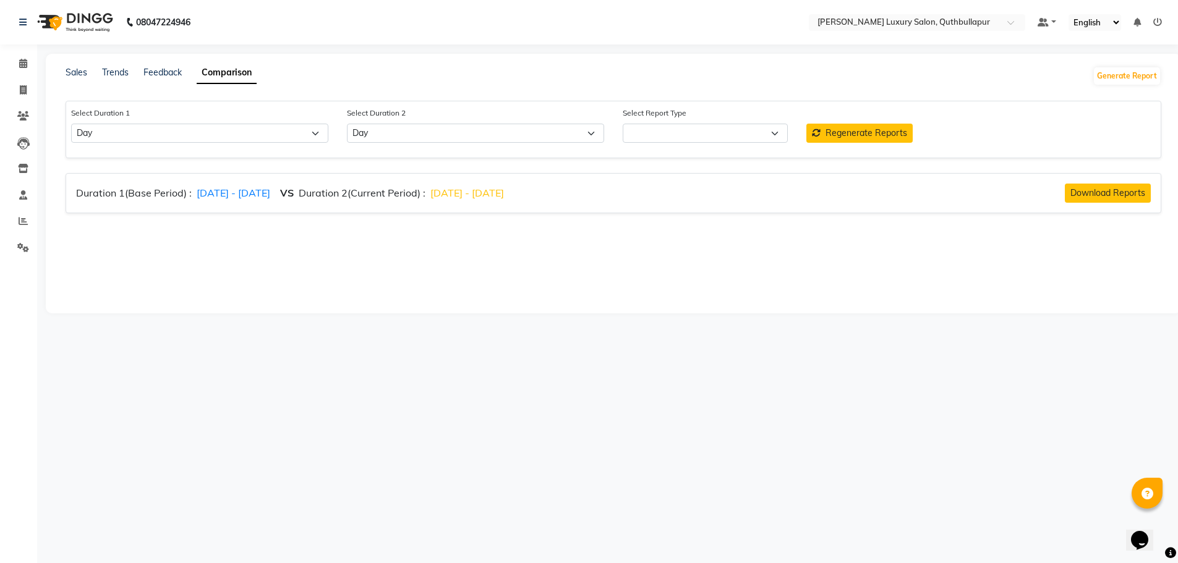
select select "comparison_report"
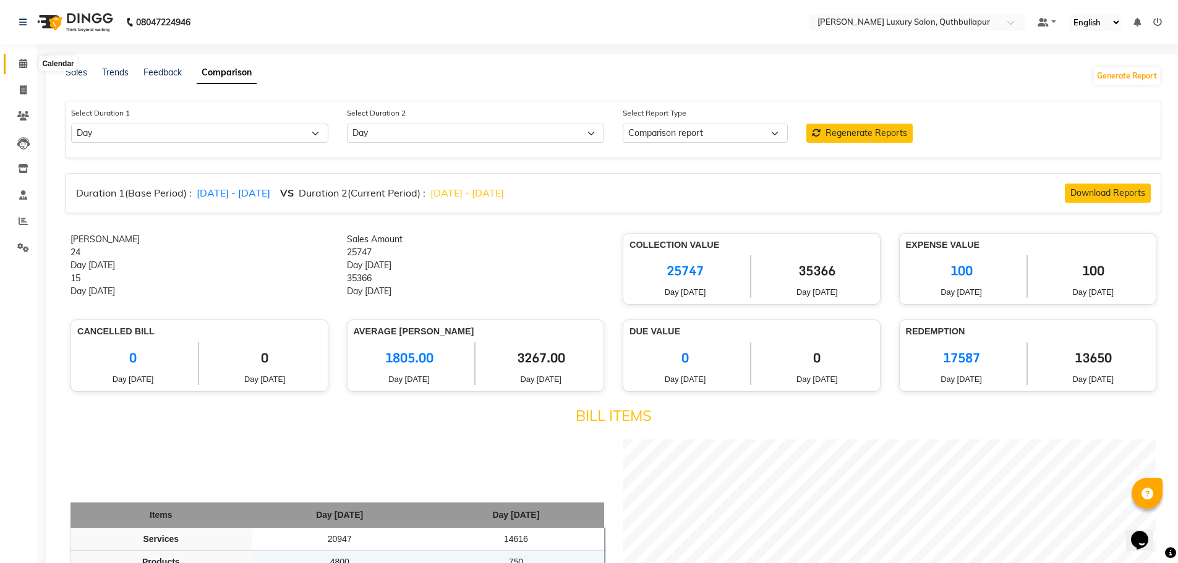
click at [19, 69] on span at bounding box center [23, 64] width 22 height 14
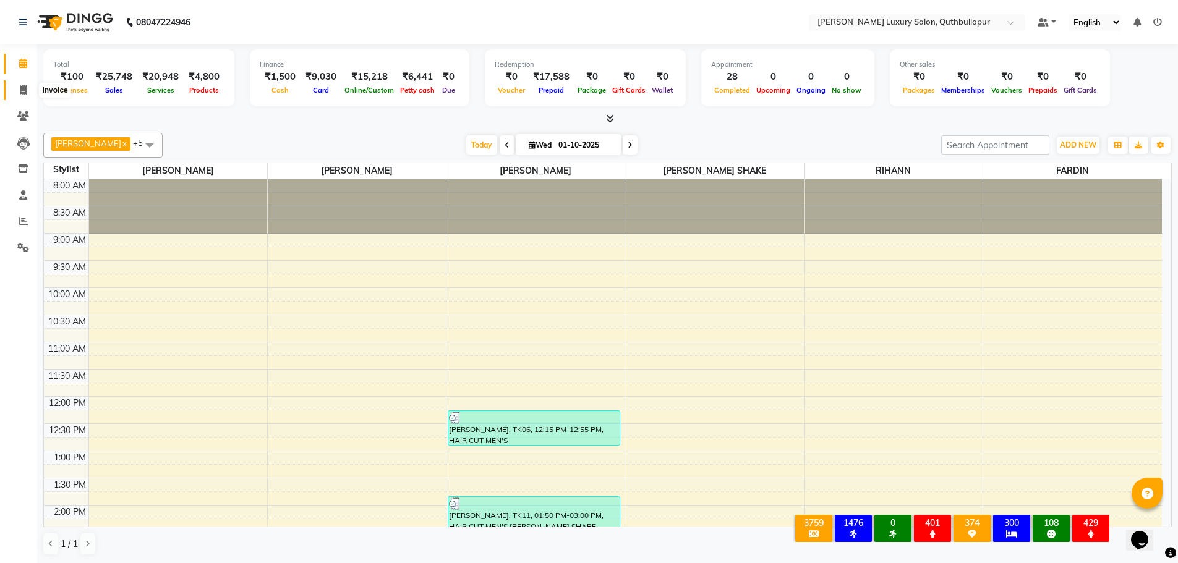
click at [29, 83] on span at bounding box center [23, 90] width 22 height 14
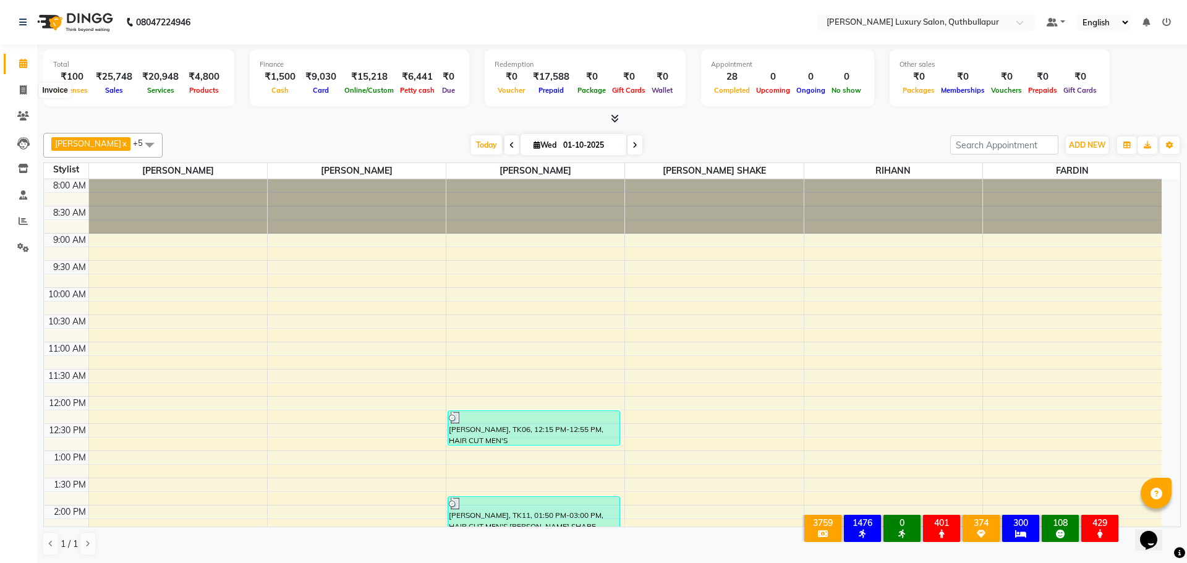
select select "5816"
select select "service"
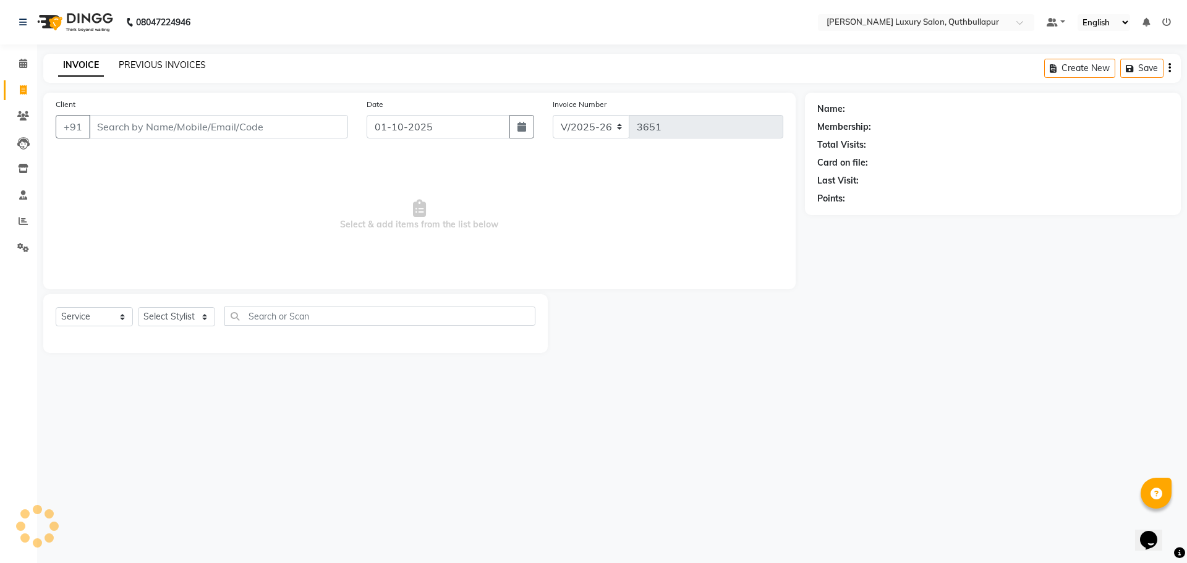
click at [168, 67] on link "PREVIOUS INVOICES" at bounding box center [162, 64] width 87 height 11
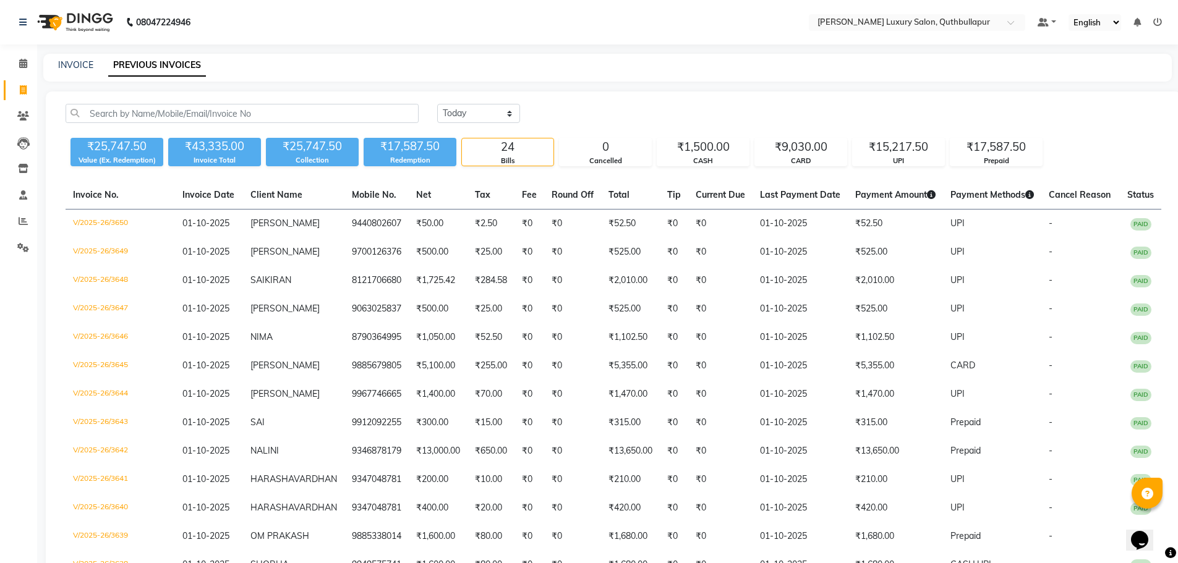
drag, startPoint x: 982, startPoint y: 156, endPoint x: 980, endPoint y: 208, distance: 51.3
click at [982, 163] on div "Prepaid" at bounding box center [995, 161] width 91 height 11
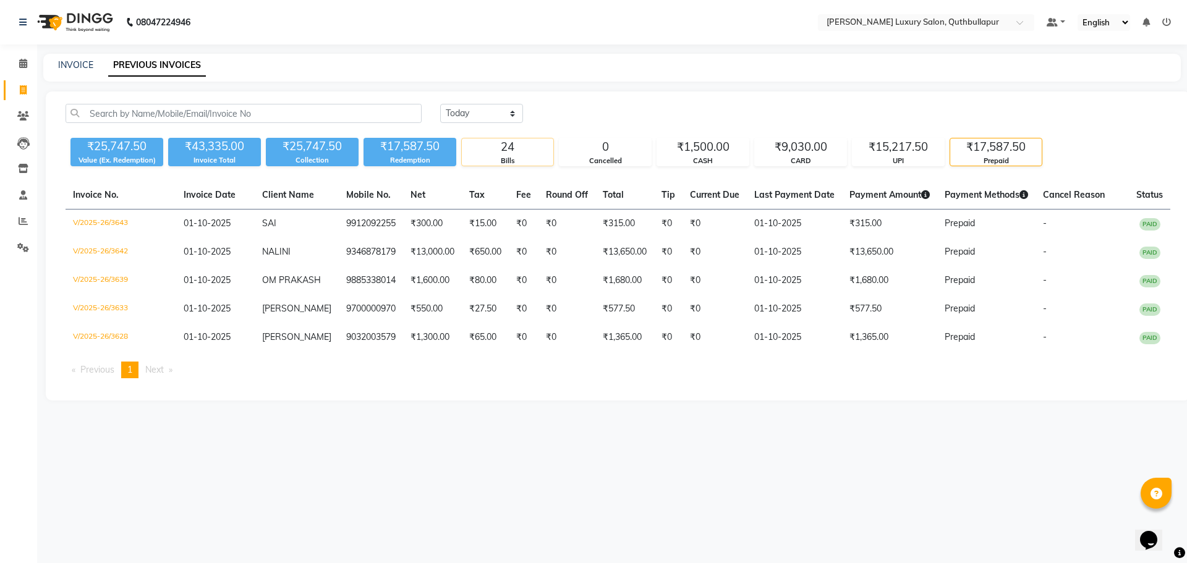
click at [510, 158] on div "Bills" at bounding box center [507, 161] width 91 height 11
